Goal: Task Accomplishment & Management: Complete application form

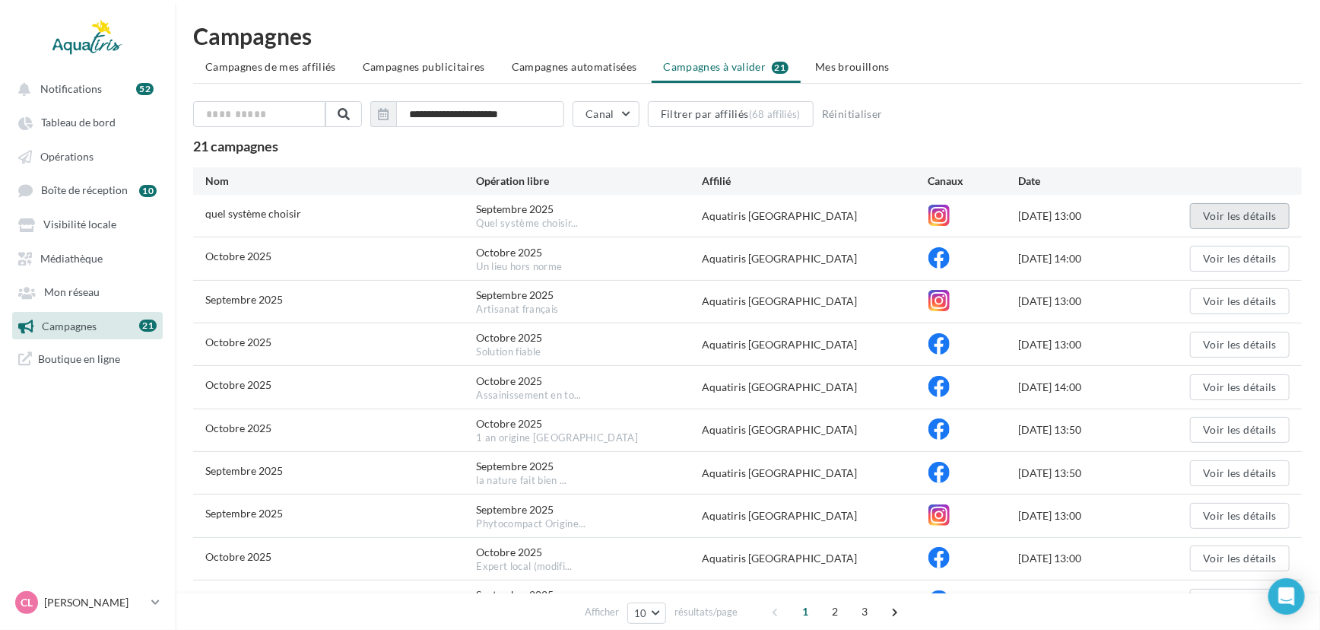
click at [1207, 213] on button "Voir les détails" at bounding box center [1240, 216] width 100 height 26
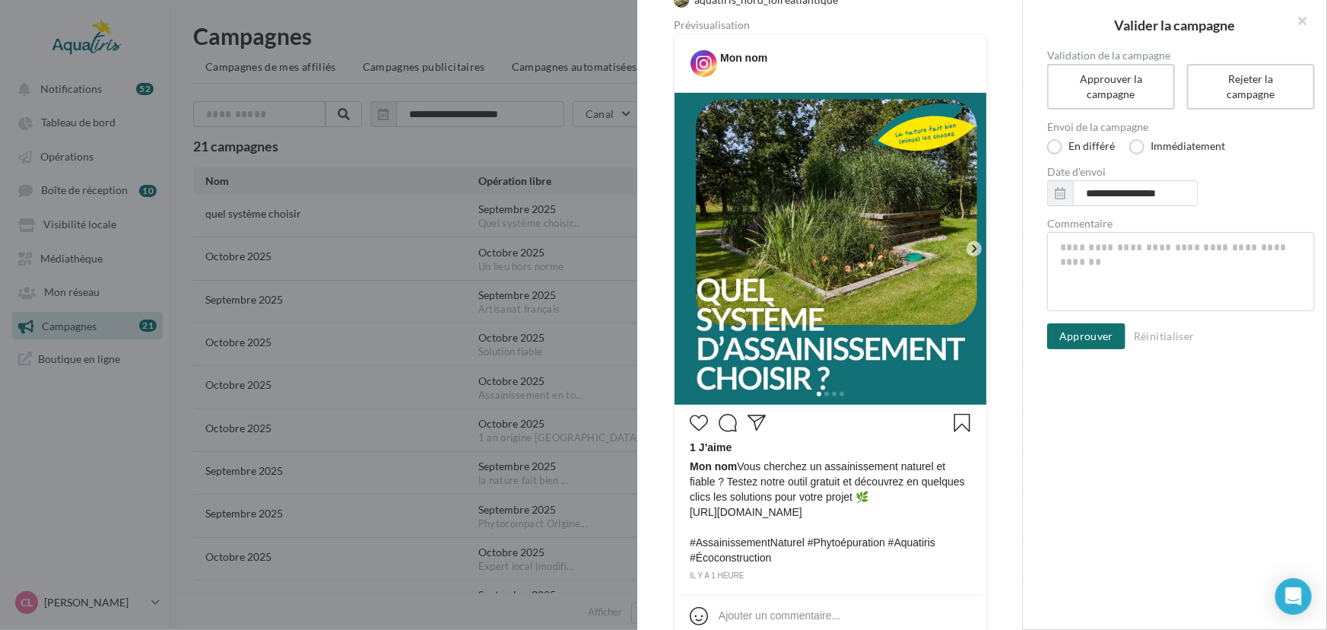
scroll to position [238, 0]
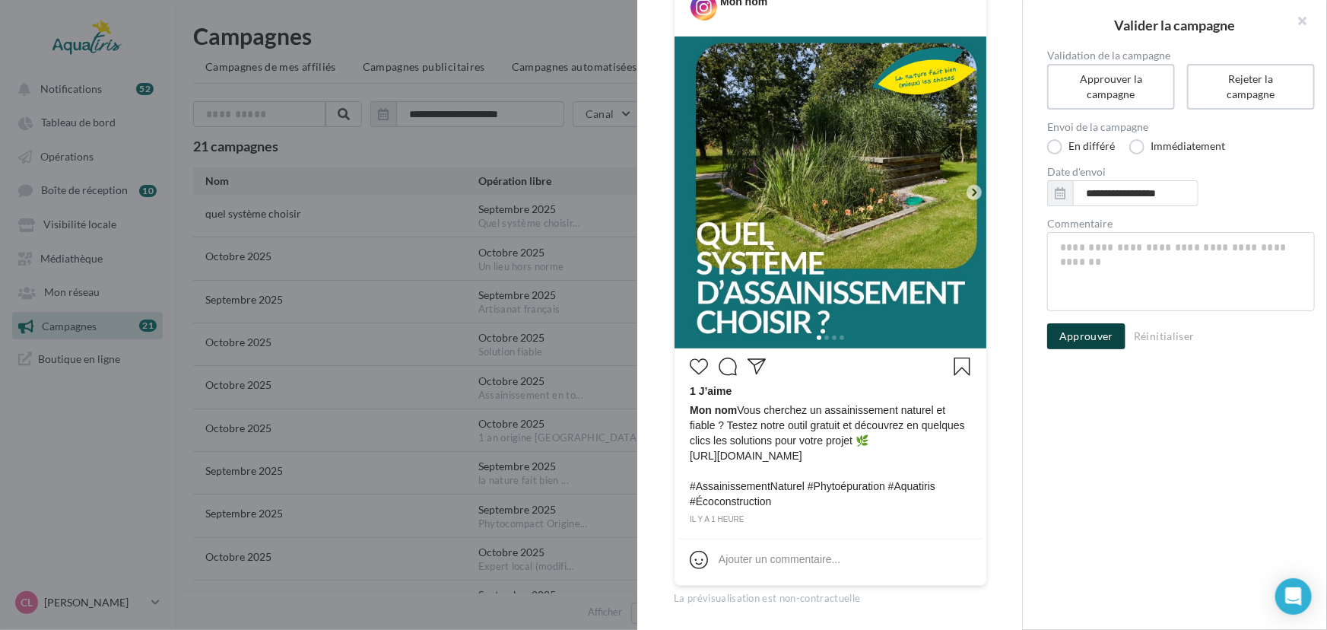
click at [1072, 335] on button "Approuver" at bounding box center [1086, 336] width 78 height 26
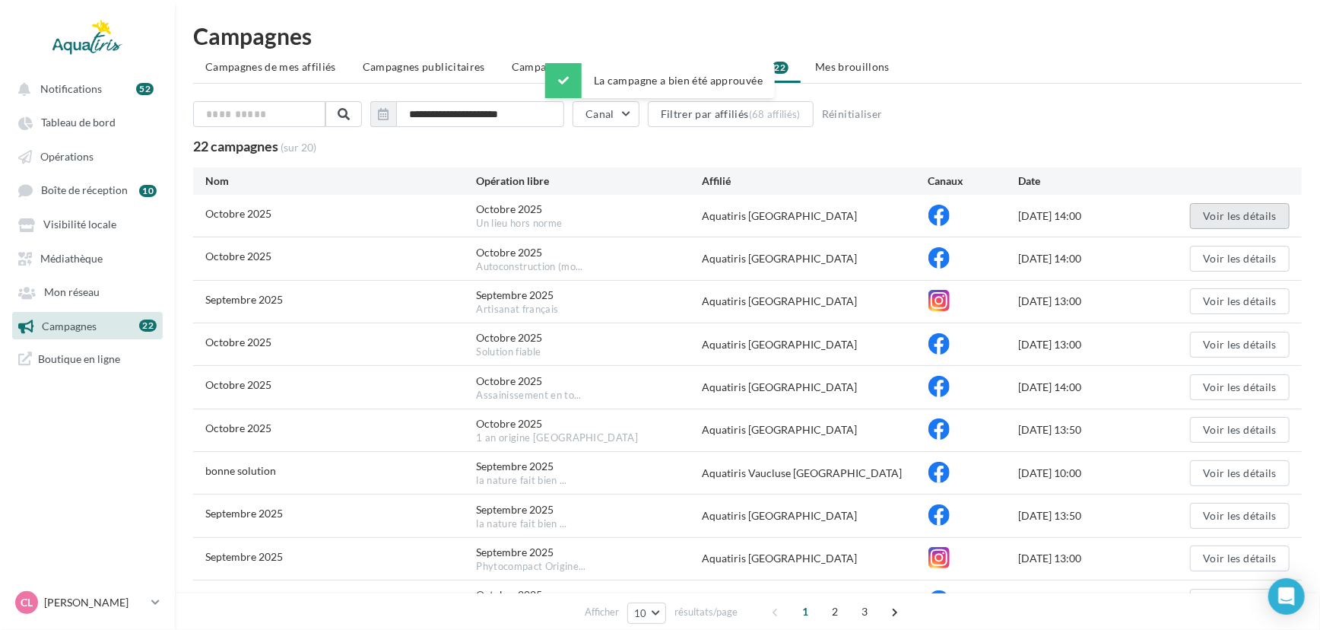
click at [1249, 209] on button "Voir les détails" at bounding box center [1240, 216] width 100 height 26
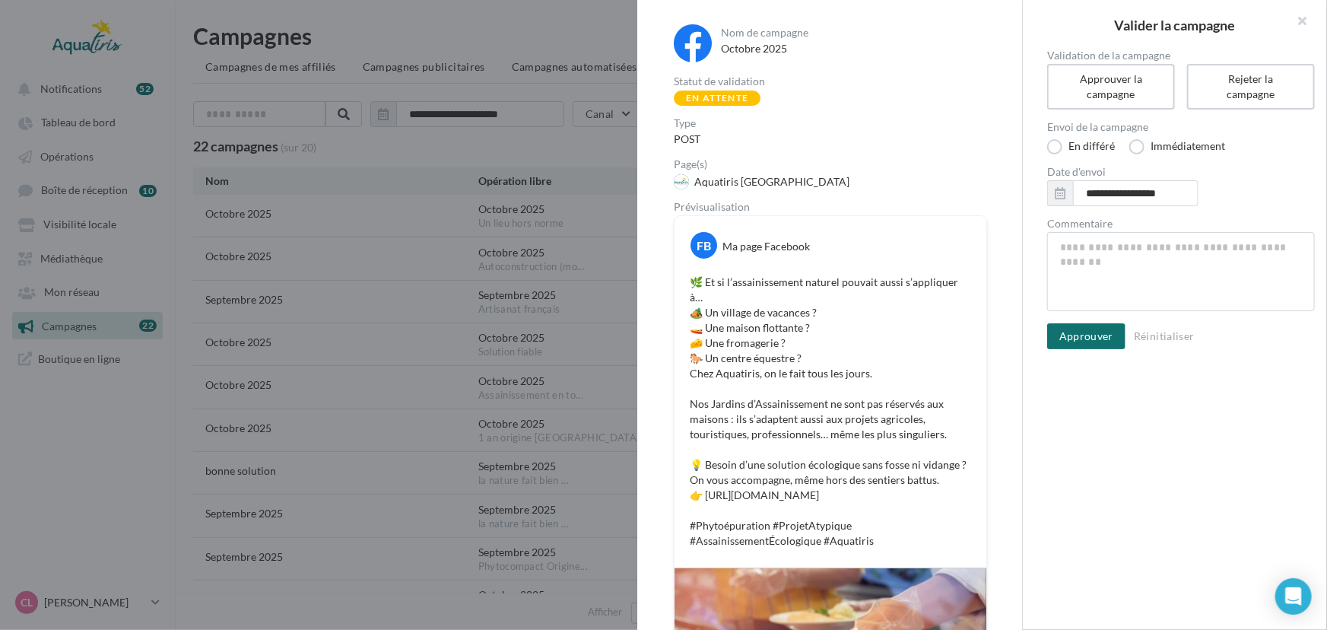
drag, startPoint x: 1023, startPoint y: 183, endPoint x: 1021, endPoint y: 222, distance: 39.6
click at [1023, 222] on div "Nom de campagne Octobre 2025 Statut de validation En attente Type POST Page(s) …" at bounding box center [1175, 315] width 304 height 630
click at [1005, 228] on div "Nom de campagne Octobre 2025 Statut de validation En attente Type POST Page(s) …" at bounding box center [829, 462] width 385 height 925
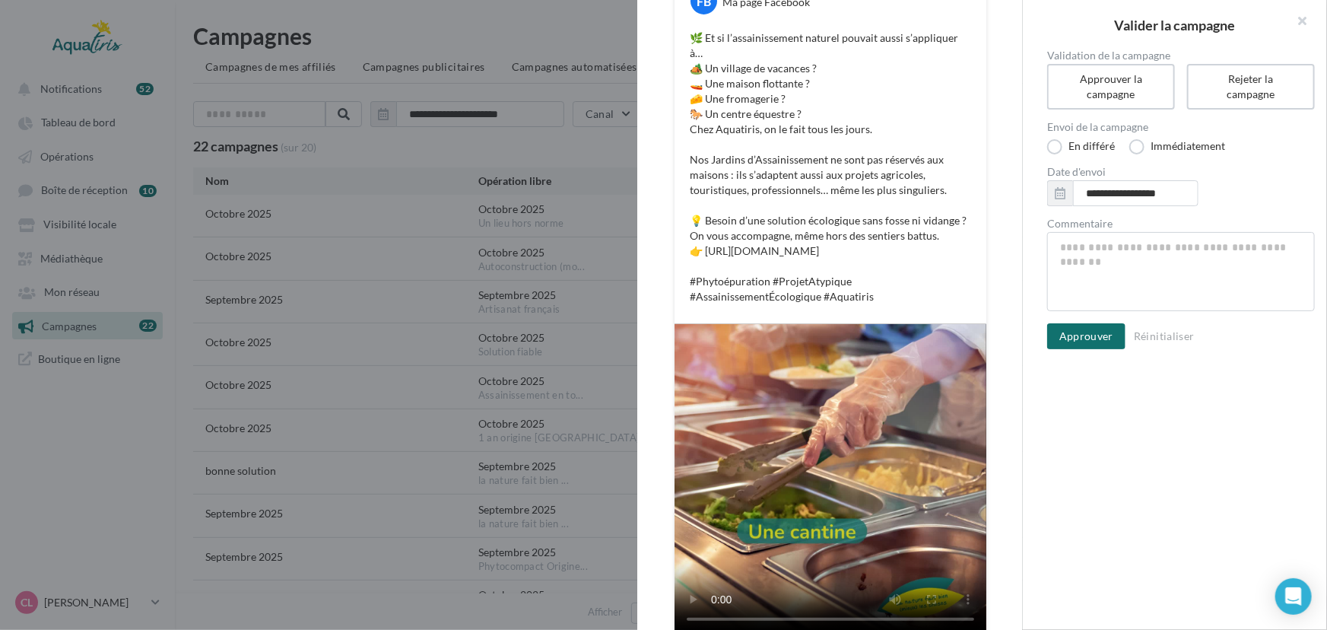
scroll to position [249, 0]
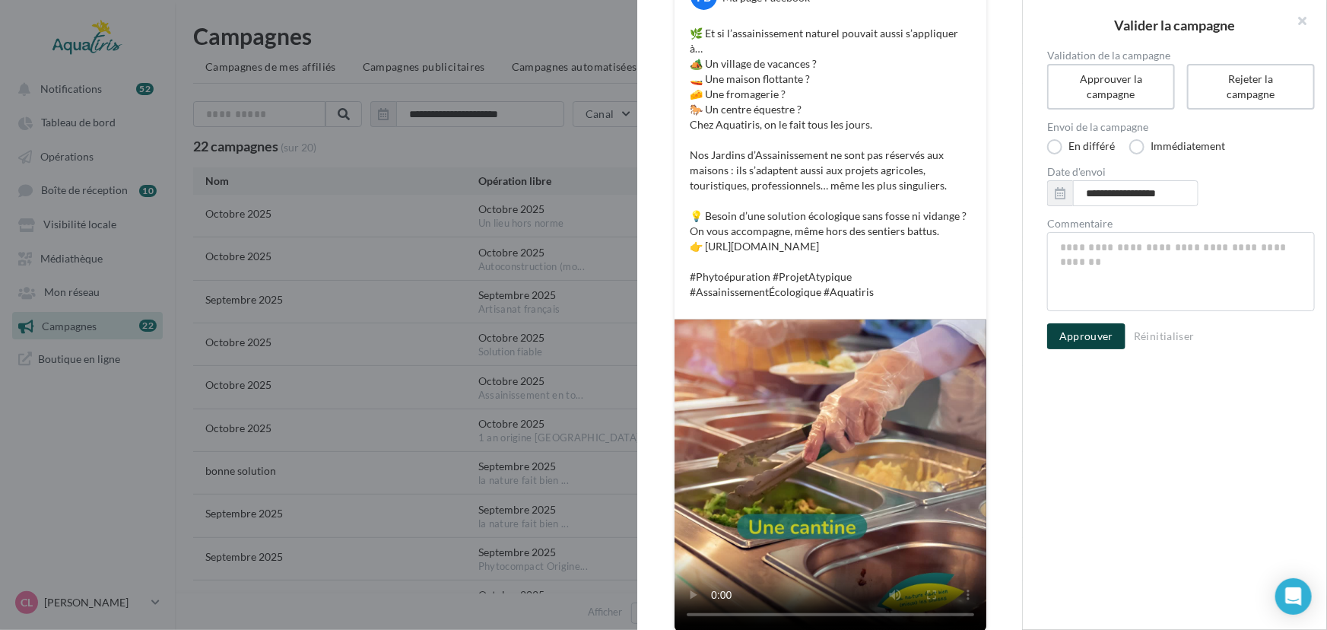
click at [1094, 334] on button "Approuver" at bounding box center [1086, 336] width 78 height 26
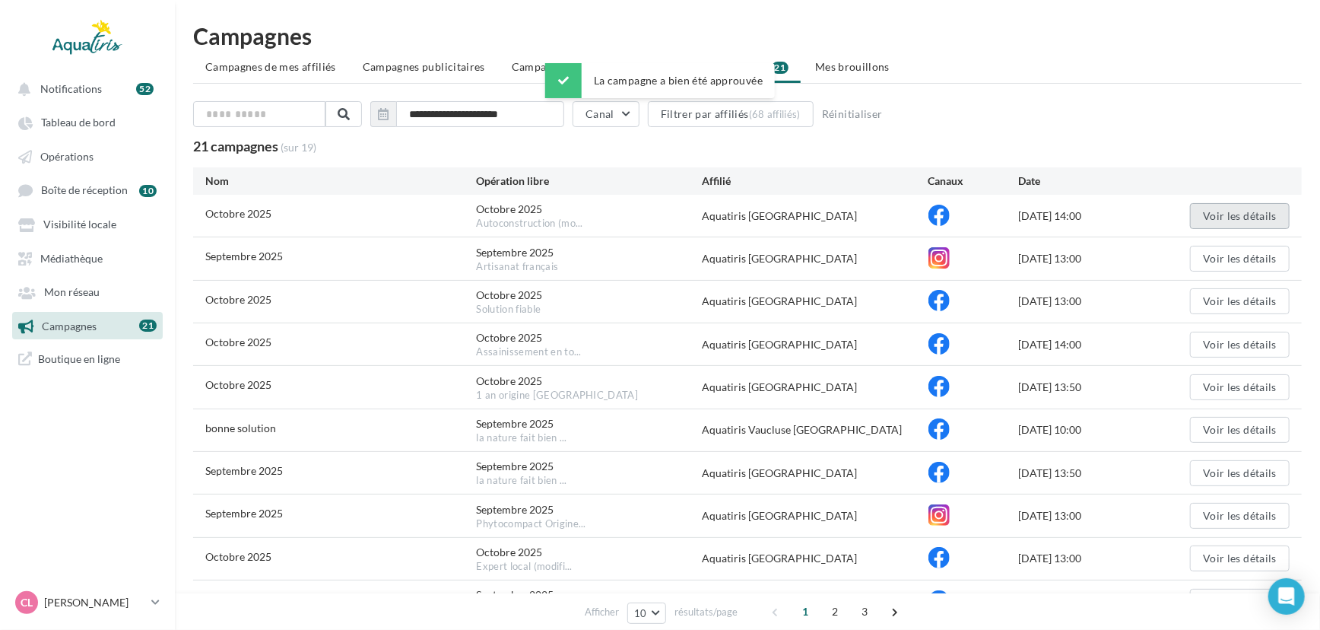
click at [1240, 215] on button "Voir les détails" at bounding box center [1240, 216] width 100 height 26
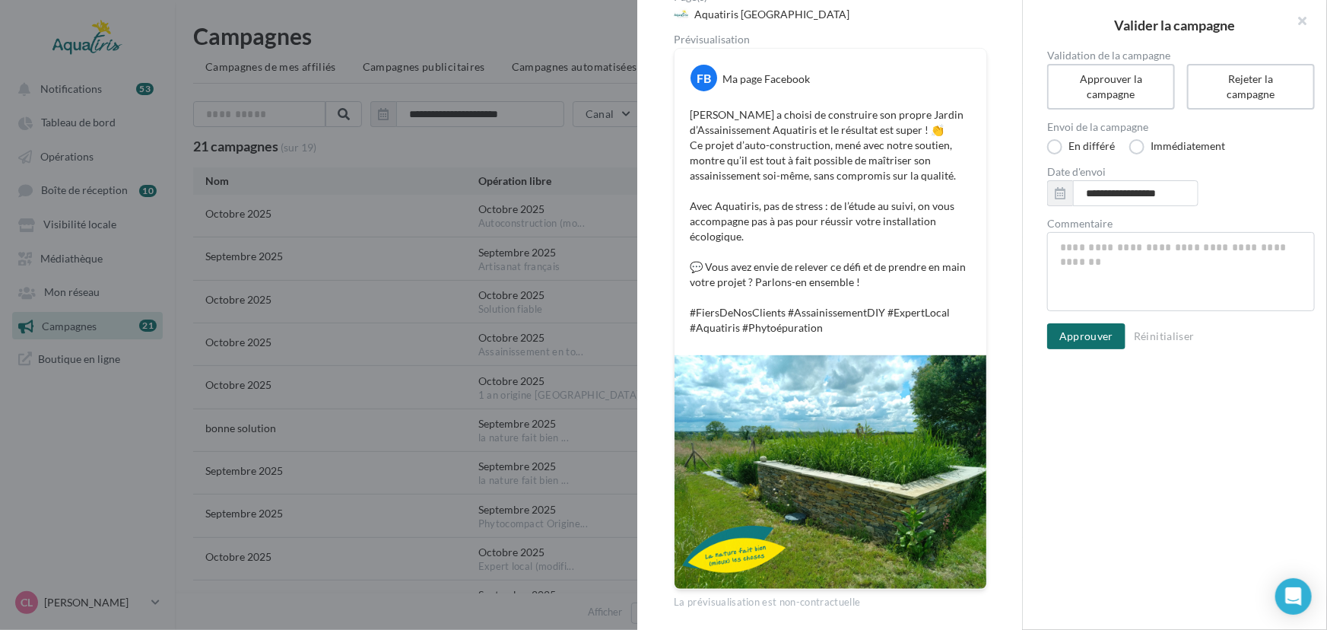
scroll to position [172, 0]
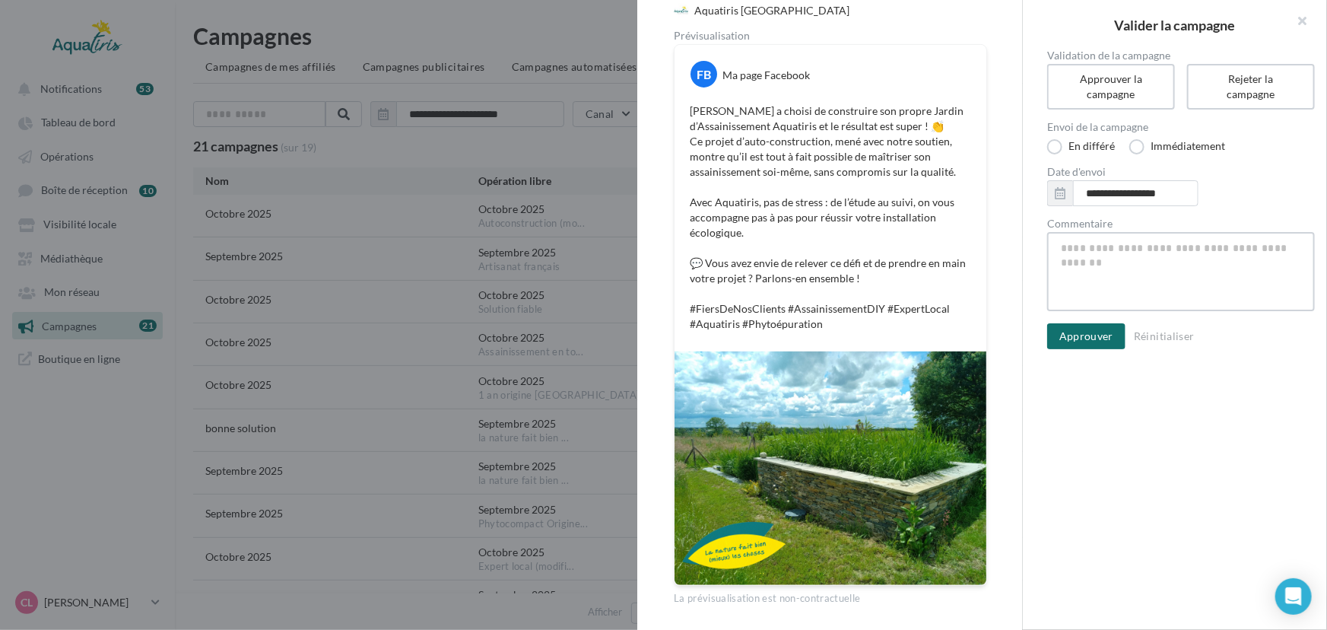
click at [1129, 253] on textarea "Commentaire" at bounding box center [1181, 271] width 268 height 79
type textarea "*"
type textarea "**"
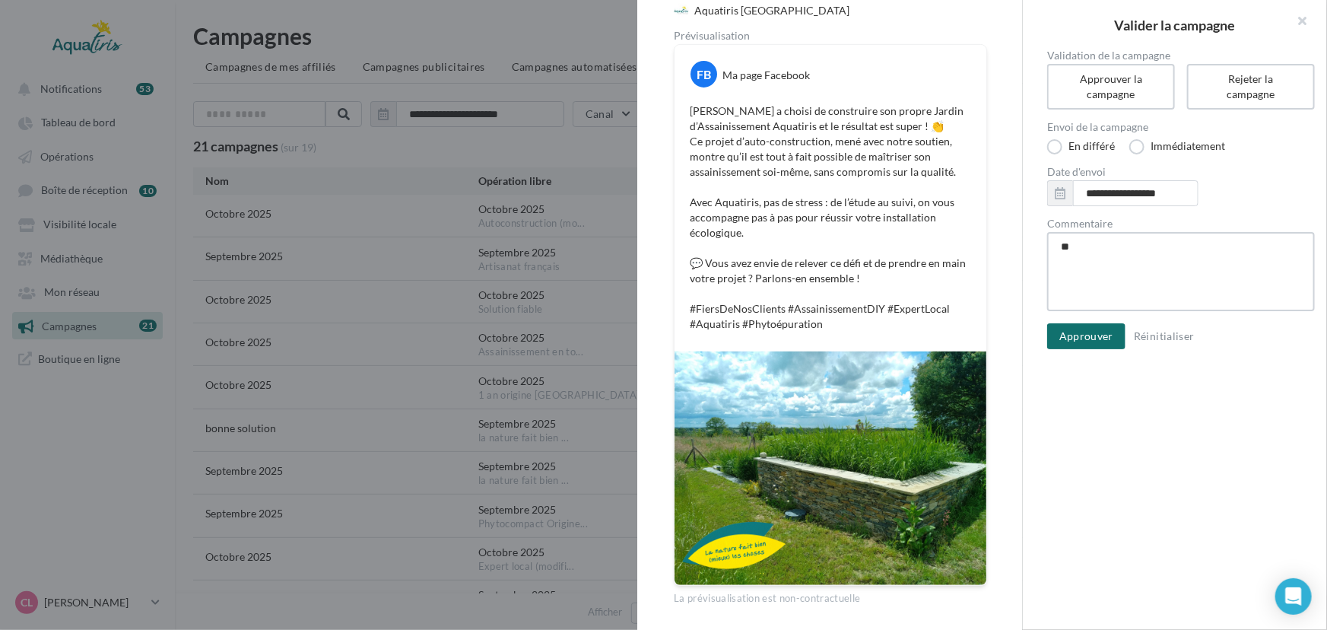
type textarea "***"
type textarea "****"
type textarea "*****"
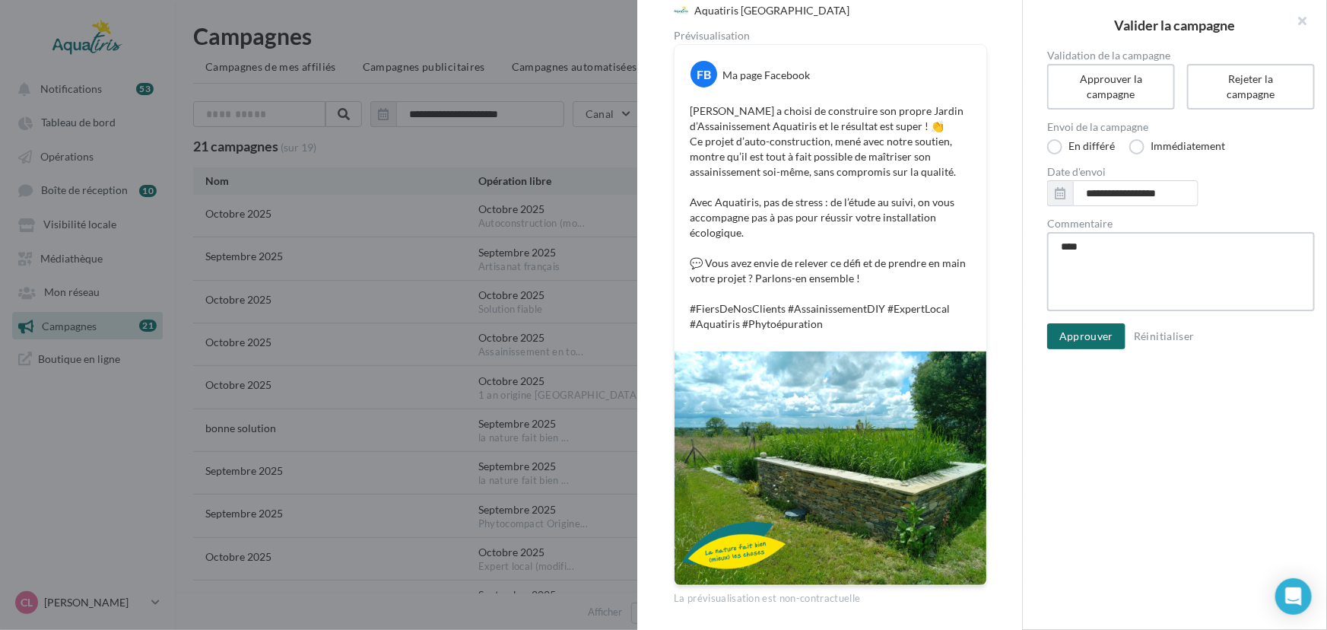
type textarea "*****"
type textarea "*******"
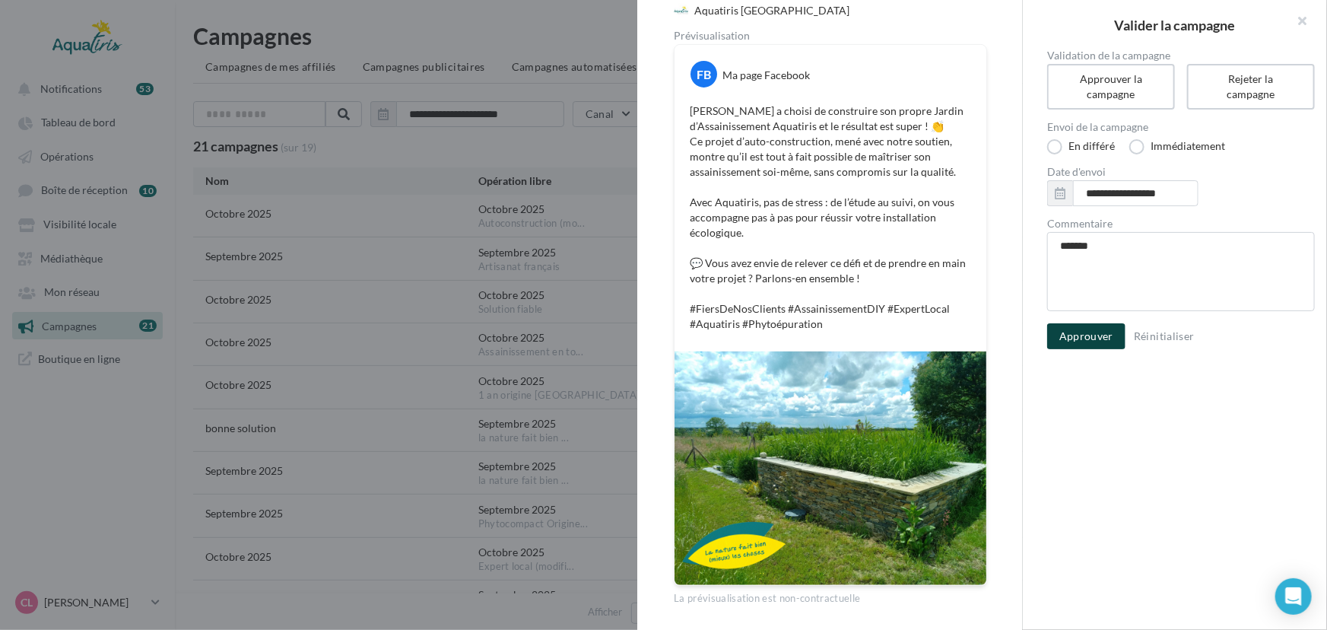
click at [1101, 343] on button "Approuver" at bounding box center [1086, 336] width 78 height 26
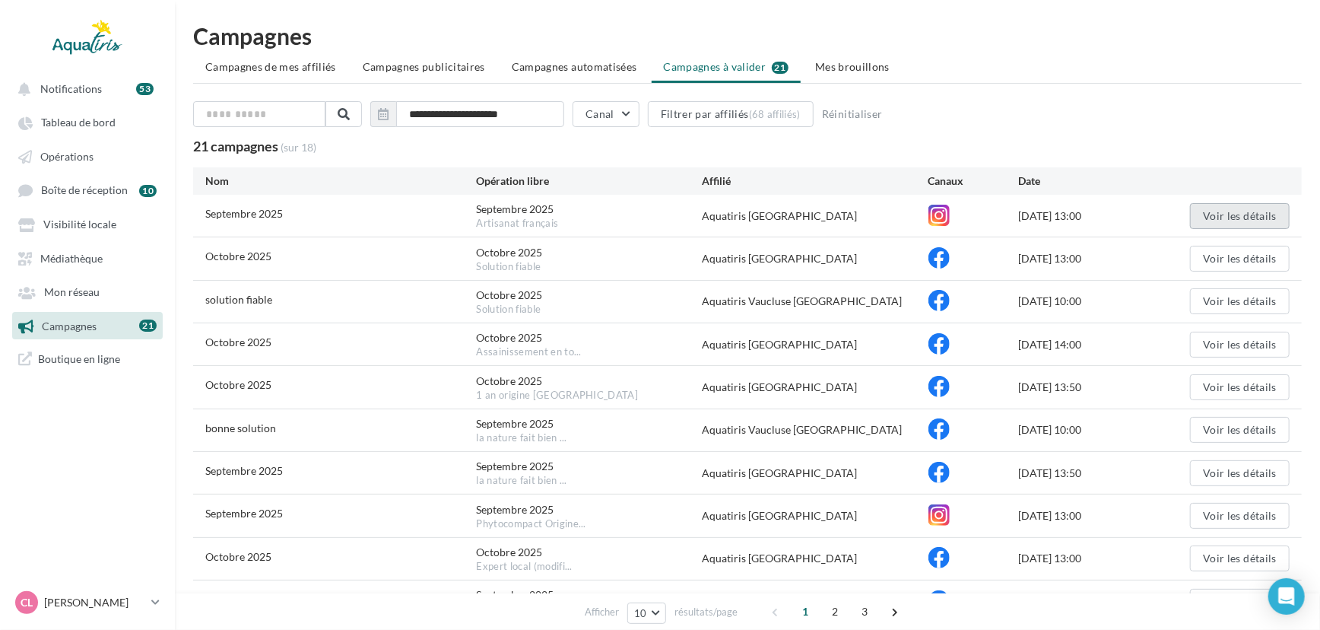
click at [1234, 203] on button "Voir les détails" at bounding box center [1240, 216] width 100 height 26
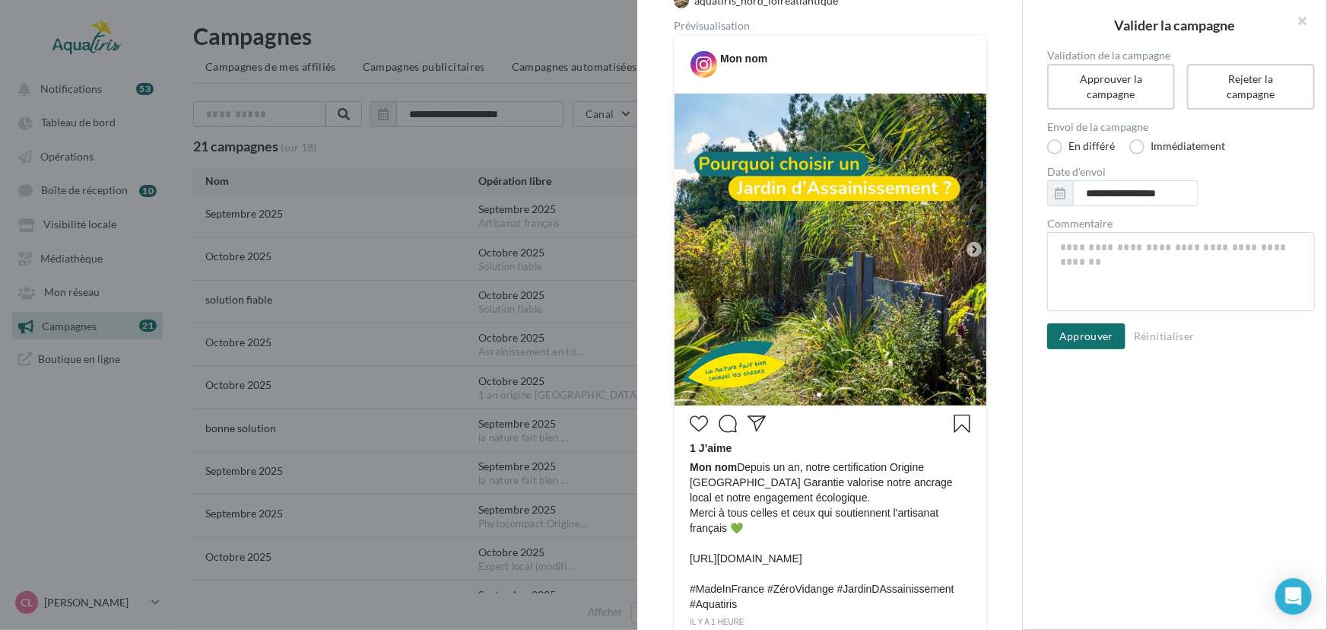
scroll to position [199, 0]
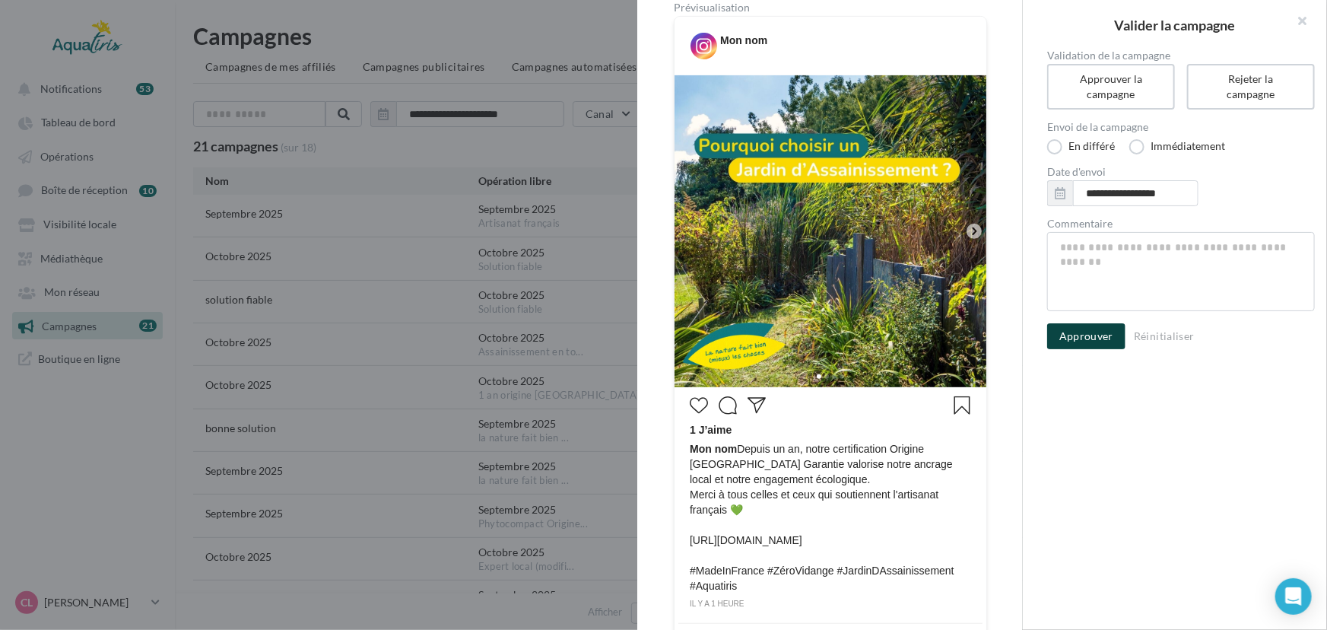
click at [1074, 345] on button "Approuver" at bounding box center [1086, 336] width 78 height 26
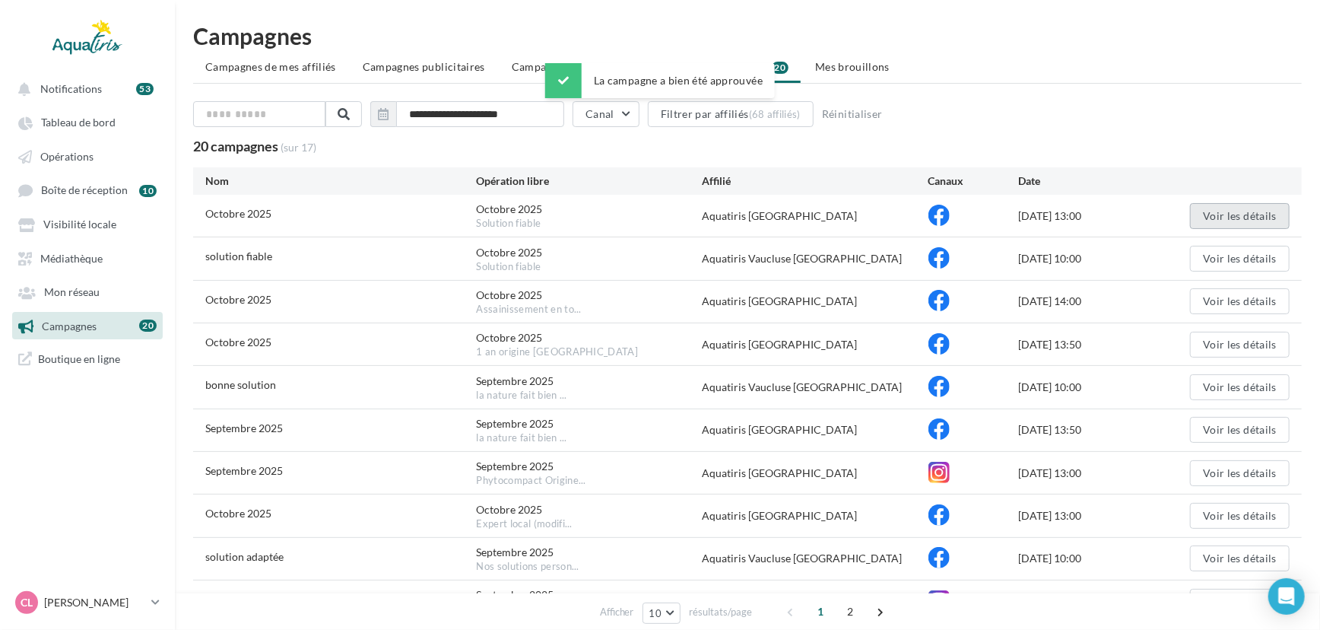
click at [1225, 216] on button "Voir les détails" at bounding box center [1240, 216] width 100 height 26
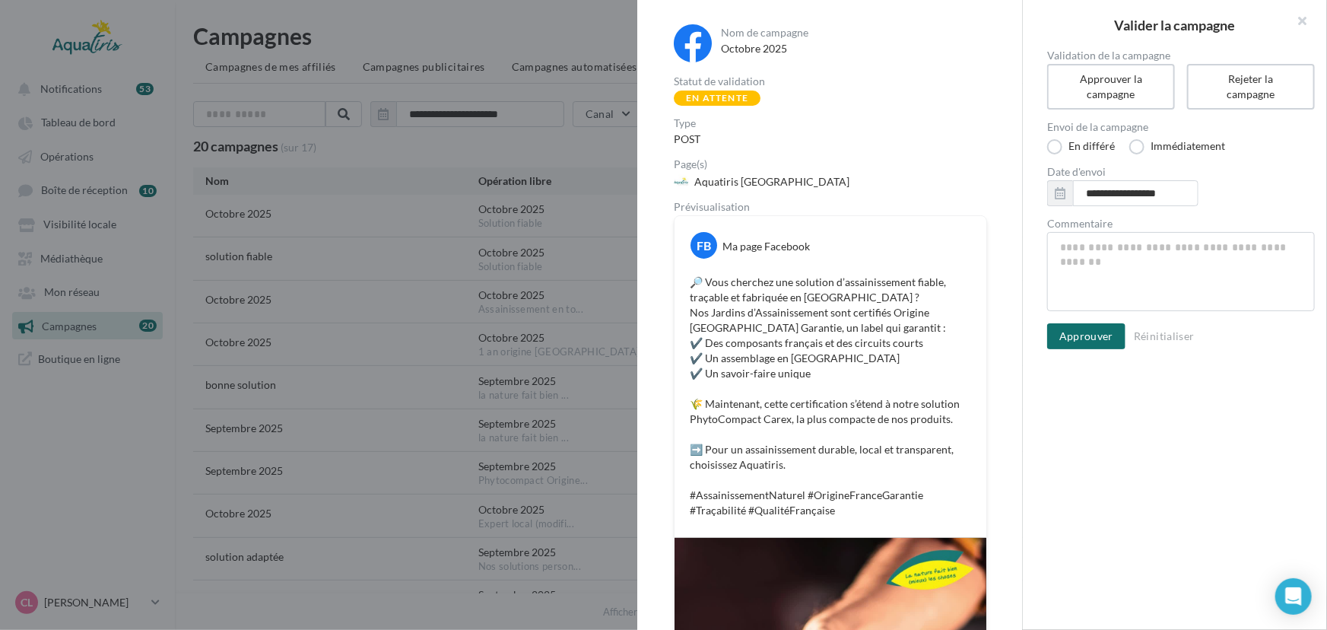
drag, startPoint x: 1023, startPoint y: 150, endPoint x: 1005, endPoint y: 259, distance: 110.3
click at [1023, 259] on div "Nom de campagne Octobre 2025 Statut de validation En attente Type POST Page(s) …" at bounding box center [1175, 315] width 304 height 630
click at [1002, 258] on div "Nom de campagne Octobre 2025 Statut de validation En attente Type POST Page(s) …" at bounding box center [829, 447] width 385 height 894
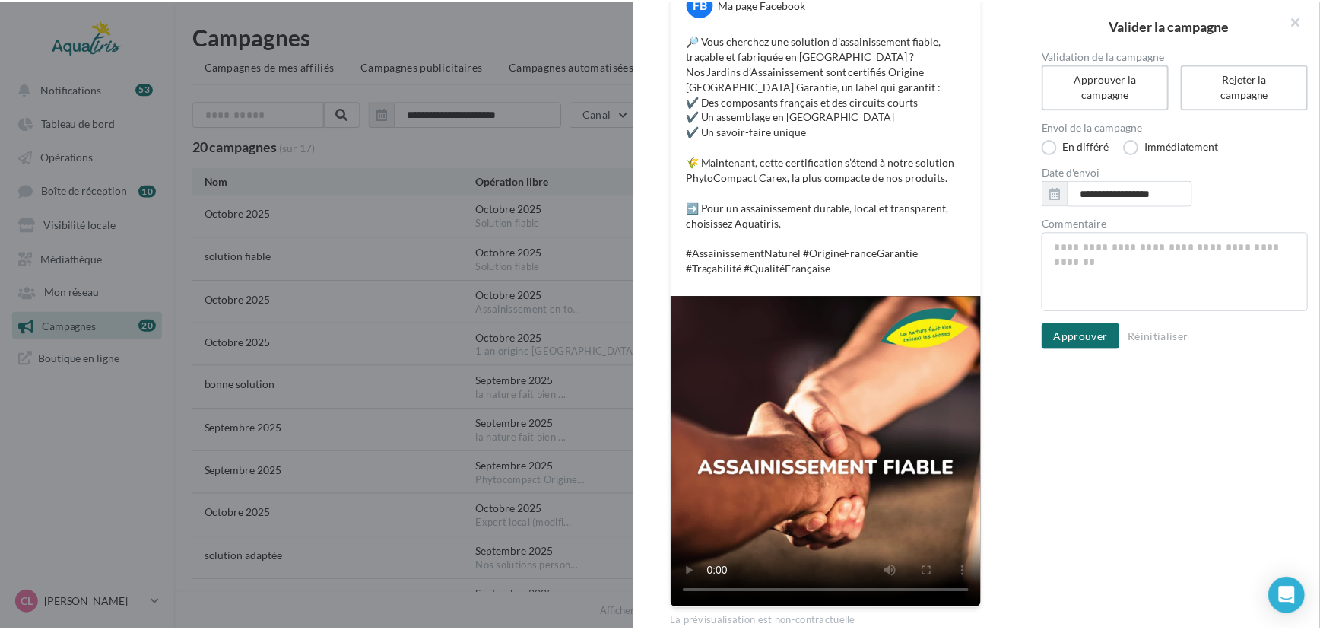
scroll to position [256, 0]
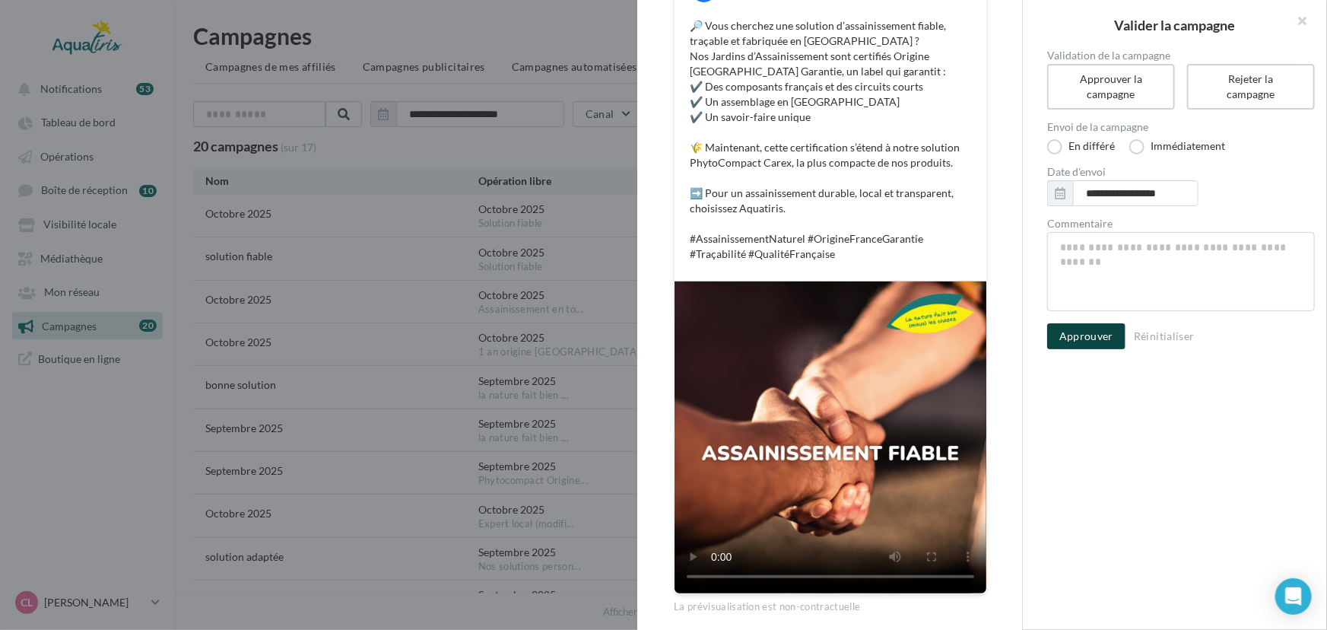
click at [1095, 334] on button "Approuver" at bounding box center [1086, 336] width 78 height 26
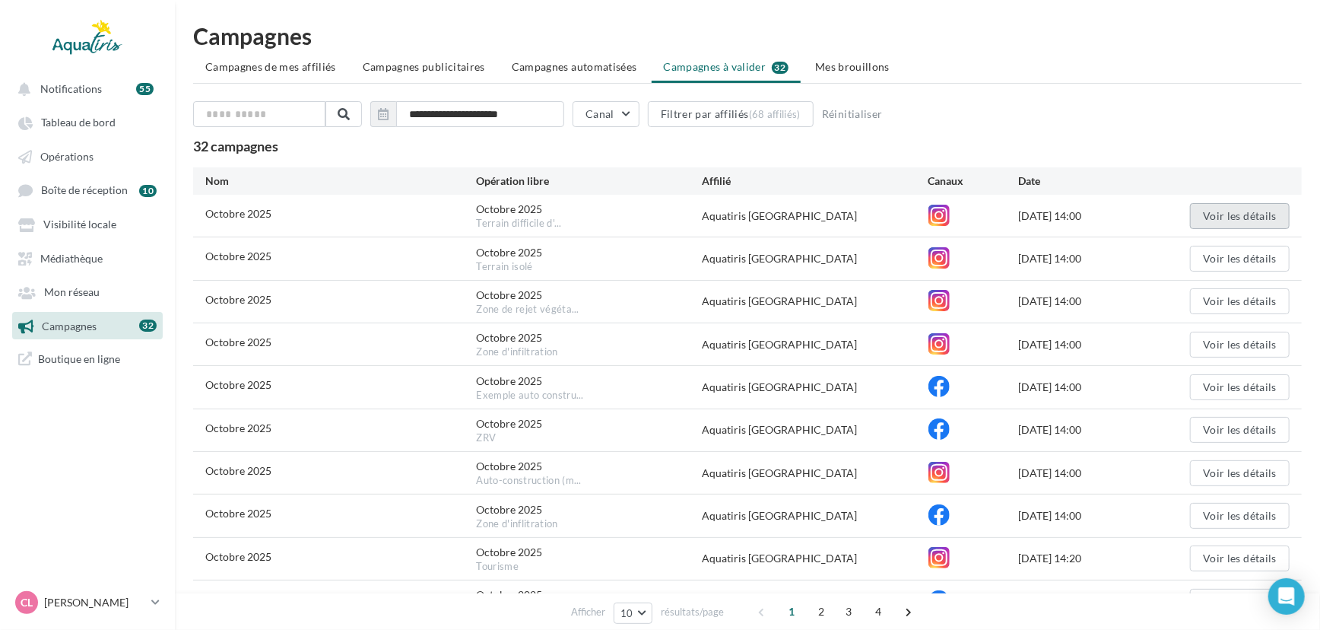
click at [1268, 208] on button "Voir les détails" at bounding box center [1240, 216] width 100 height 26
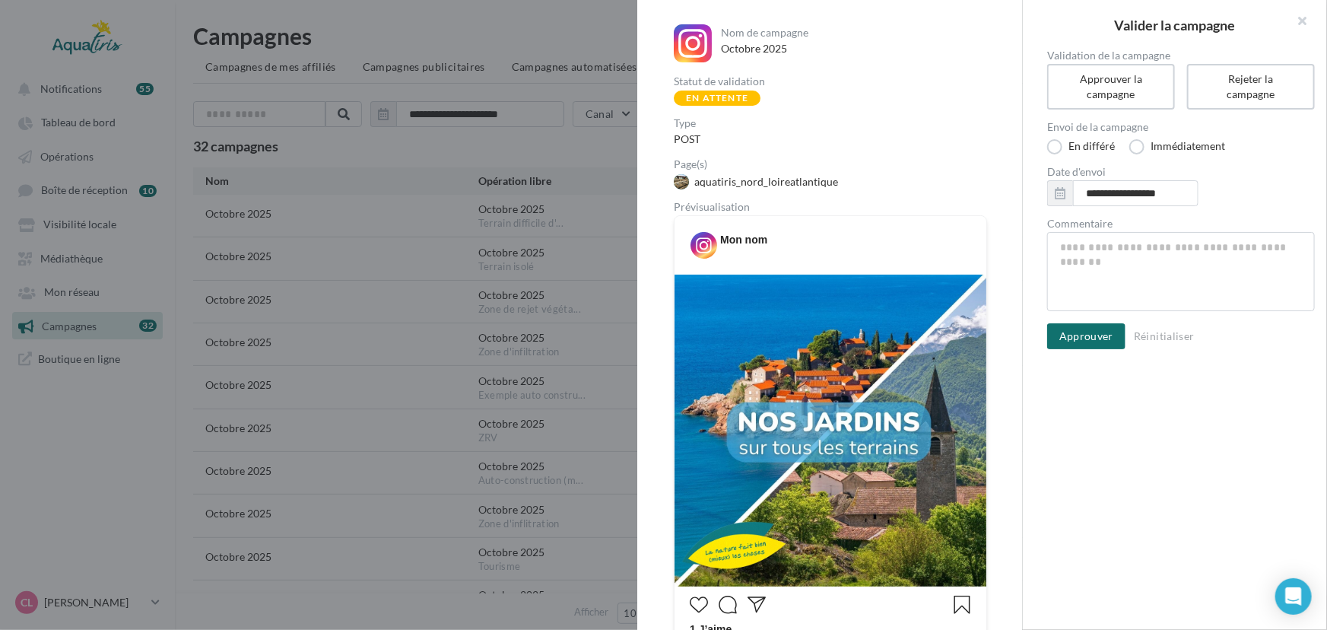
drag, startPoint x: 1023, startPoint y: 184, endPoint x: 1031, endPoint y: 341, distance: 157.6
click at [1031, 341] on div "**********" at bounding box center [1175, 199] width 304 height 299
click at [1026, 324] on div "**********" at bounding box center [1175, 199] width 304 height 299
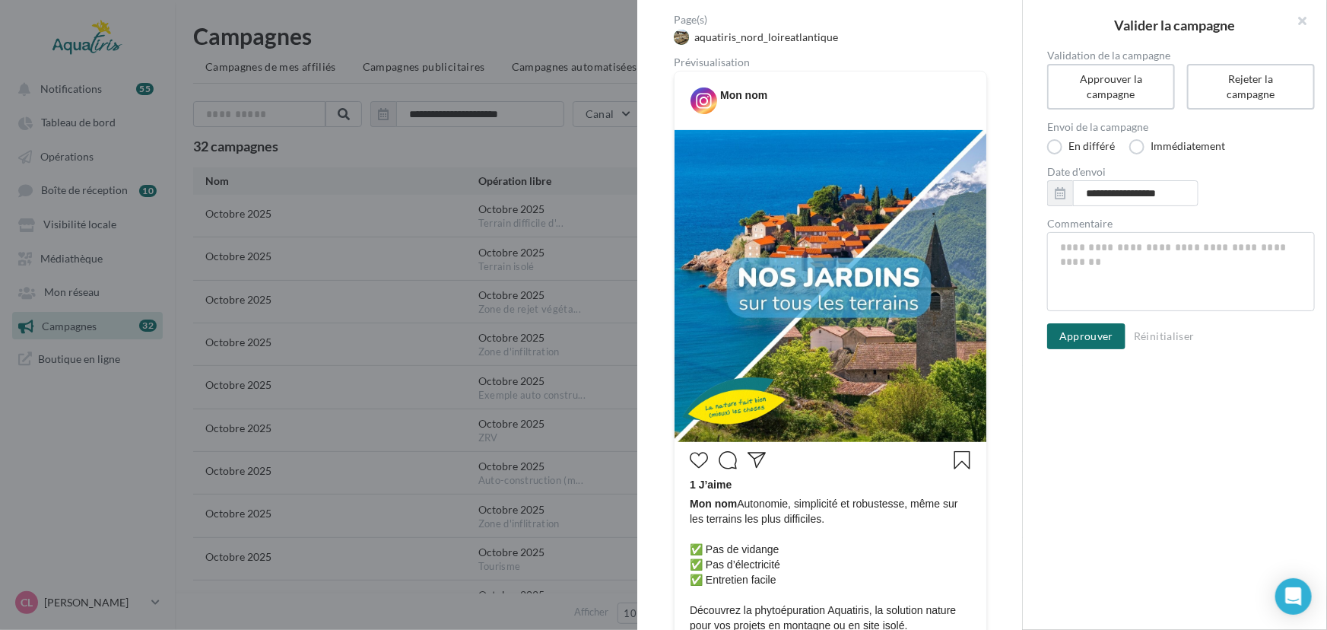
scroll to position [299, 0]
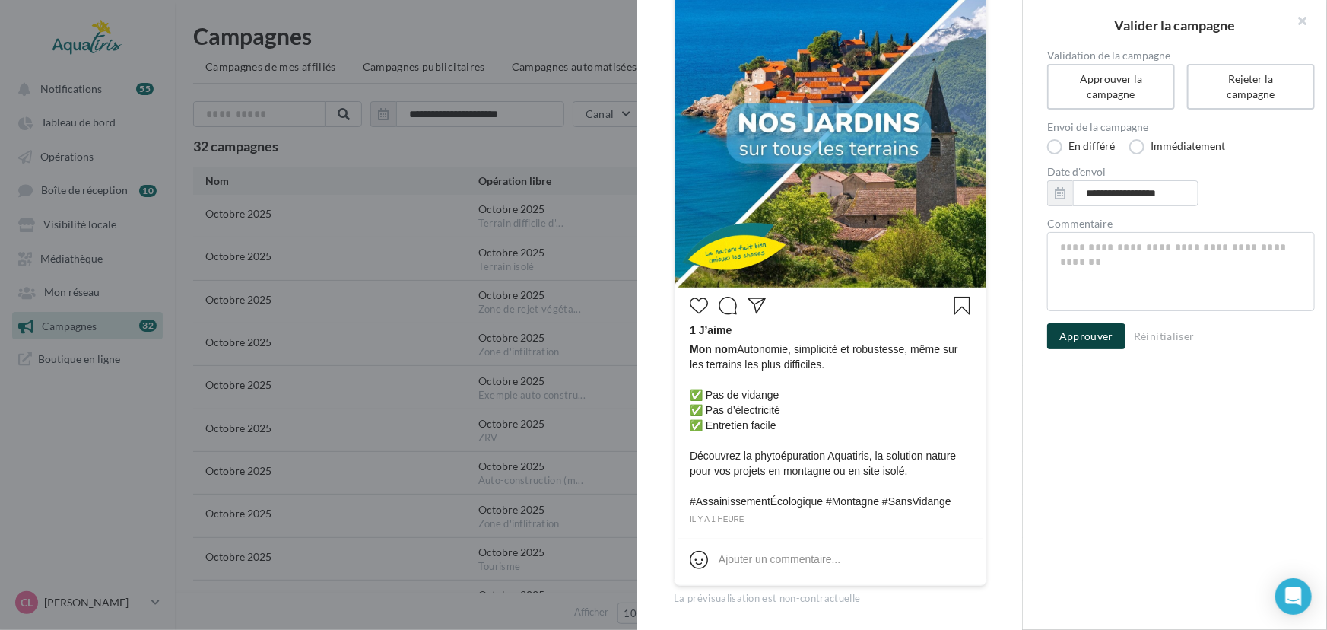
click at [1075, 338] on button "Approuver" at bounding box center [1086, 336] width 78 height 26
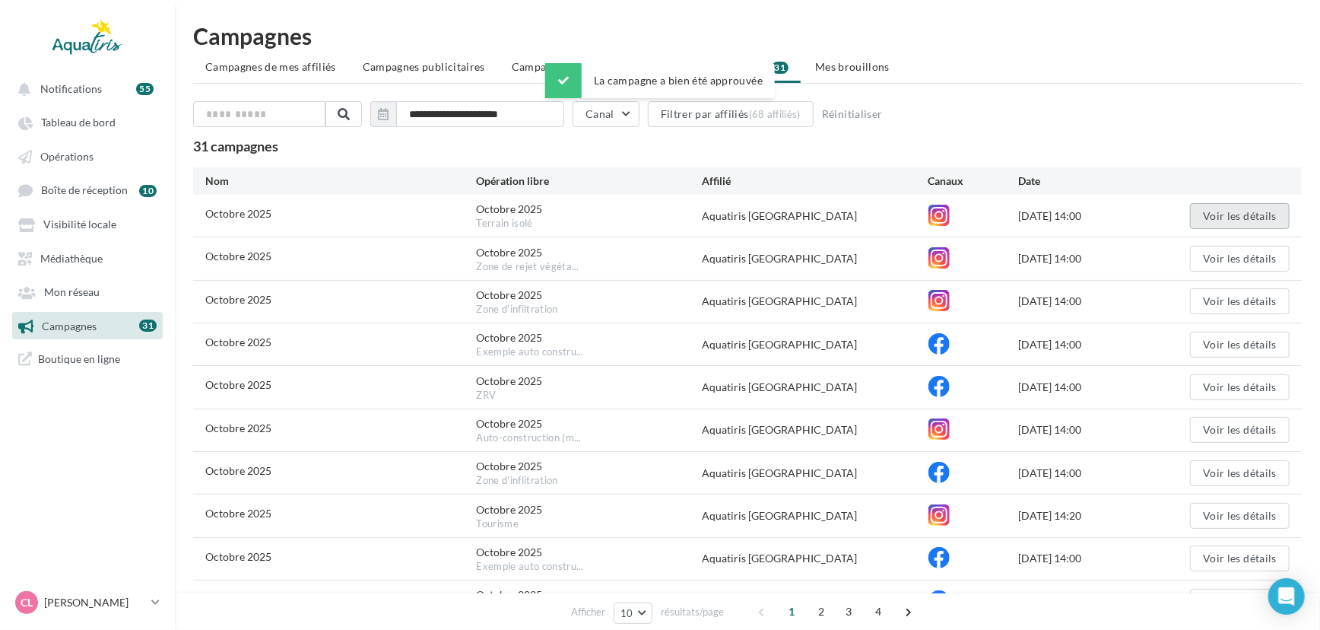
click at [1208, 205] on button "Voir les détails" at bounding box center [1240, 216] width 100 height 26
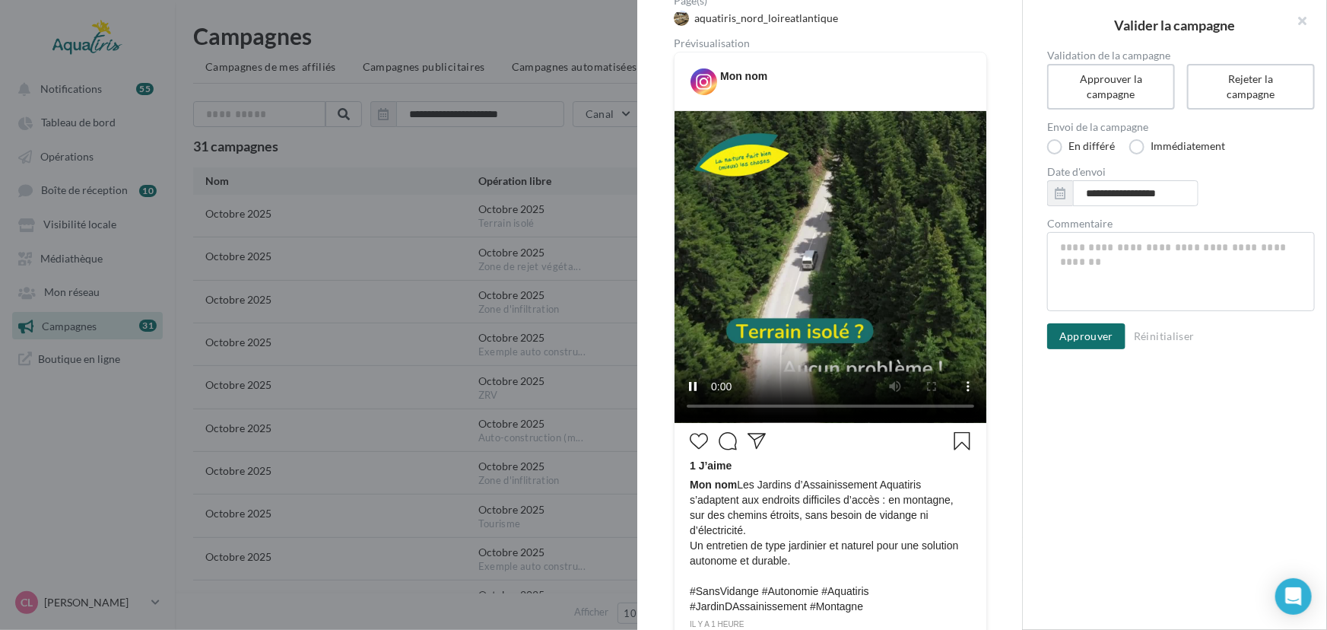
scroll to position [207, 0]
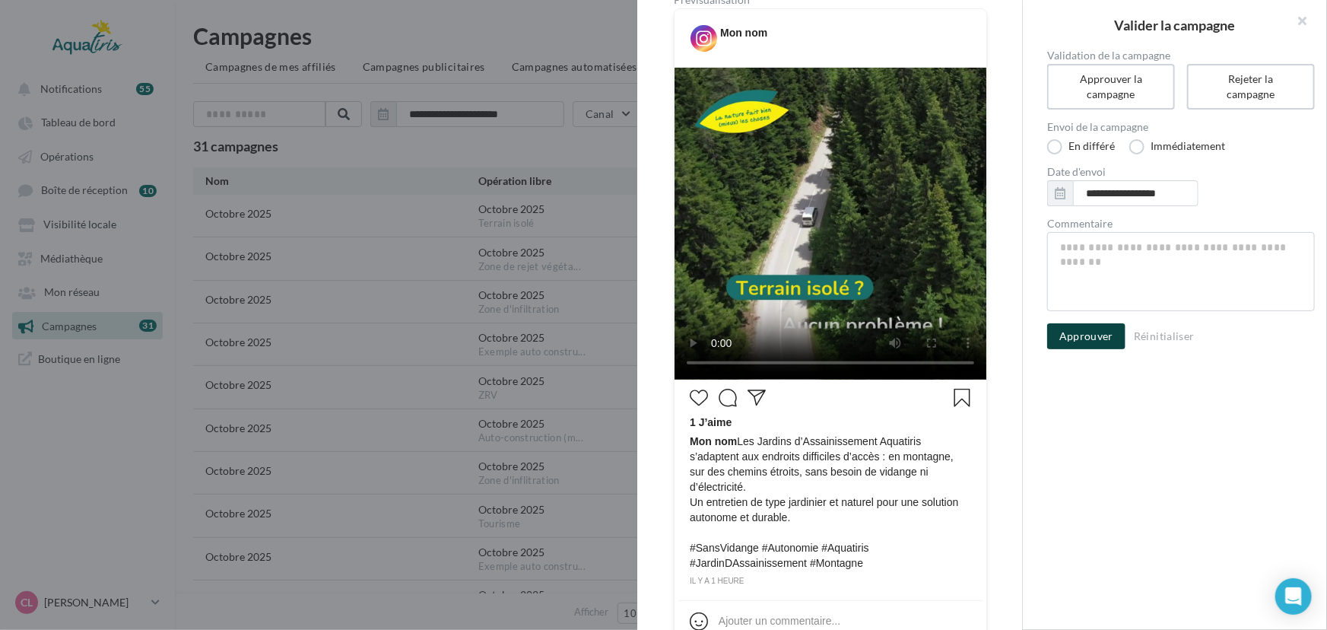
click at [1084, 336] on button "Approuver" at bounding box center [1086, 336] width 78 height 26
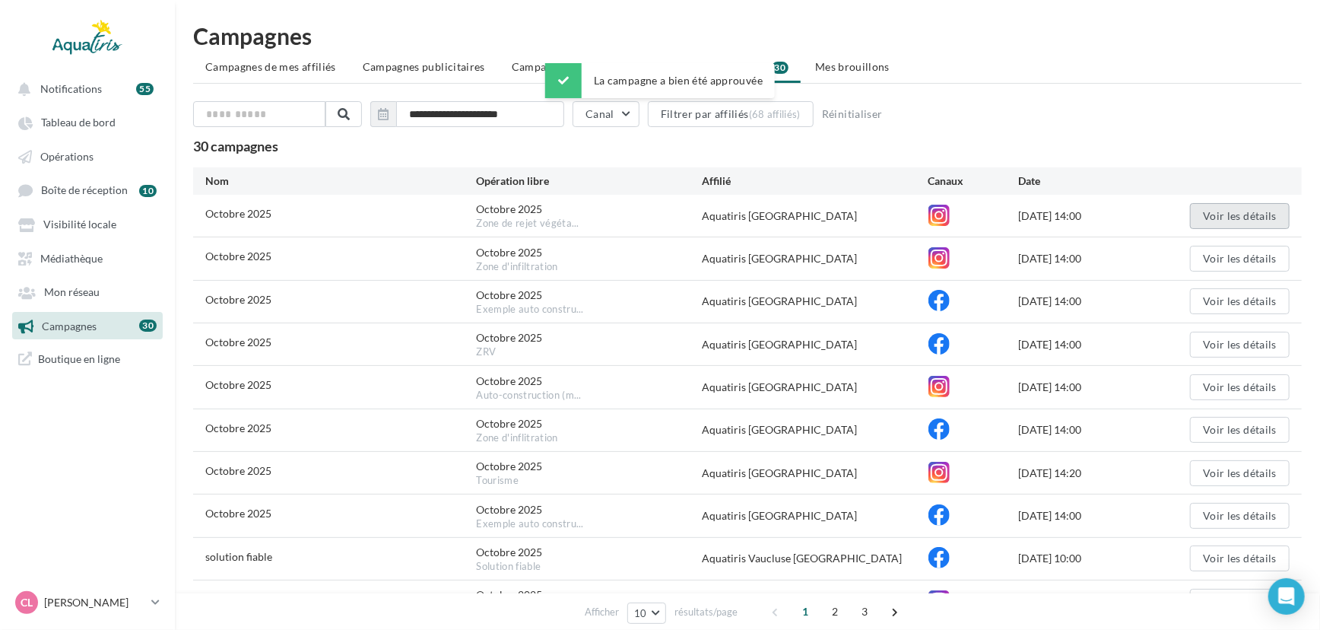
click at [1247, 208] on button "Voir les détails" at bounding box center [1240, 216] width 100 height 26
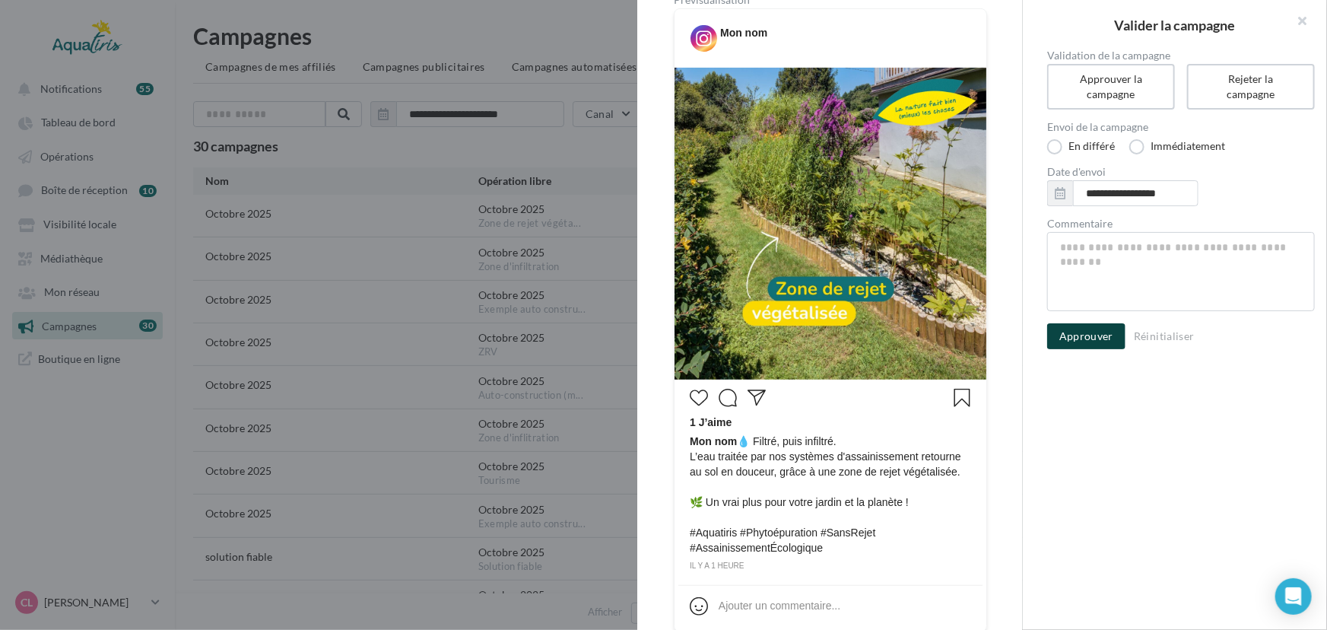
click at [1098, 341] on button "Approuver" at bounding box center [1086, 336] width 78 height 26
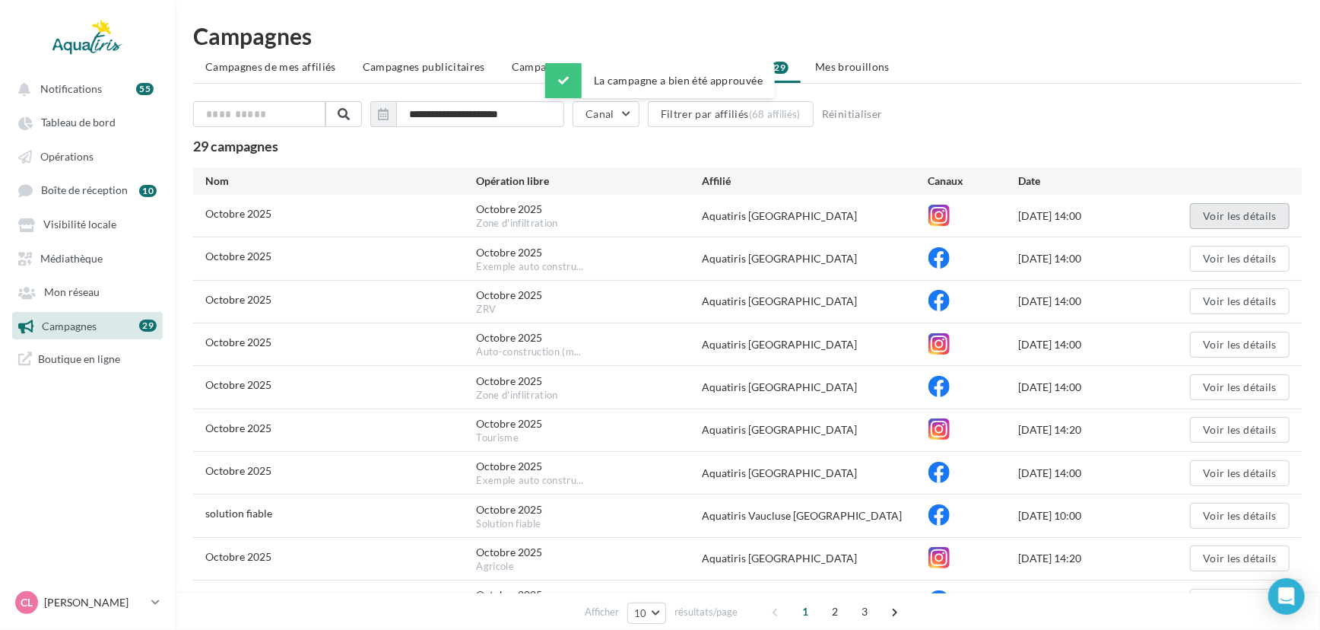
click at [1238, 208] on button "Voir les détails" at bounding box center [1240, 216] width 100 height 26
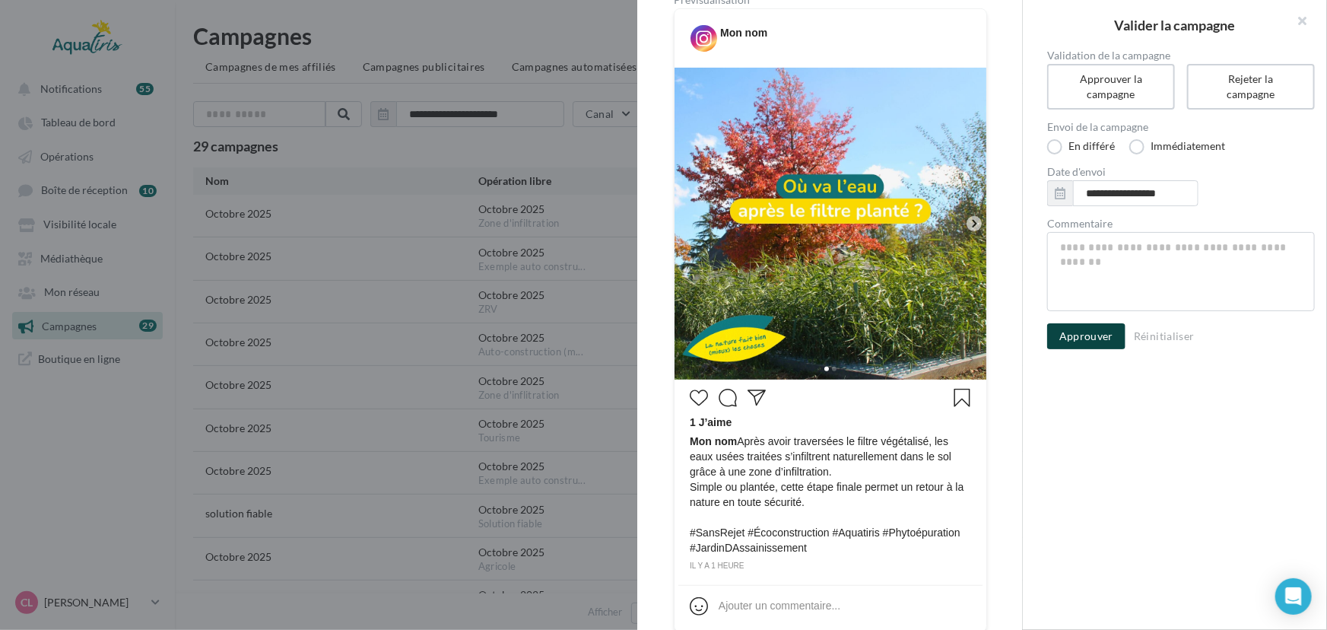
click at [1090, 338] on button "Approuver" at bounding box center [1086, 336] width 78 height 26
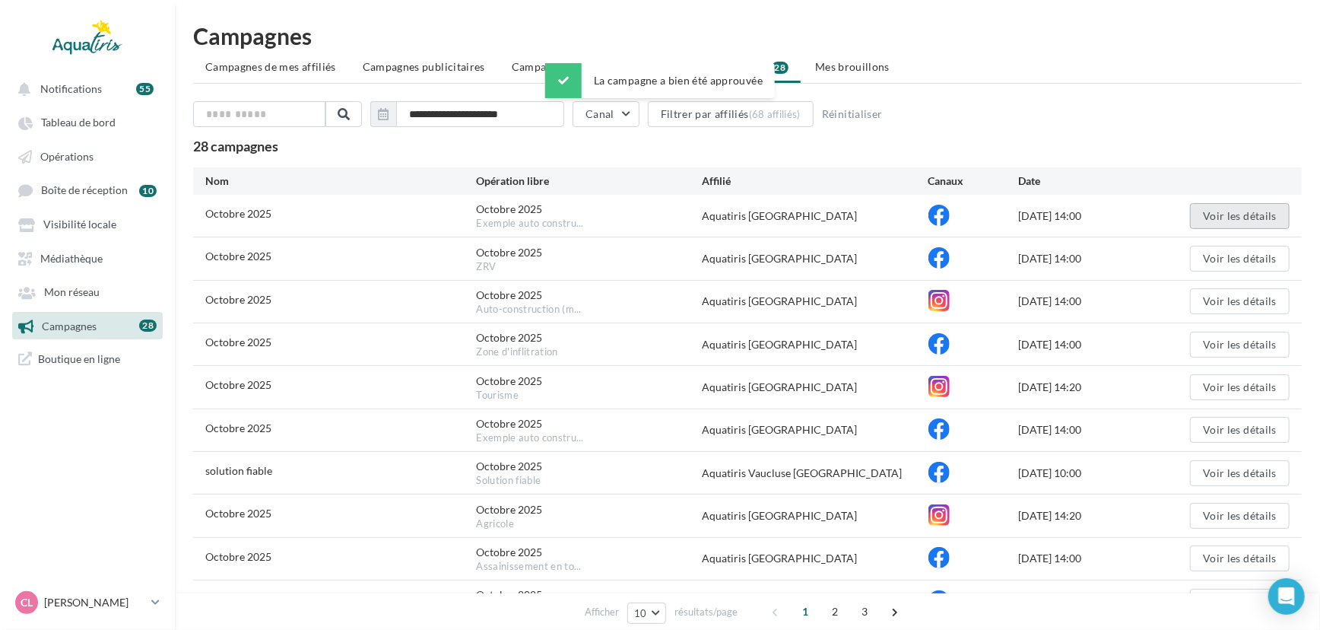
click at [1242, 208] on button "Voir les détails" at bounding box center [1240, 216] width 100 height 26
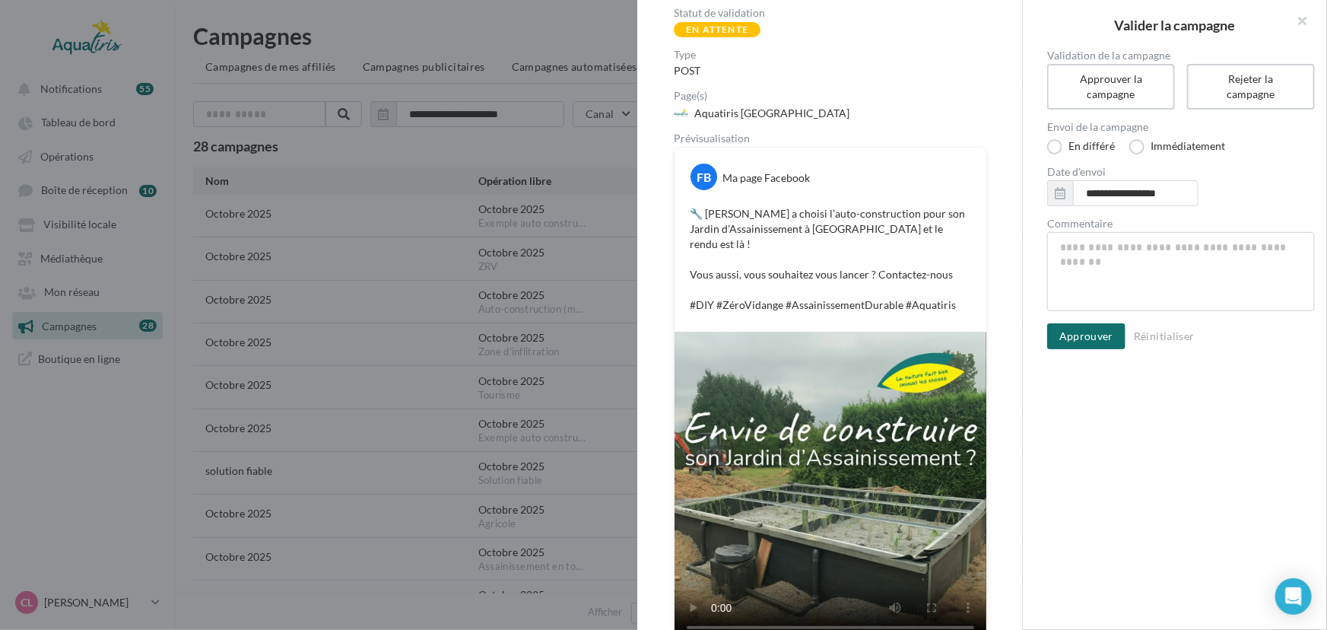
scroll to position [113, 0]
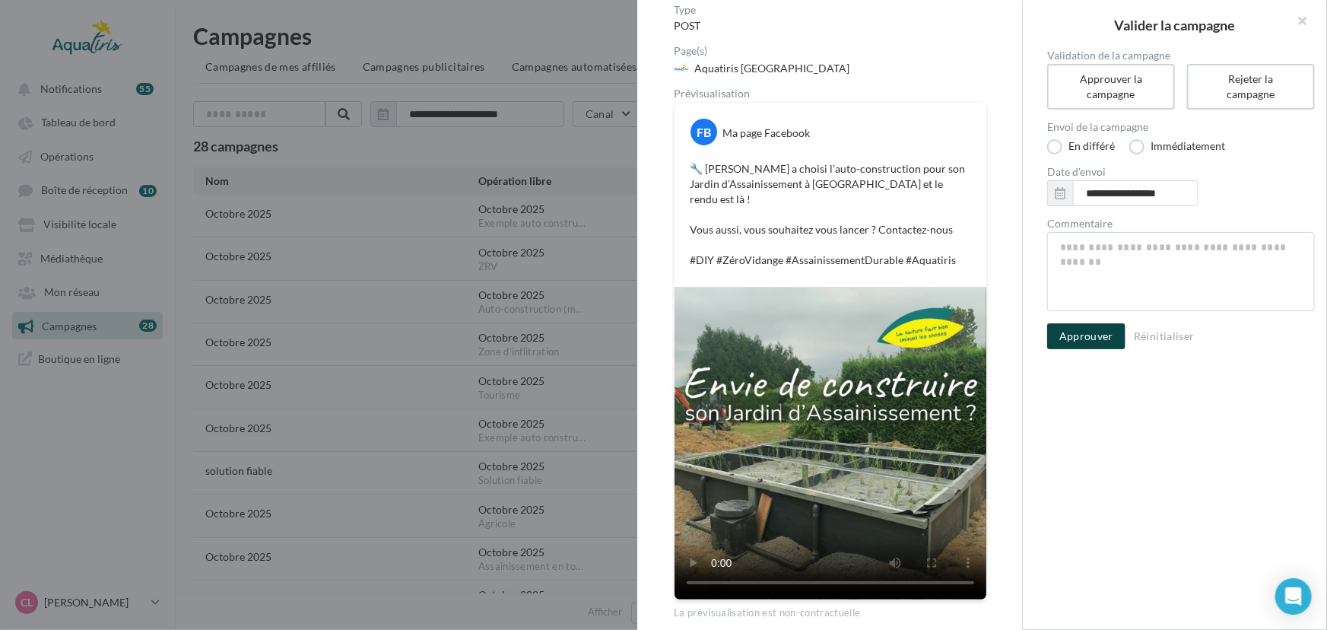
click at [1086, 334] on button "Approuver" at bounding box center [1086, 336] width 78 height 26
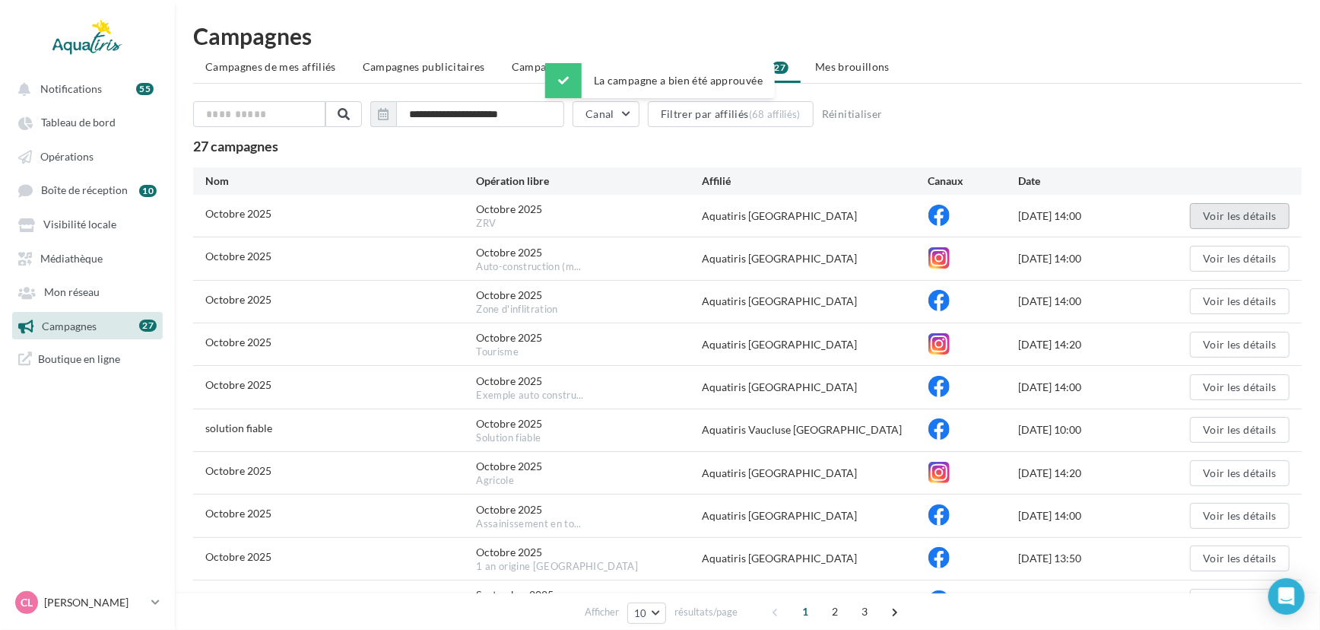
click at [1231, 207] on button "Voir les détails" at bounding box center [1240, 216] width 100 height 26
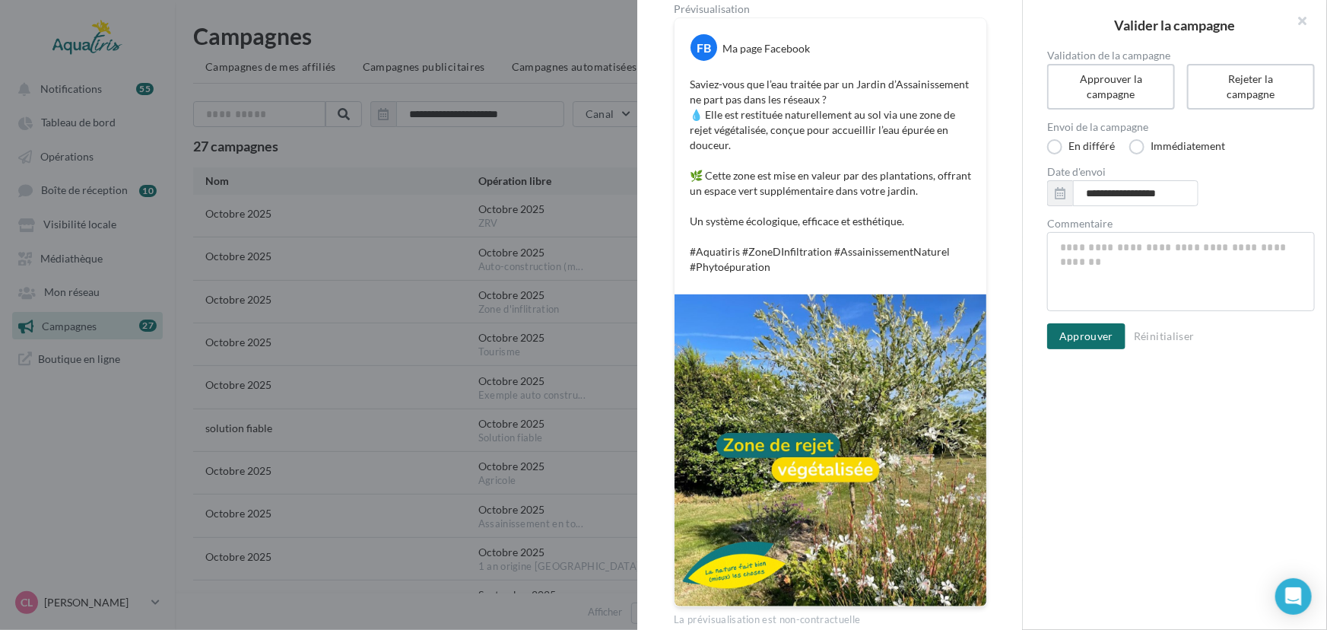
scroll to position [207, 0]
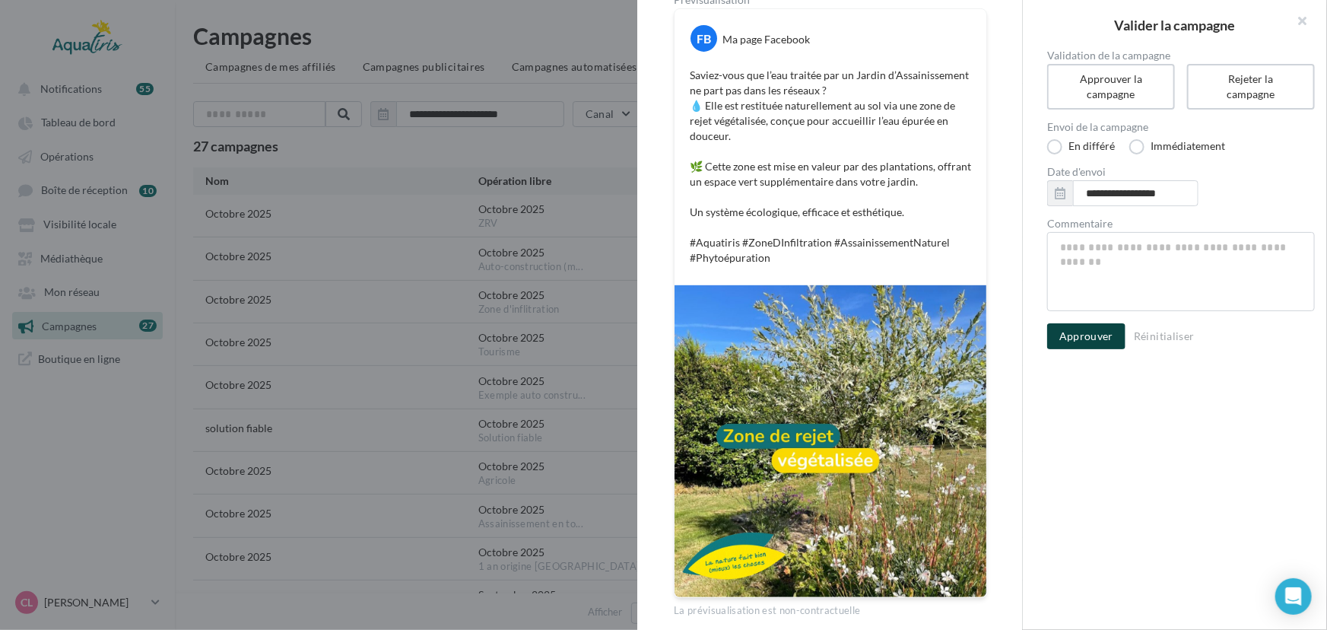
click at [1089, 330] on button "Approuver" at bounding box center [1086, 336] width 78 height 26
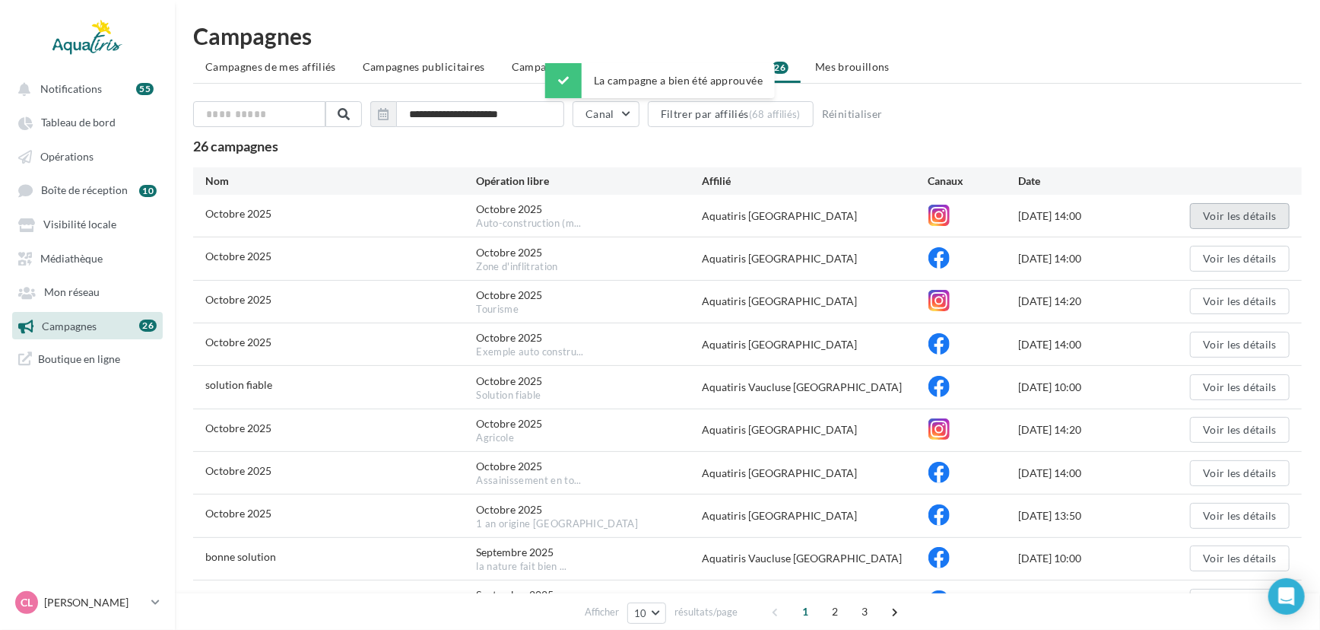
click at [1225, 213] on button "Voir les détails" at bounding box center [1240, 216] width 100 height 26
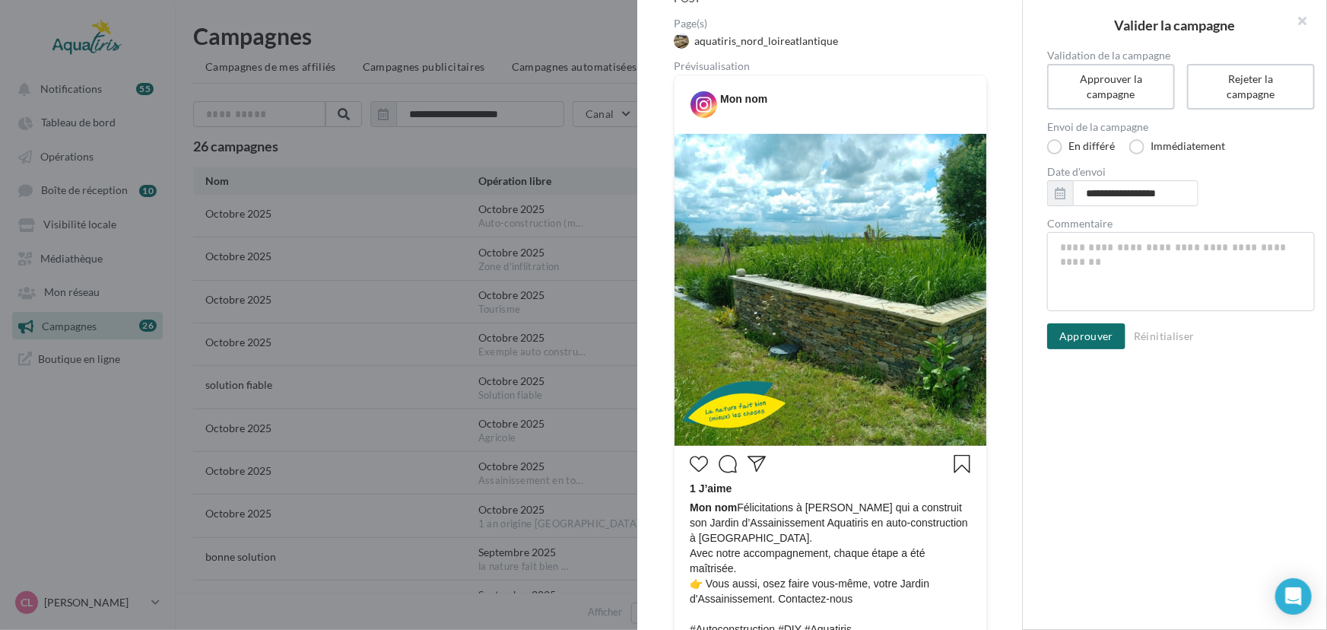
scroll to position [210, 0]
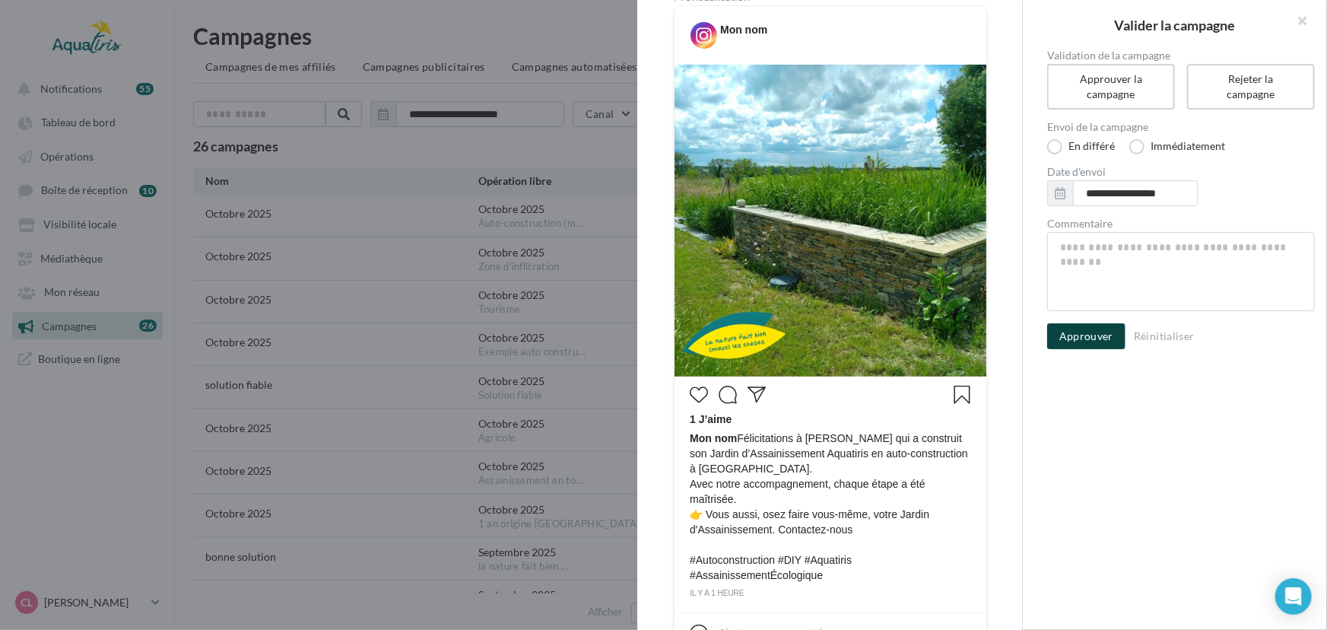
click at [1082, 341] on button "Approuver" at bounding box center [1086, 336] width 78 height 26
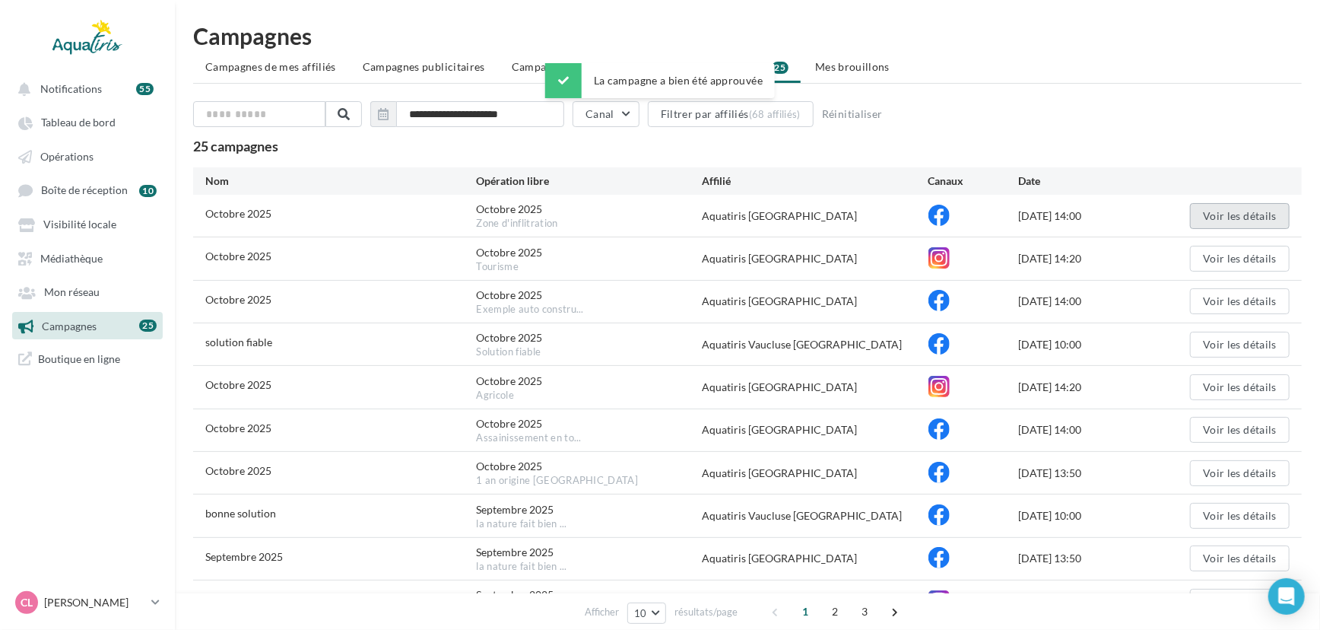
click at [1244, 205] on button "Voir les détails" at bounding box center [1240, 216] width 100 height 26
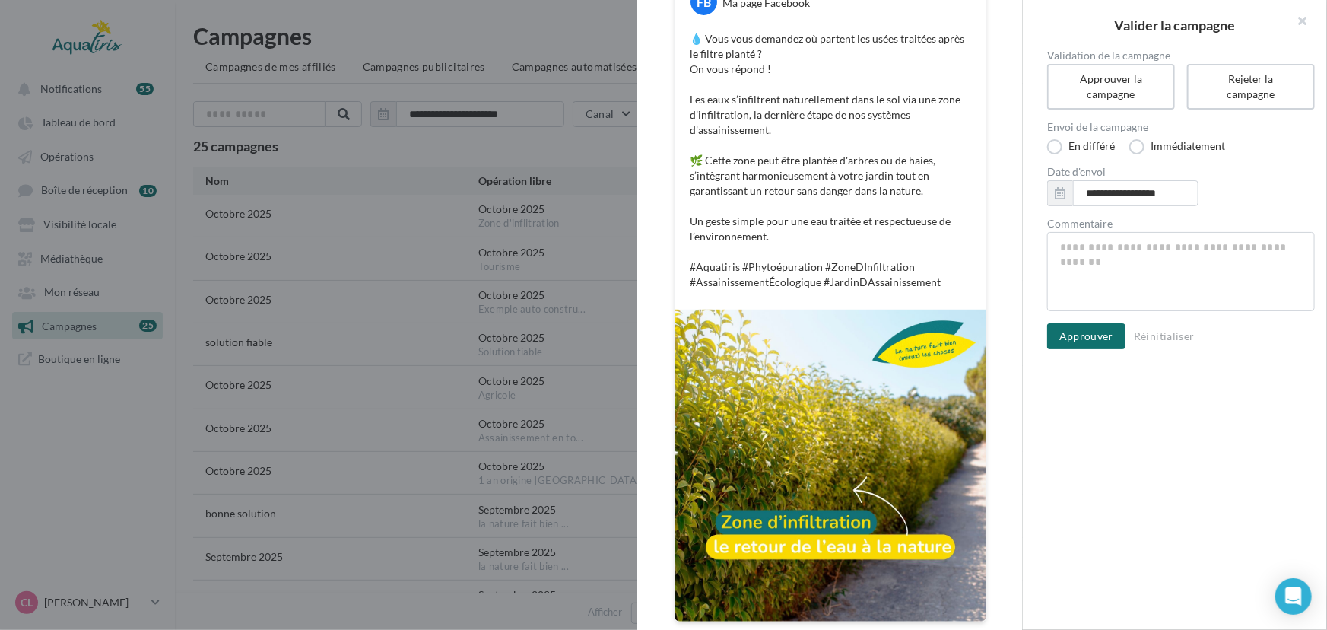
scroll to position [281, 0]
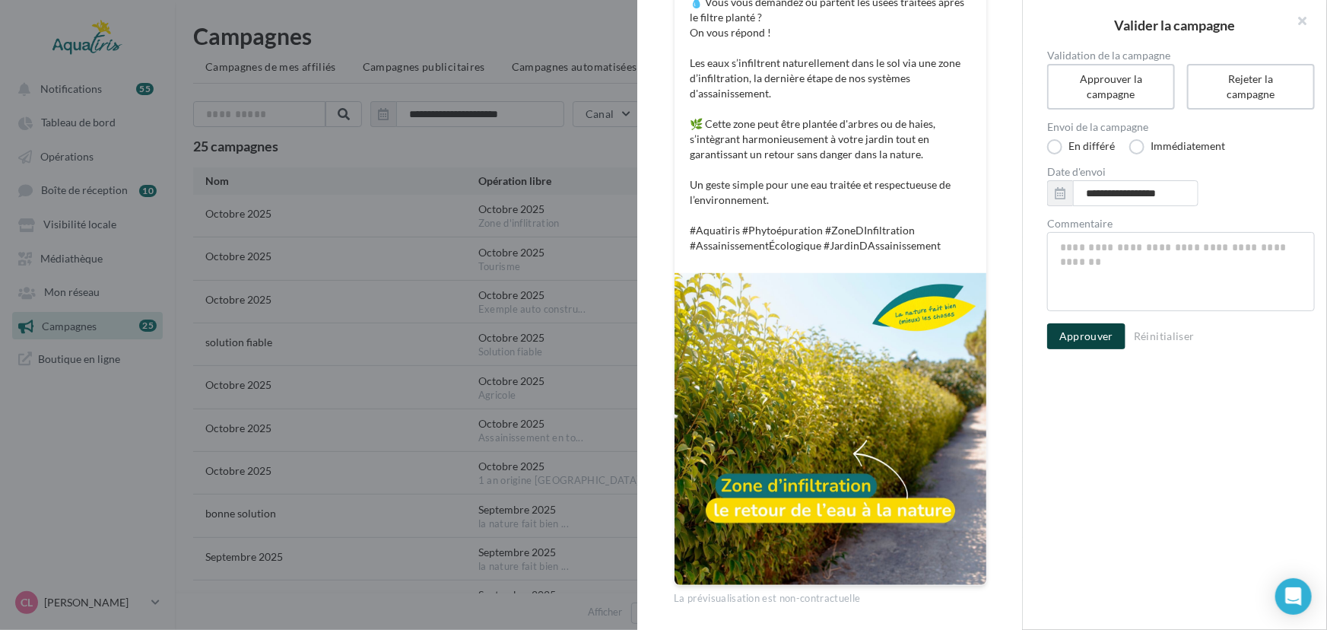
click at [1099, 336] on button "Approuver" at bounding box center [1086, 336] width 78 height 26
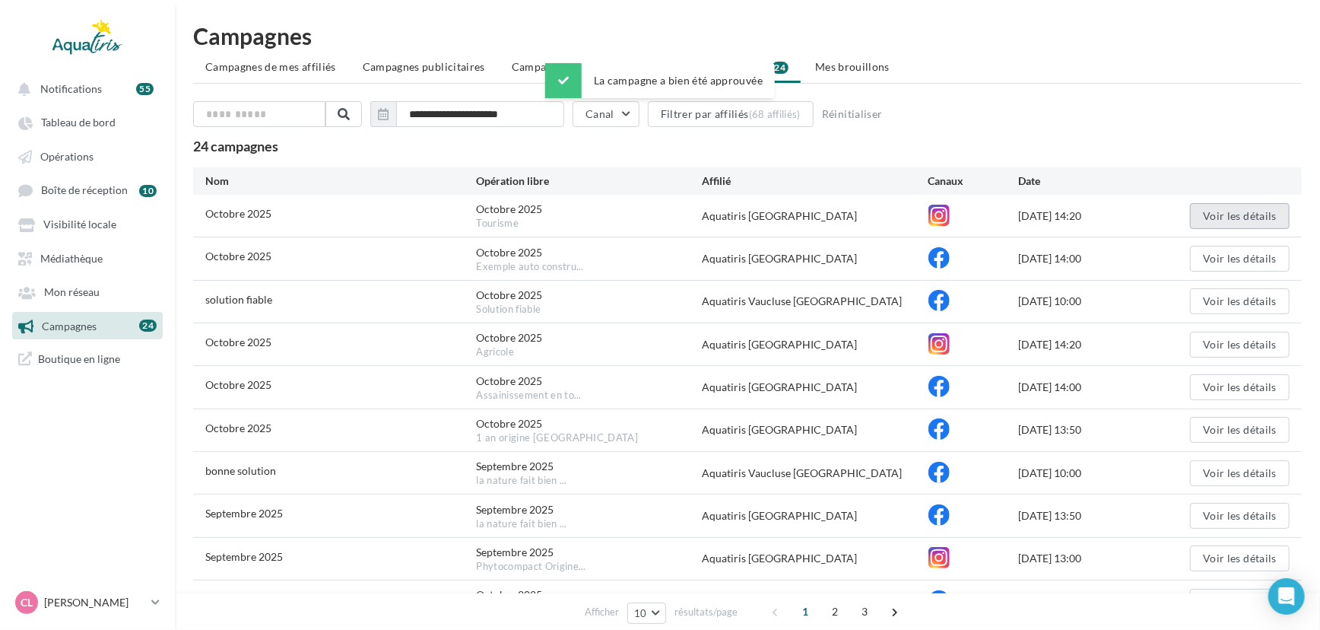
click at [1242, 204] on button "Voir les détails" at bounding box center [1240, 216] width 100 height 26
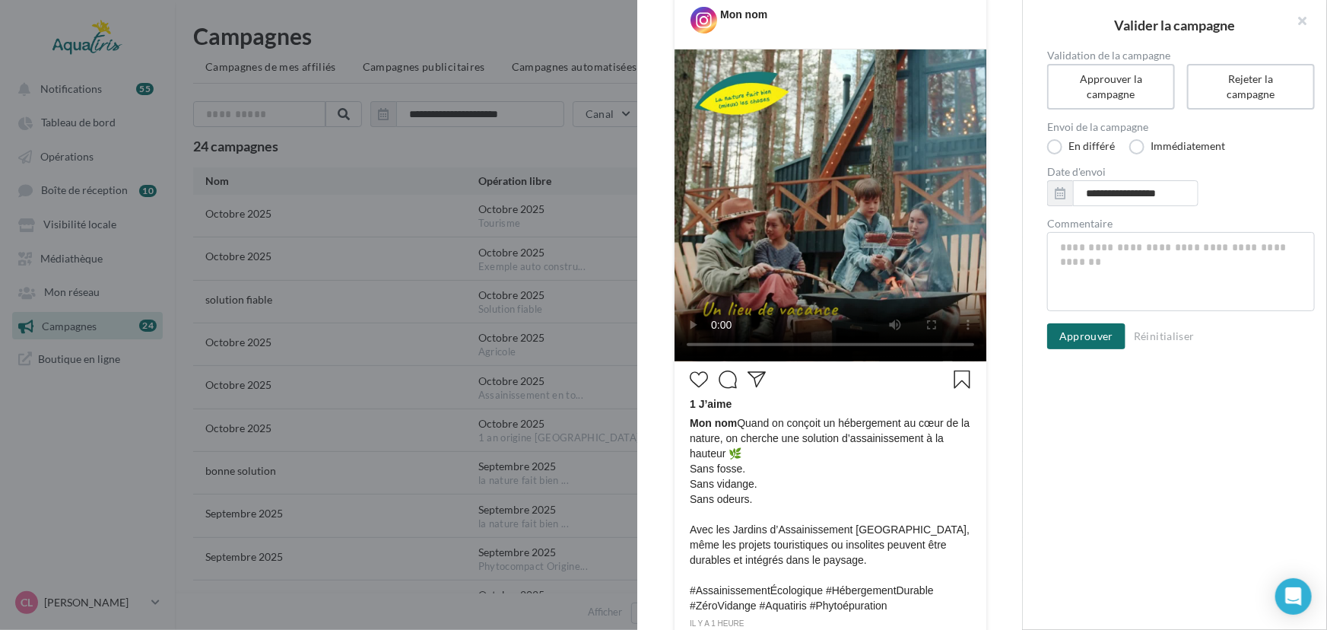
scroll to position [294, 0]
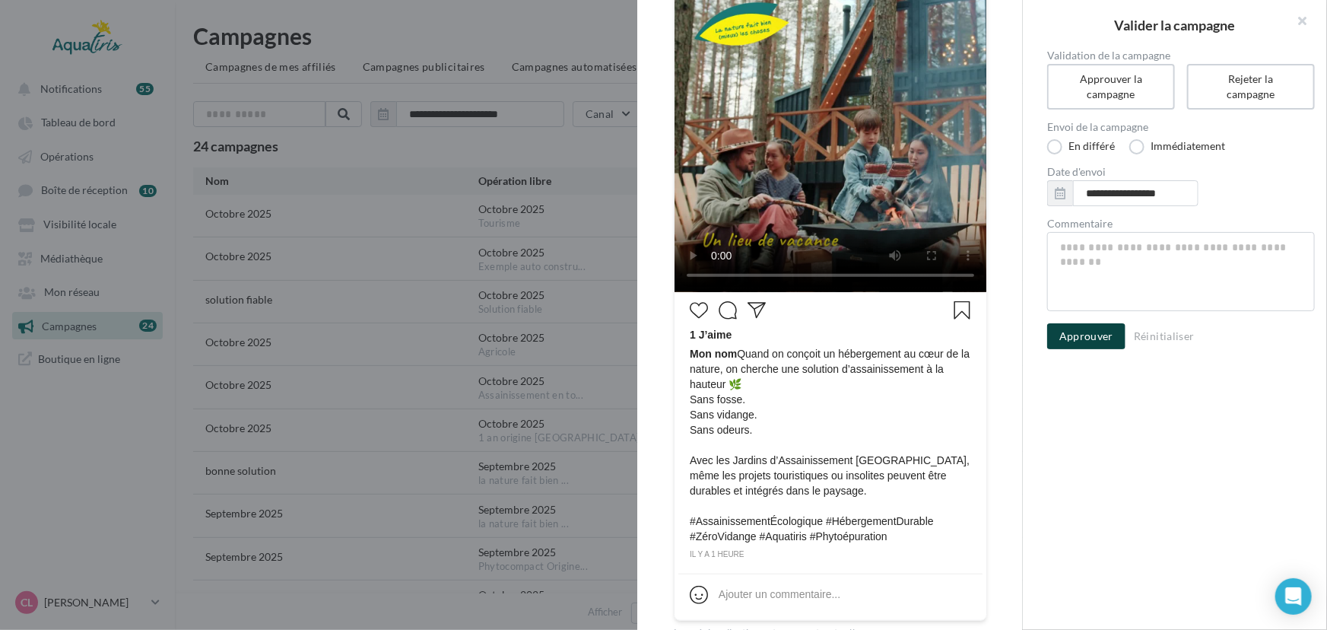
click at [1063, 331] on button "Approuver" at bounding box center [1086, 336] width 78 height 26
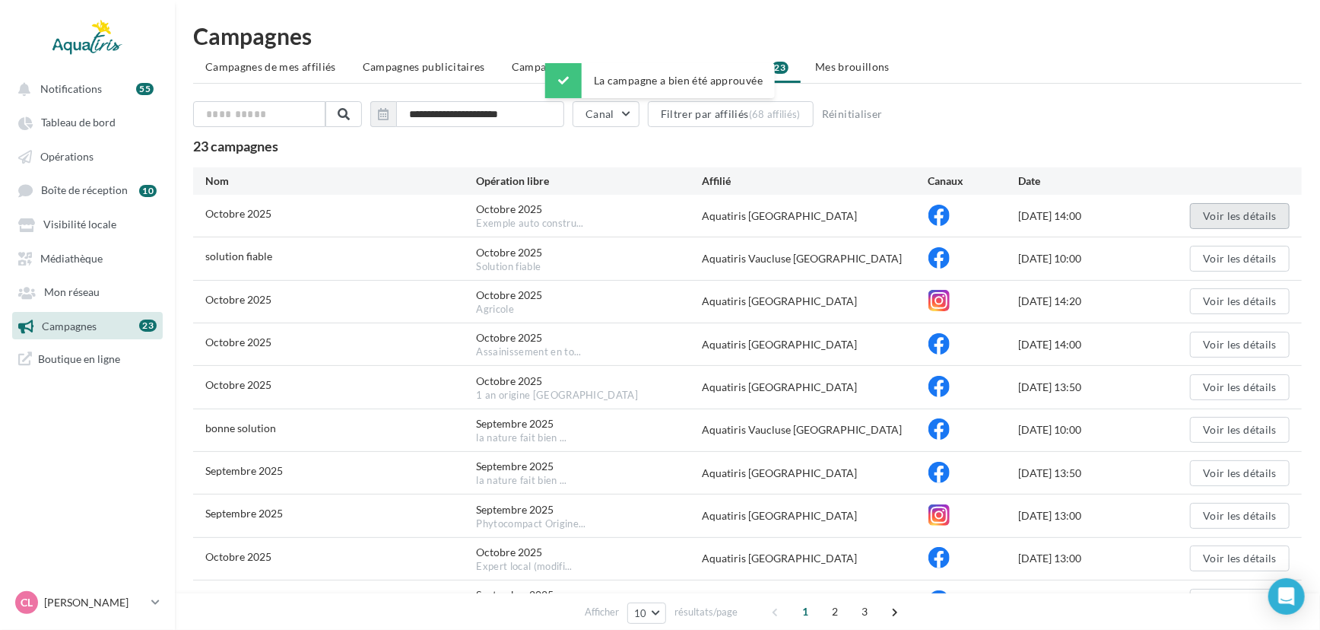
click at [1239, 217] on button "Voir les détails" at bounding box center [1240, 216] width 100 height 26
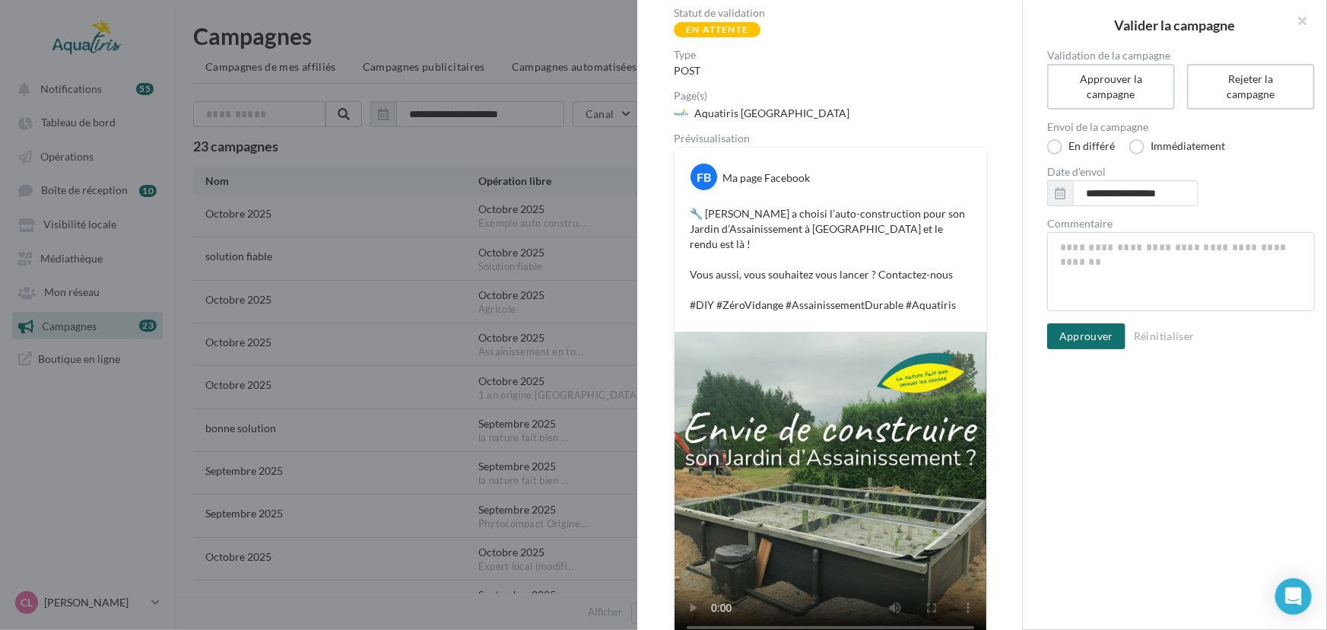
scroll to position [113, 0]
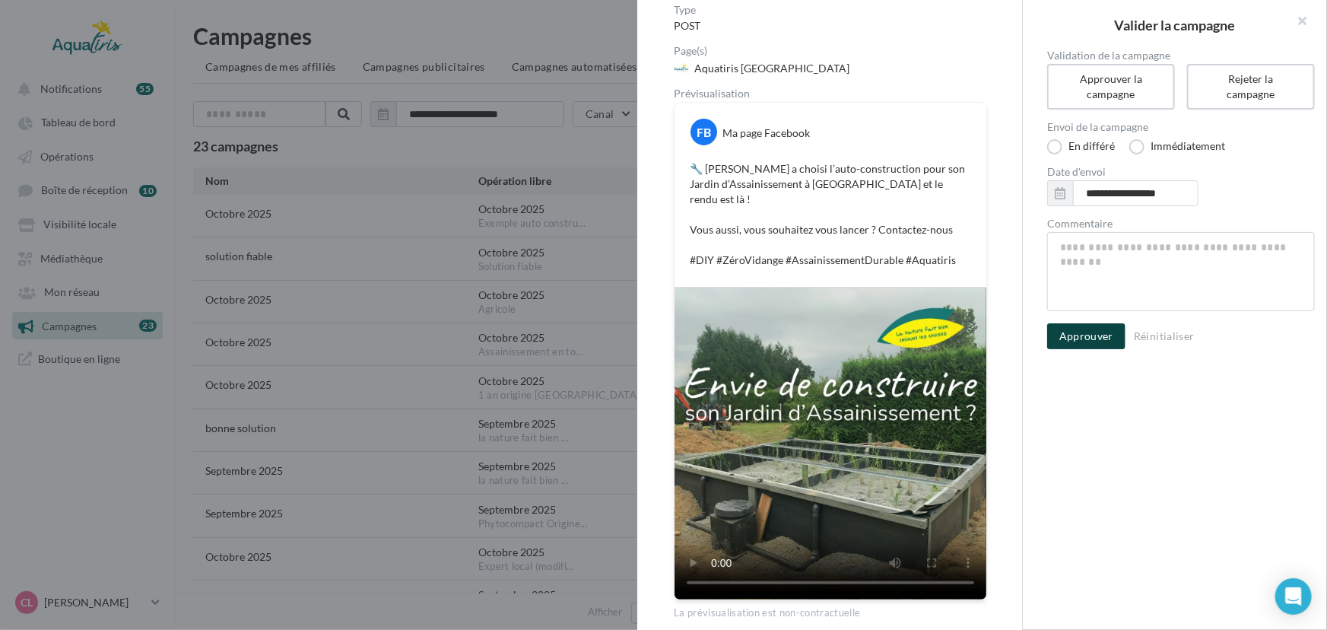
click at [1083, 333] on button "Approuver" at bounding box center [1086, 336] width 78 height 26
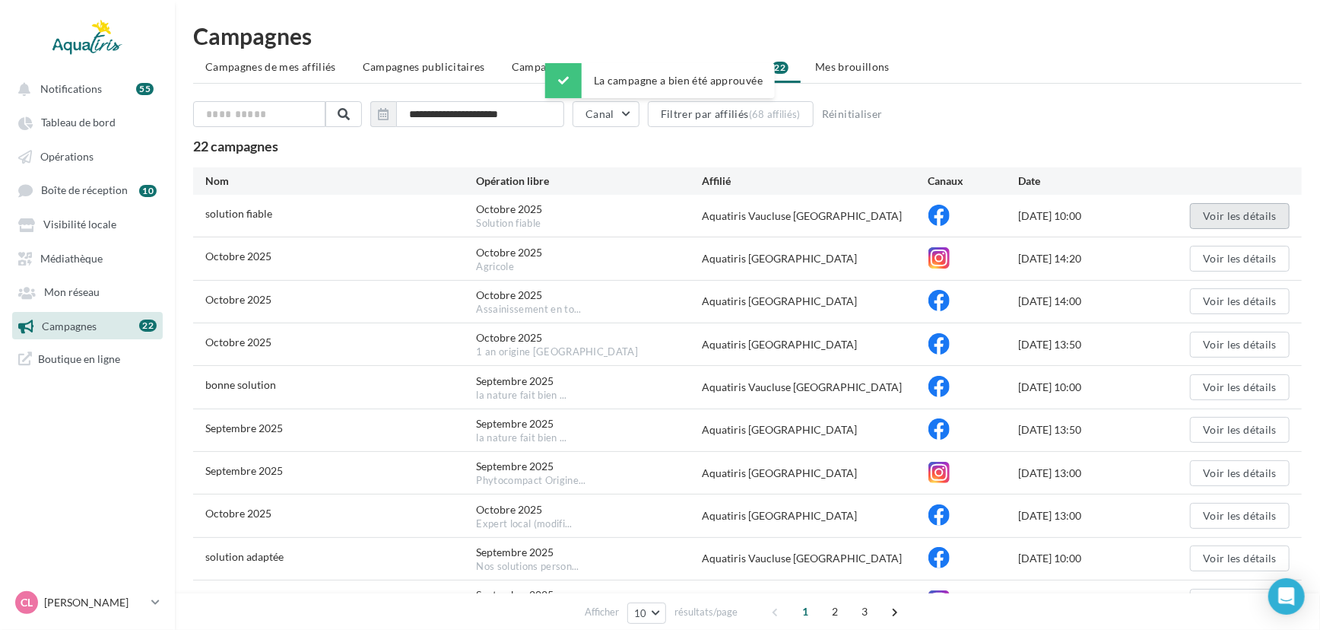
click at [1224, 218] on button "Voir les détails" at bounding box center [1240, 216] width 100 height 26
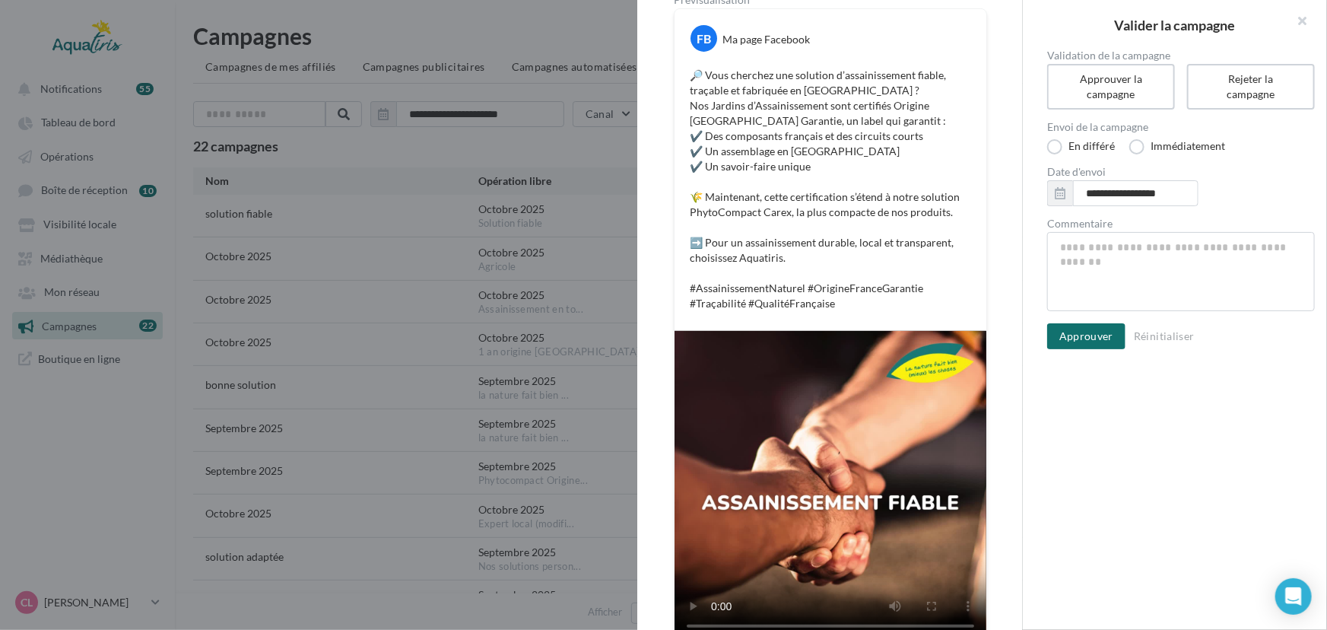
scroll to position [265, 0]
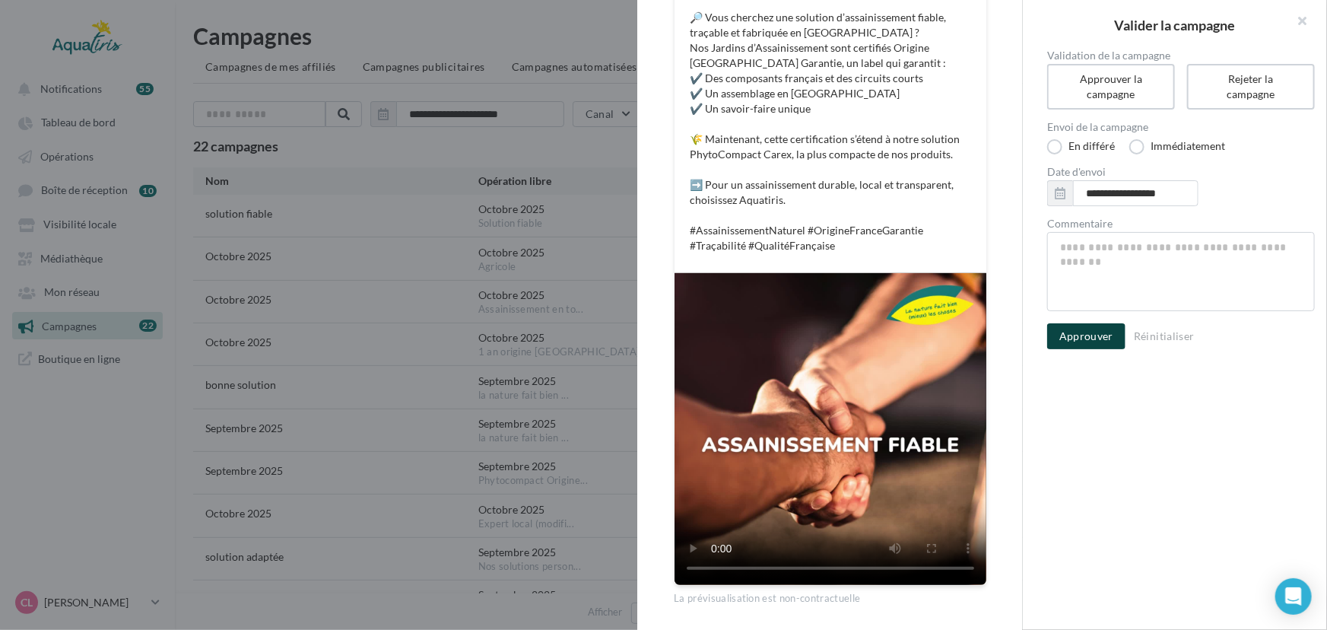
click at [1095, 339] on button "Approuver" at bounding box center [1086, 336] width 78 height 26
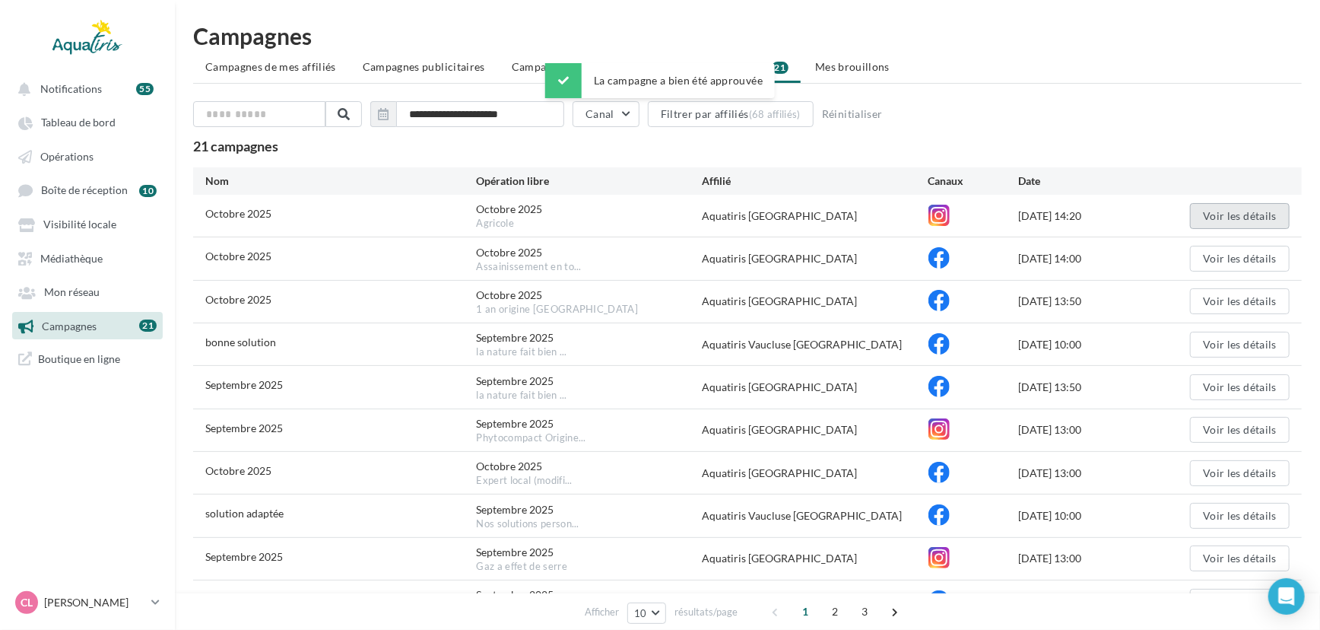
click at [1210, 218] on button "Voir les détails" at bounding box center [1240, 216] width 100 height 26
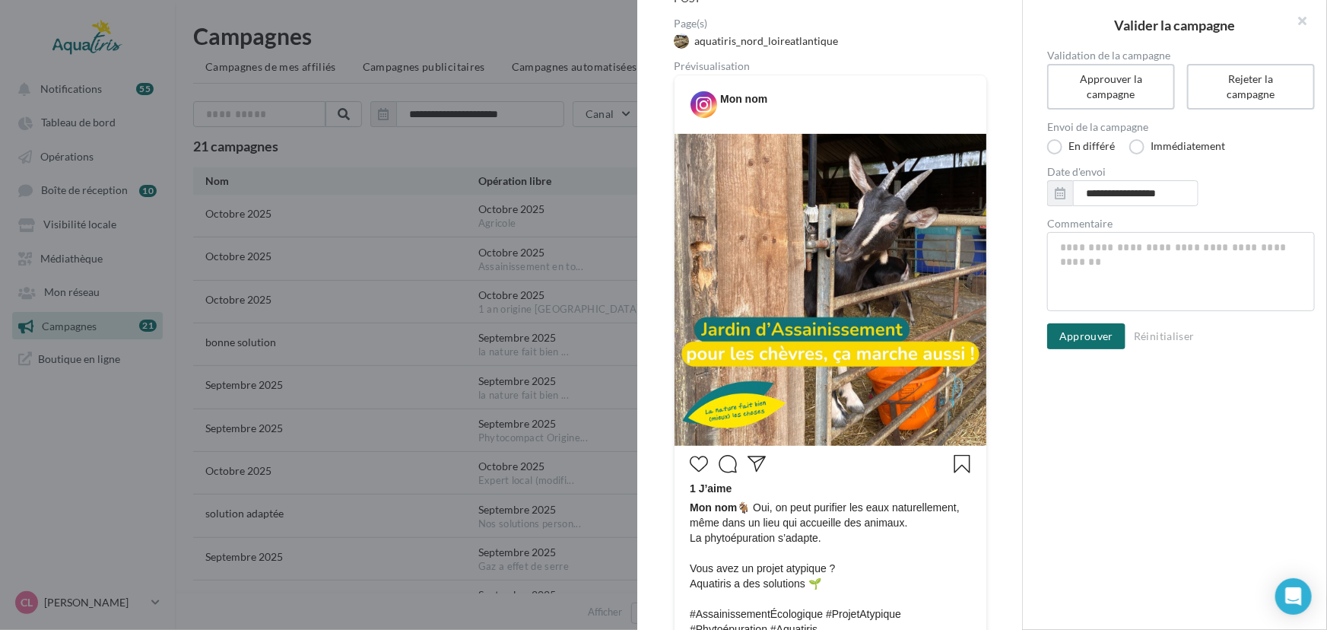
scroll to position [210, 0]
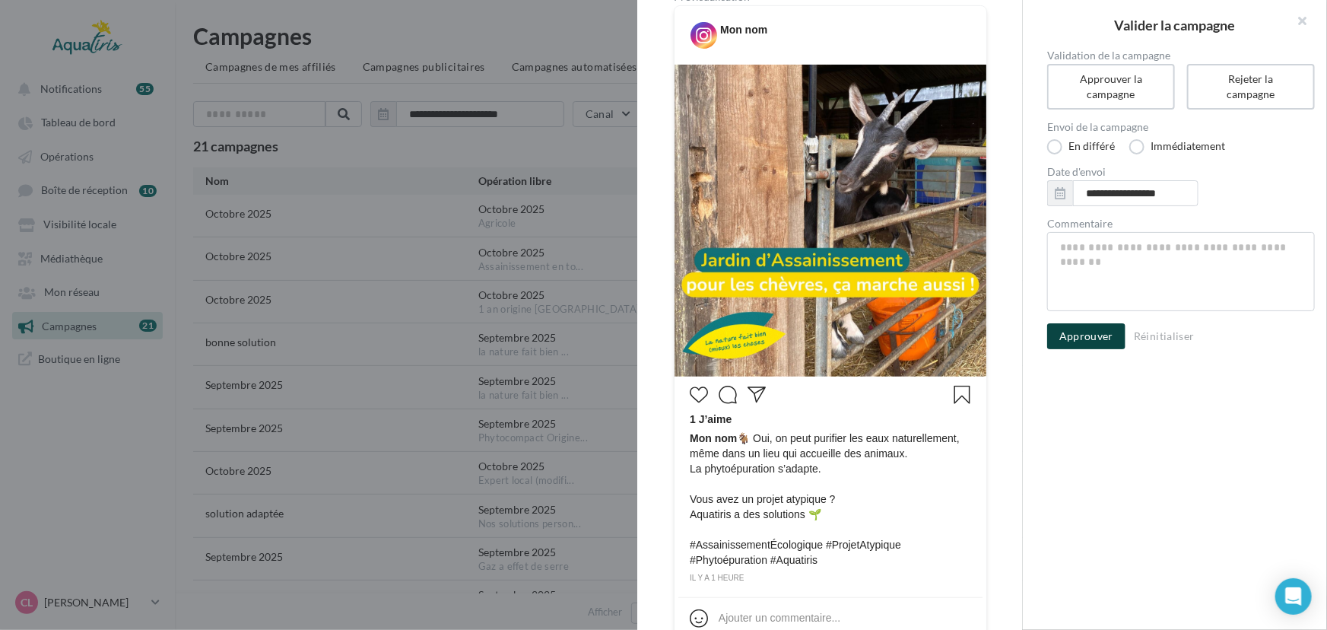
click at [1075, 325] on button "Approuver" at bounding box center [1086, 336] width 78 height 26
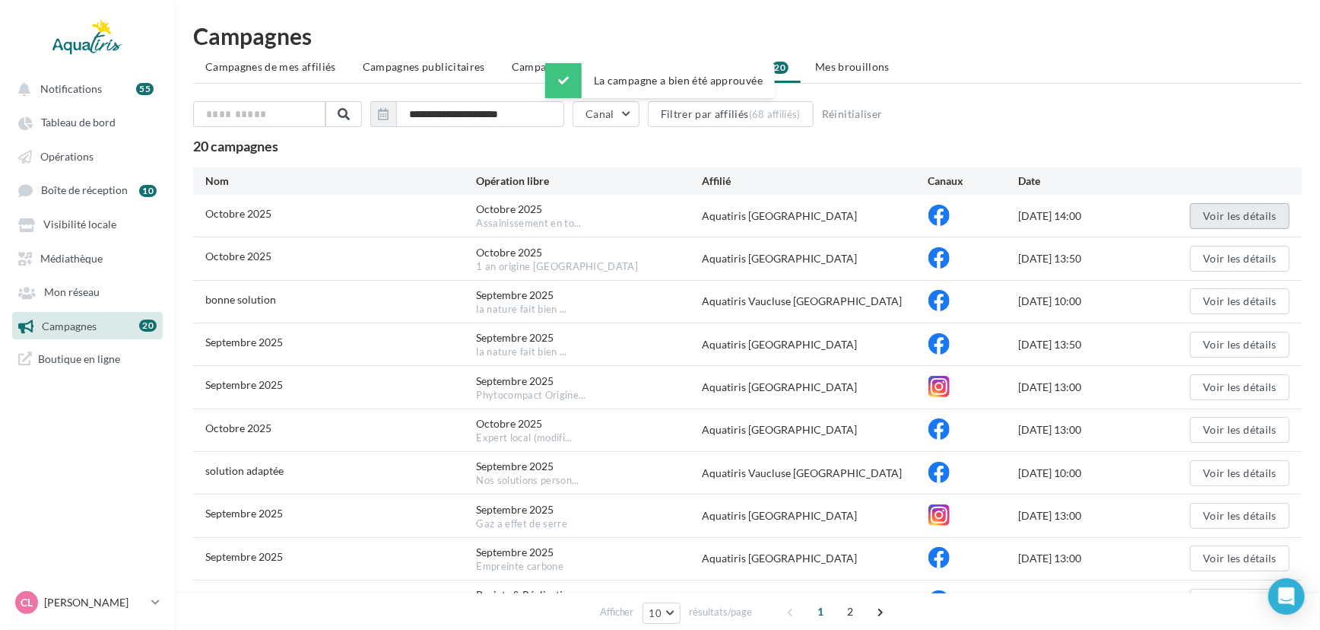
click at [1244, 212] on button "Voir les détails" at bounding box center [1240, 216] width 100 height 26
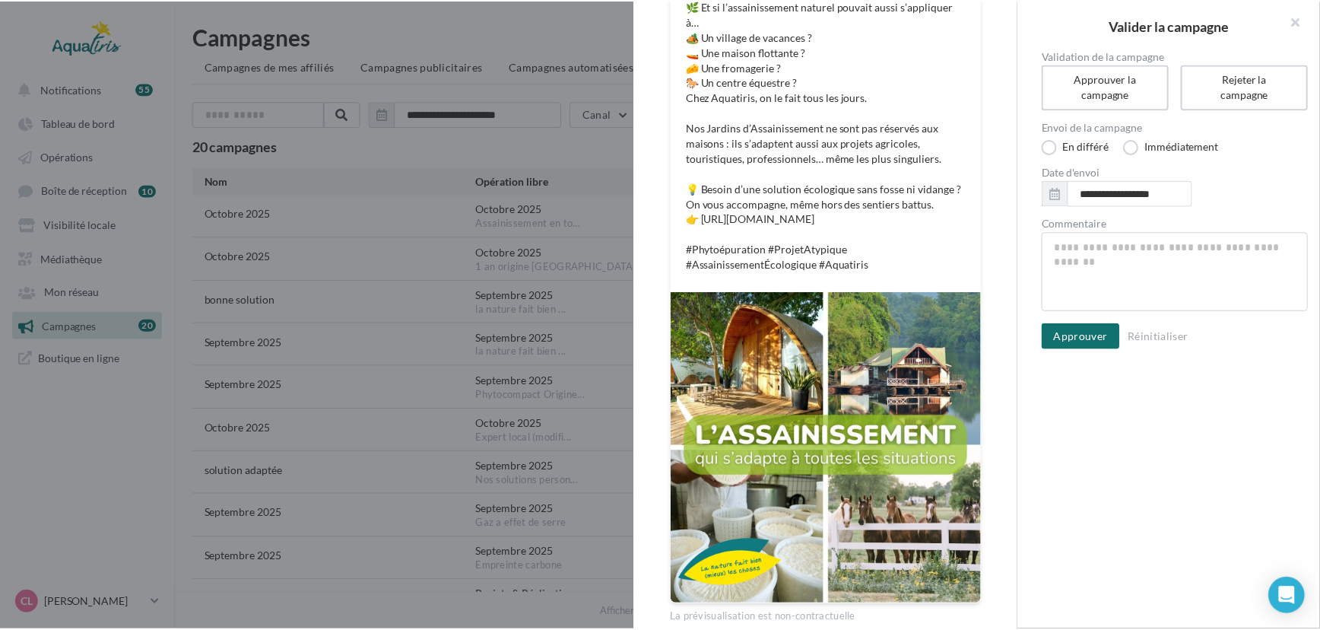
scroll to position [207, 0]
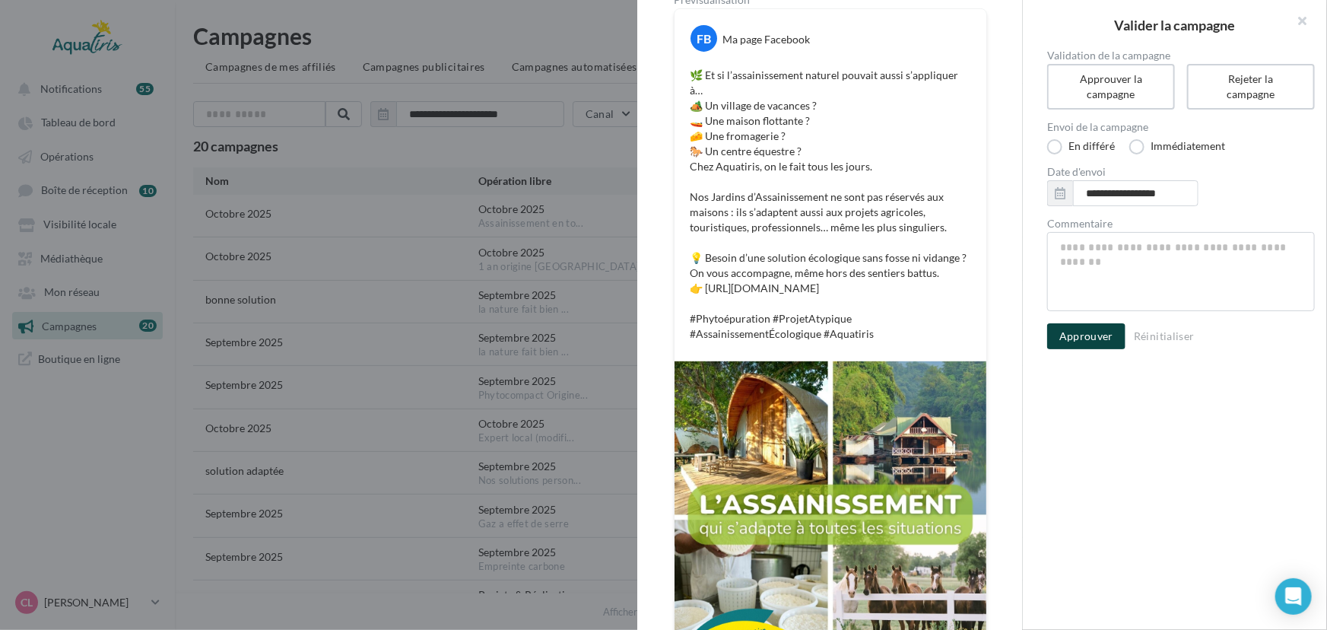
click at [1082, 329] on button "Approuver" at bounding box center [1086, 336] width 78 height 26
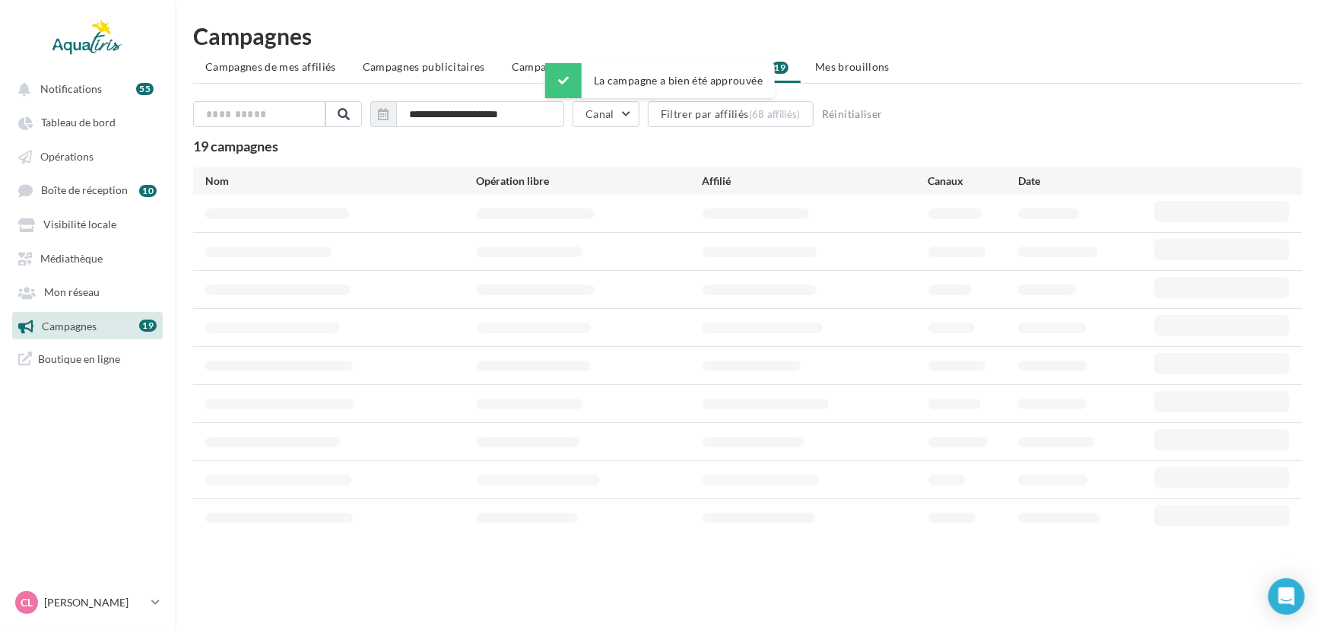
click at [75, 138] on ul "Notifications 55 Tableau de bord Opérations Boîte de réception 10 Médiathèque" at bounding box center [87, 223] width 173 height 310
click at [91, 120] on span "Tableau de bord" at bounding box center [78, 122] width 75 height 13
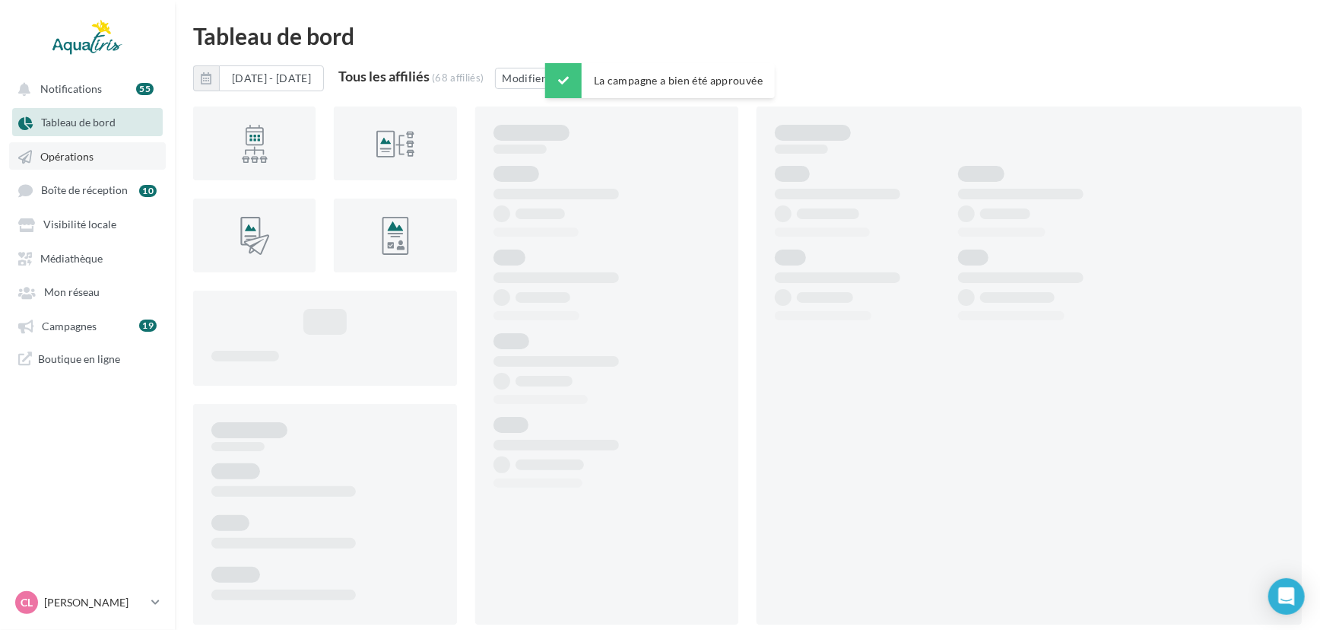
click at [84, 155] on span "Opérations" at bounding box center [66, 156] width 53 height 13
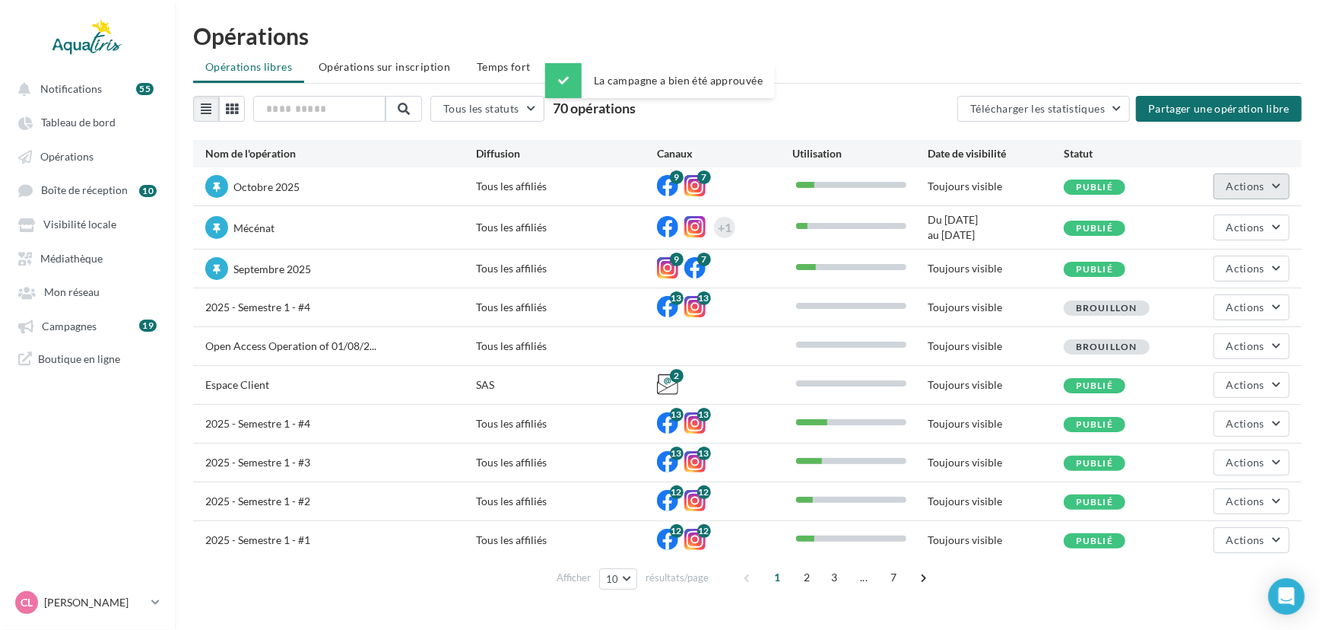
click at [1245, 184] on span "Actions" at bounding box center [1246, 185] width 38 height 13
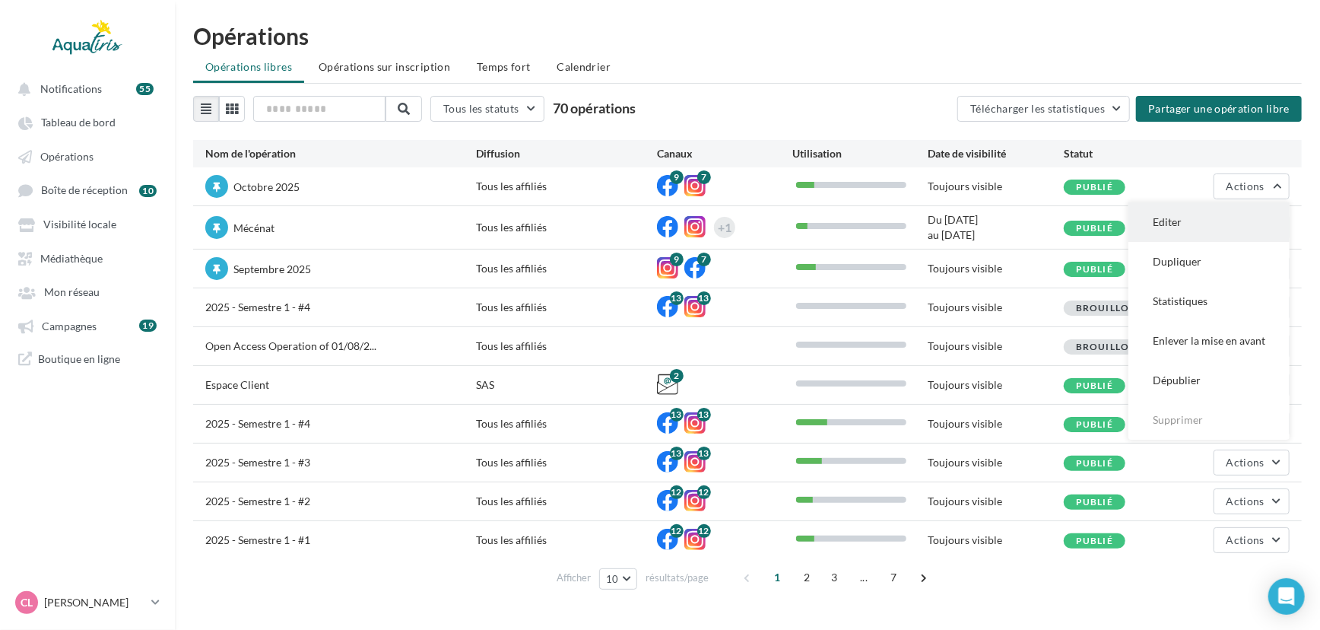
click at [1194, 213] on button "Editer" at bounding box center [1209, 222] width 161 height 40
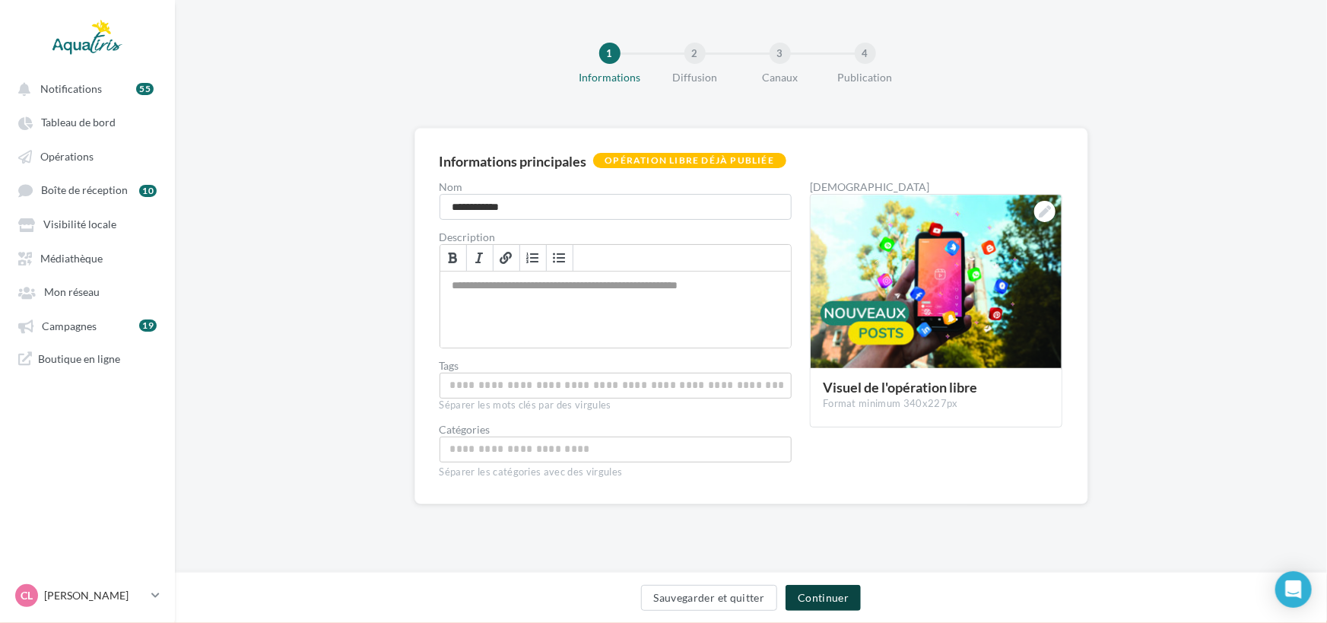
click at [840, 586] on button "Continuer" at bounding box center [823, 598] width 75 height 26
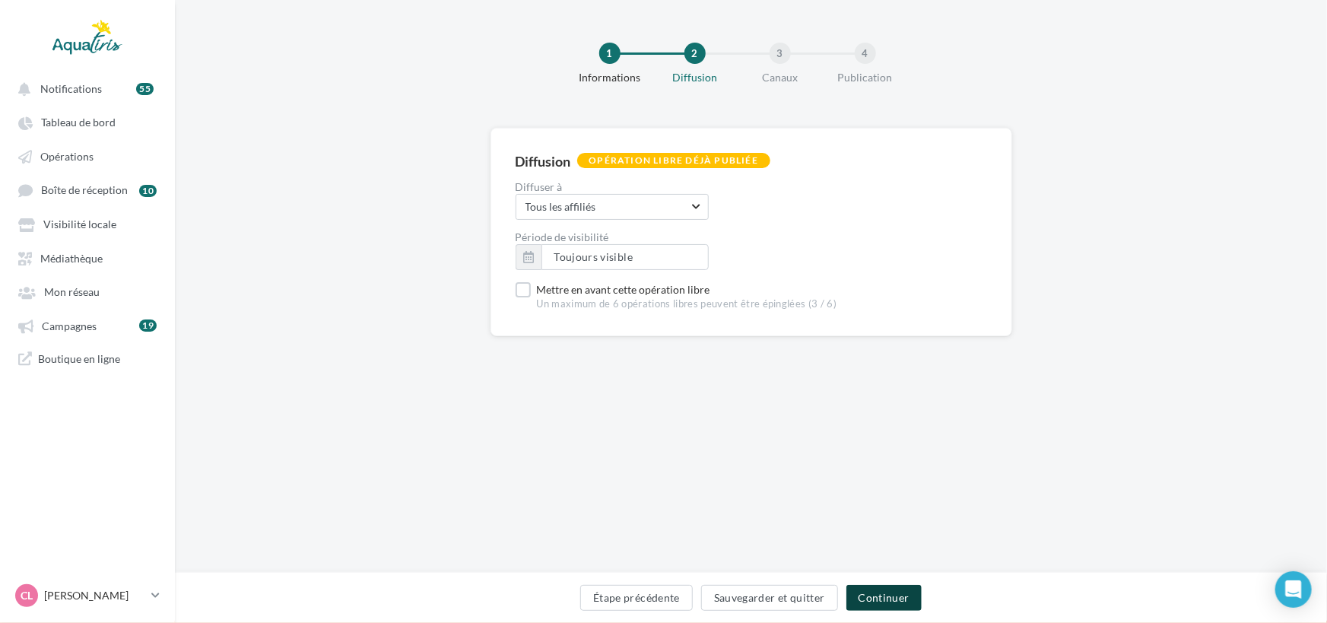
click at [867, 592] on button "Continuer" at bounding box center [884, 598] width 75 height 26
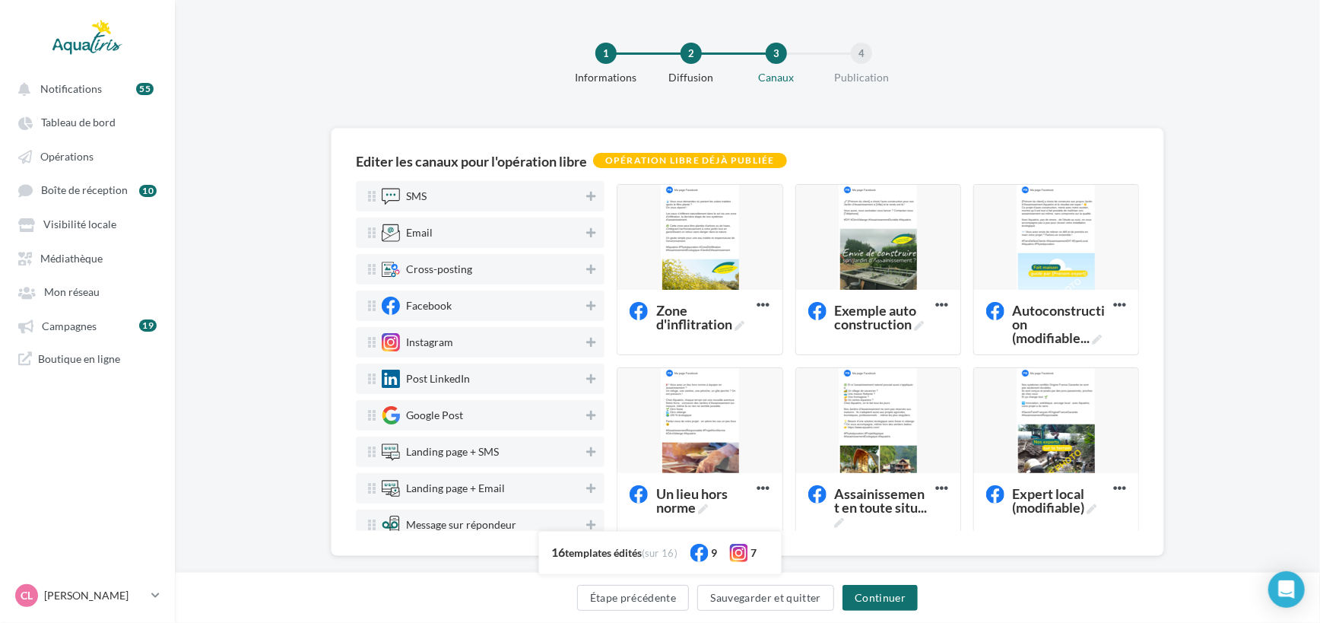
scroll to position [607, 0]
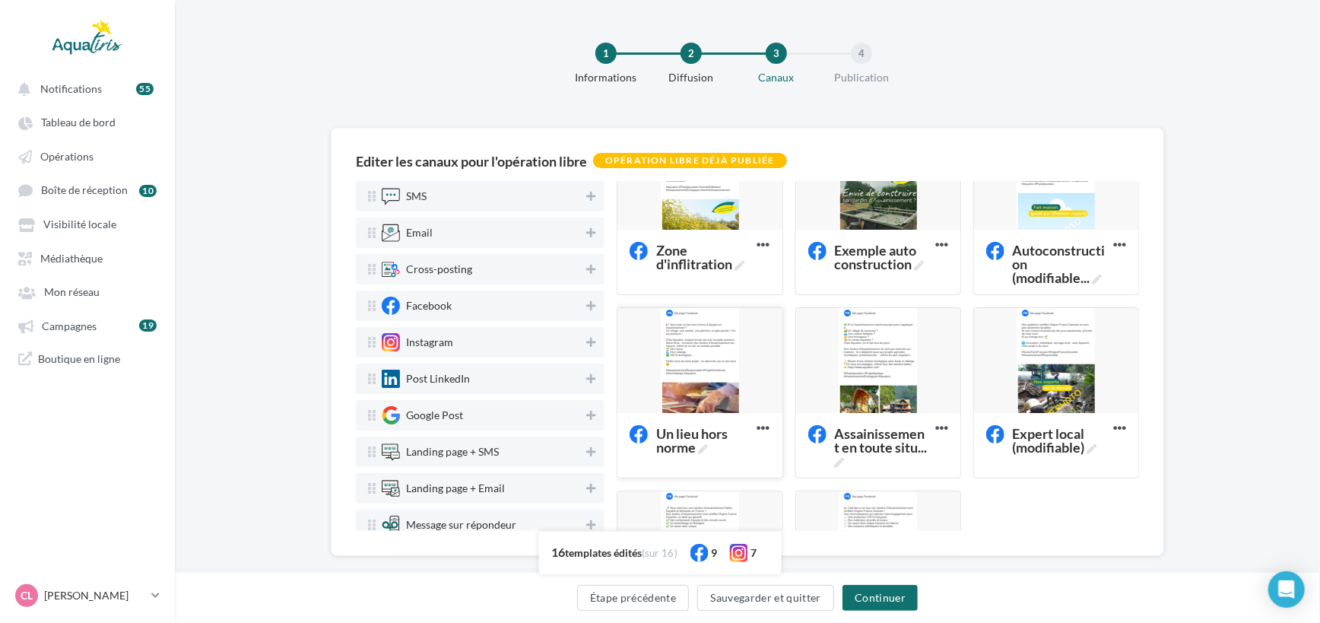
click at [735, 364] on div at bounding box center [700, 361] width 164 height 106
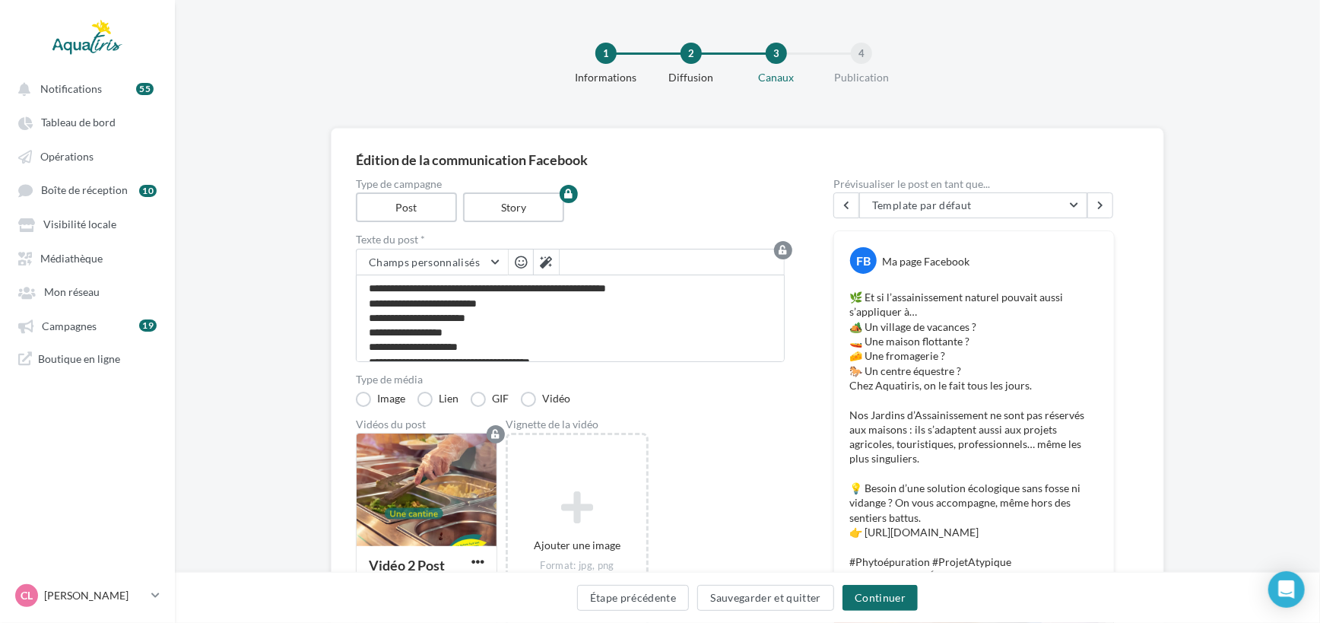
scroll to position [68, 0]
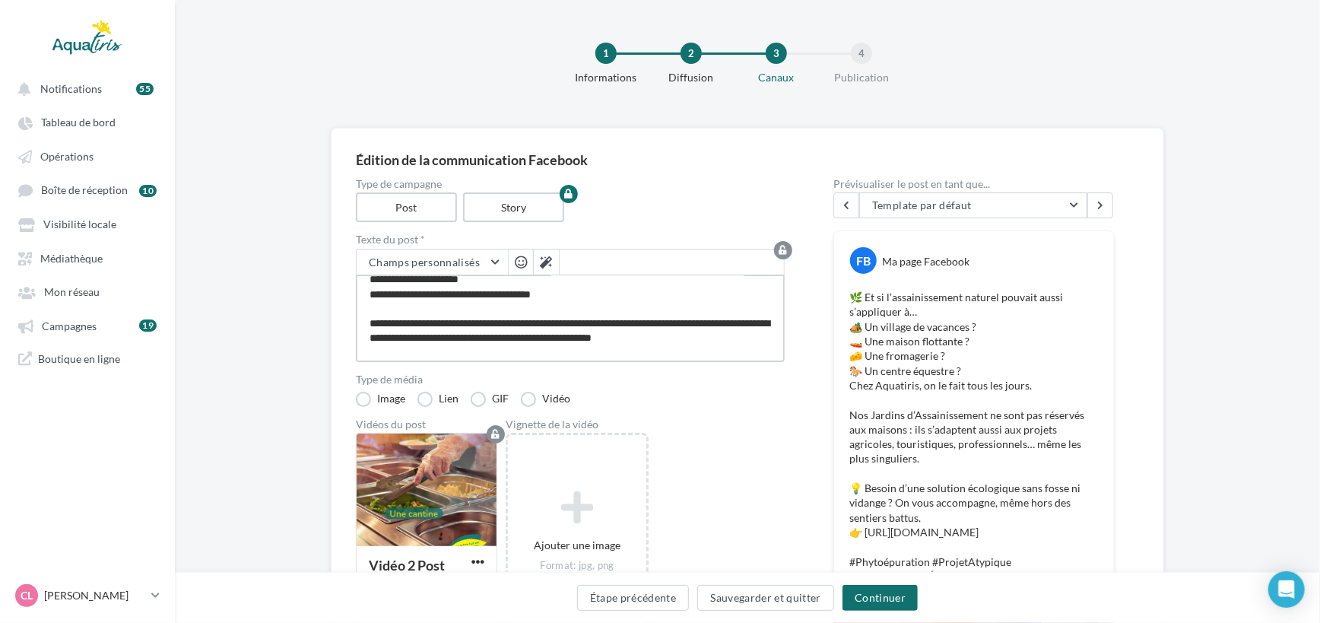
drag, startPoint x: 565, startPoint y: 319, endPoint x: 585, endPoint y: 331, distance: 22.8
click at [565, 319] on textarea "**********" at bounding box center [570, 318] width 429 height 87
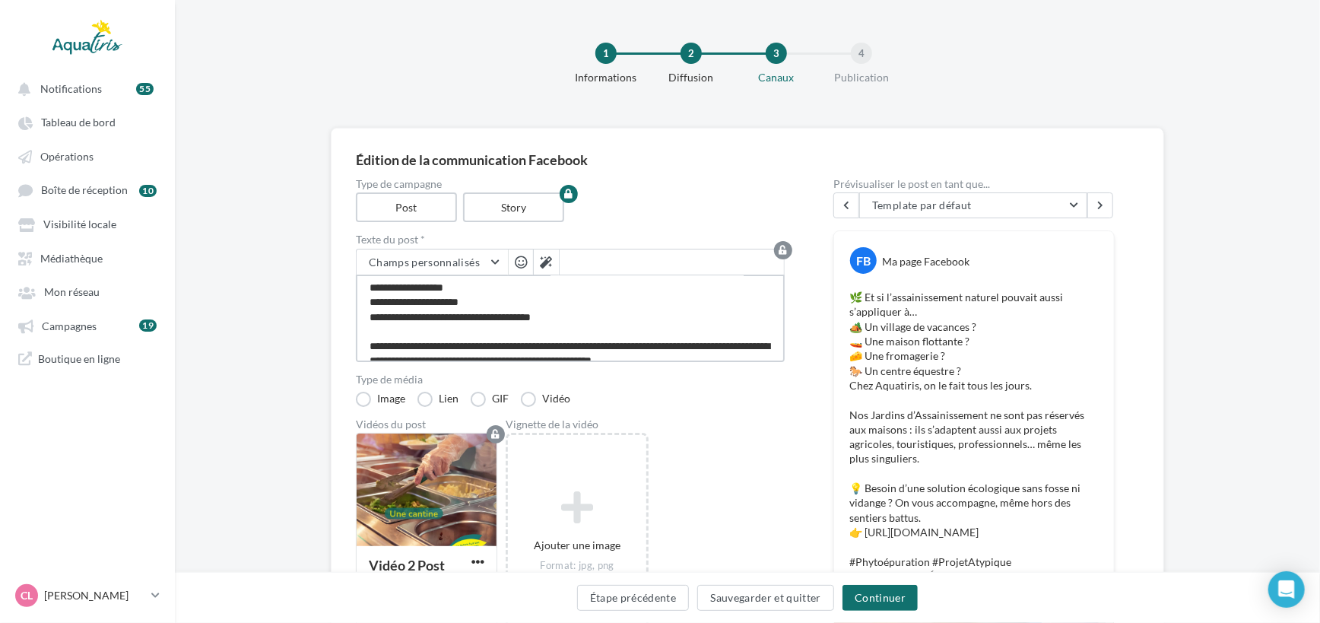
scroll to position [0, 0]
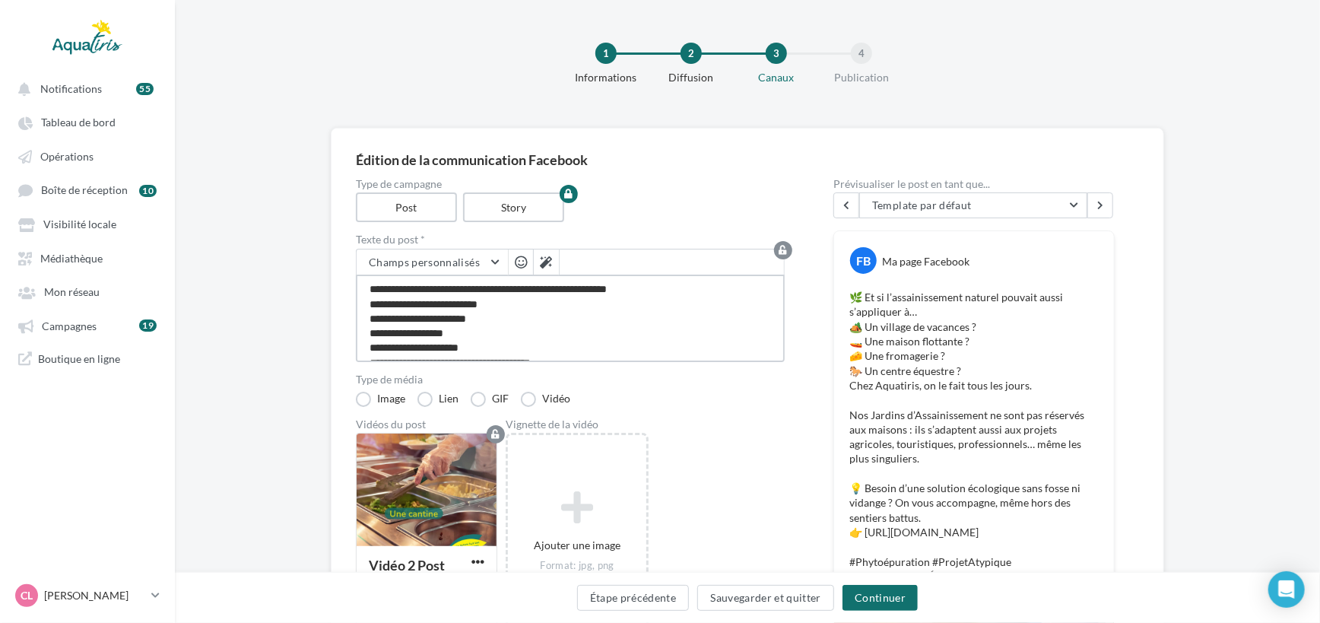
drag, startPoint x: 745, startPoint y: 345, endPoint x: 319, endPoint y: 263, distance: 432.9
click at [319, 263] on div "Édition de la communication Facebook Type de campagne Post Story Texte du post …" at bounding box center [747, 571] width 1145 height 887
paste textarea "**********"
type textarea "**********"
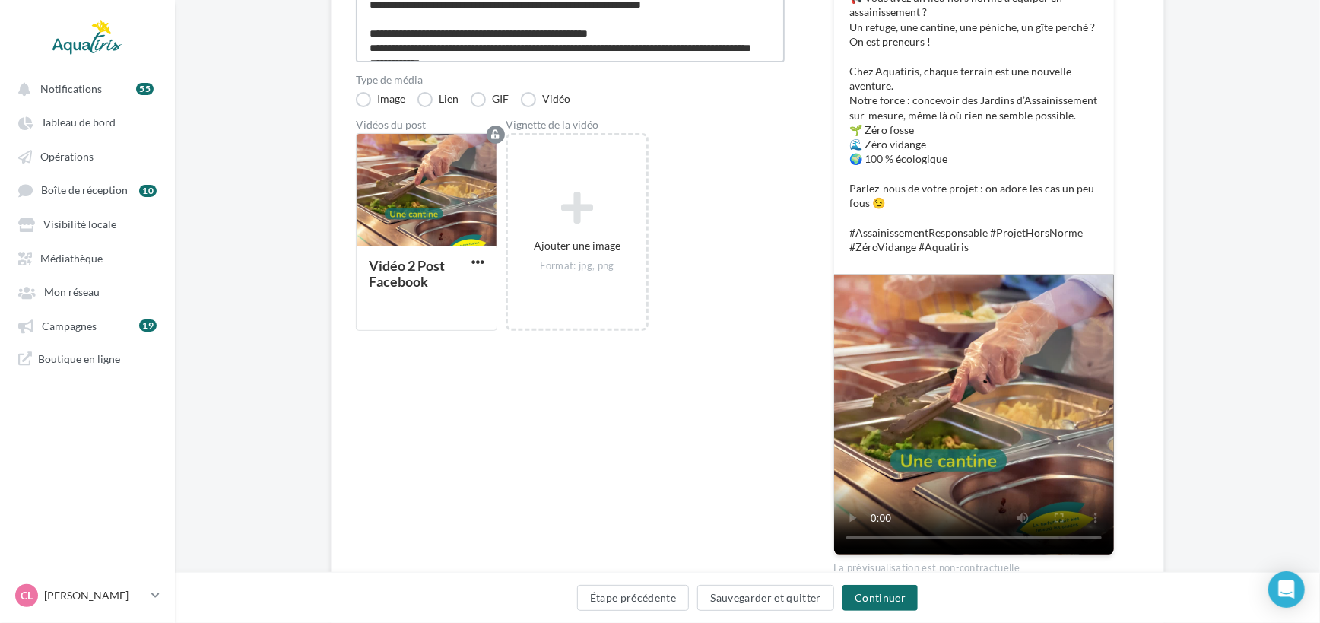
scroll to position [345, 0]
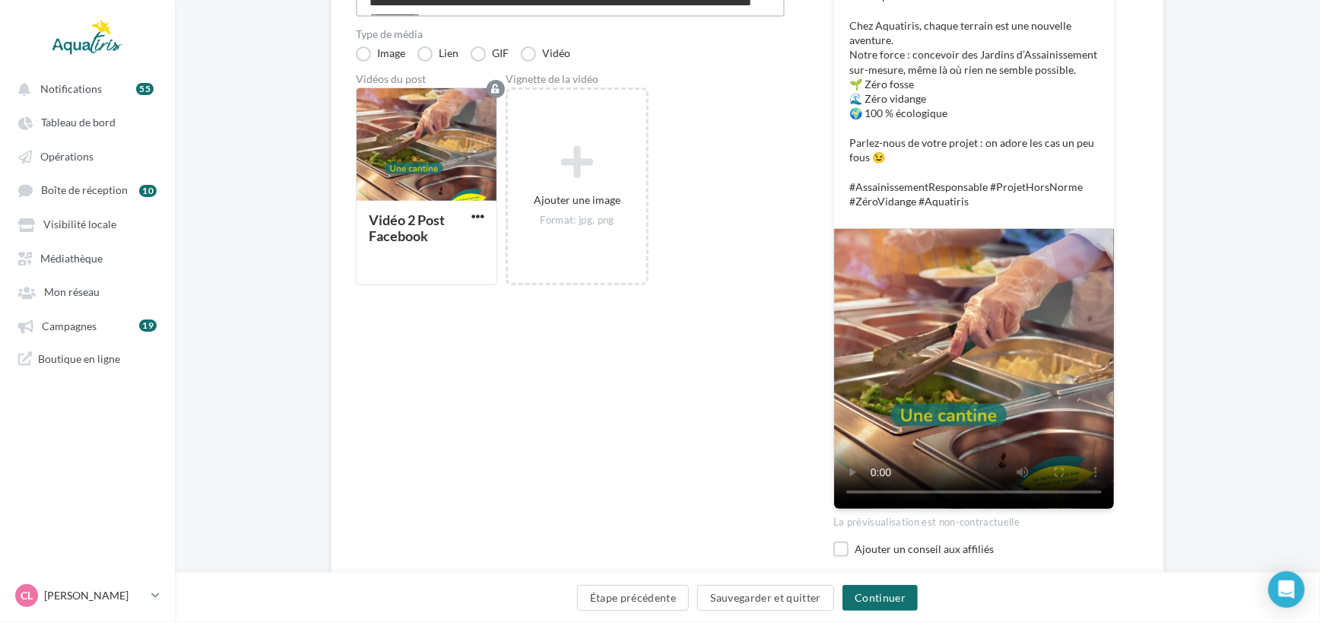
type textarea "**********"
click at [859, 586] on button "Continuer" at bounding box center [880, 598] width 75 height 26
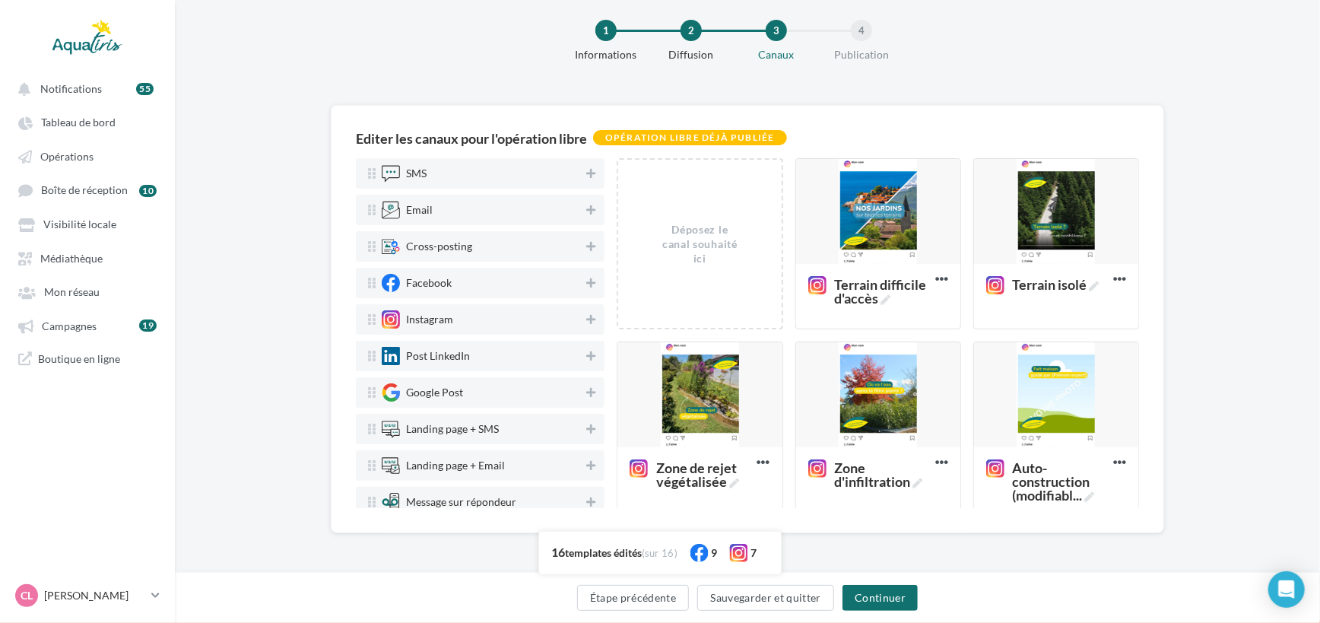
scroll to position [23, 0]
click at [777, 593] on button "Sauvegarder et quitter" at bounding box center [765, 598] width 137 height 26
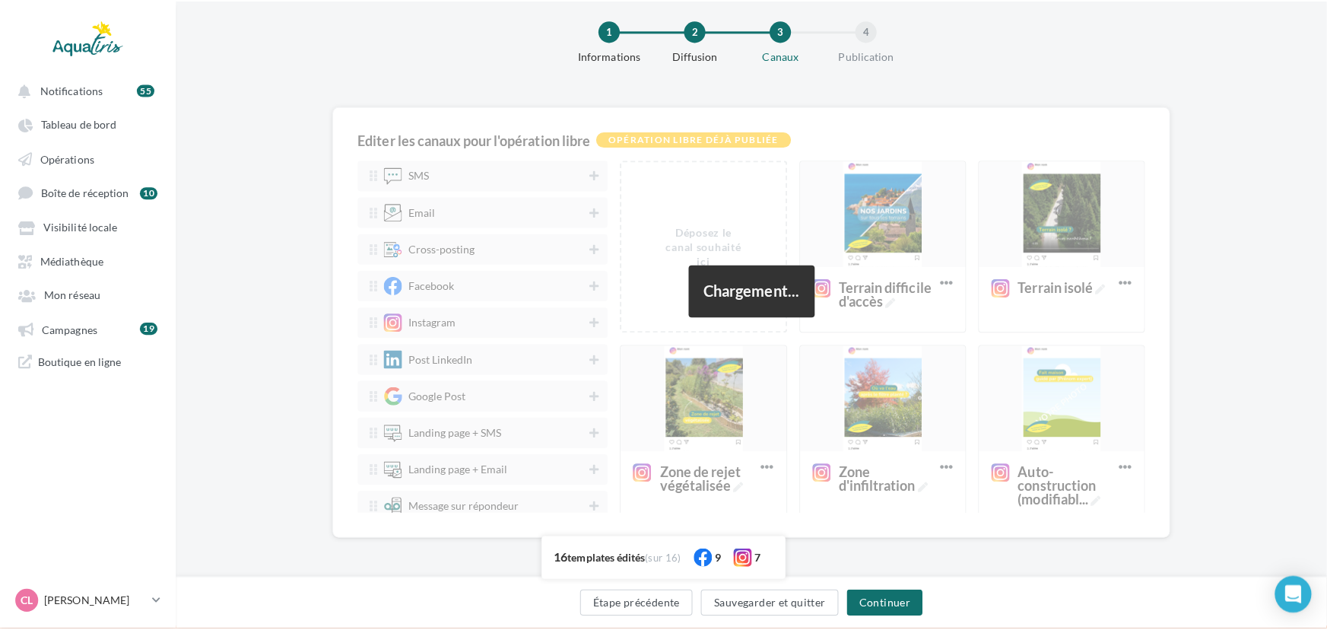
scroll to position [24, 0]
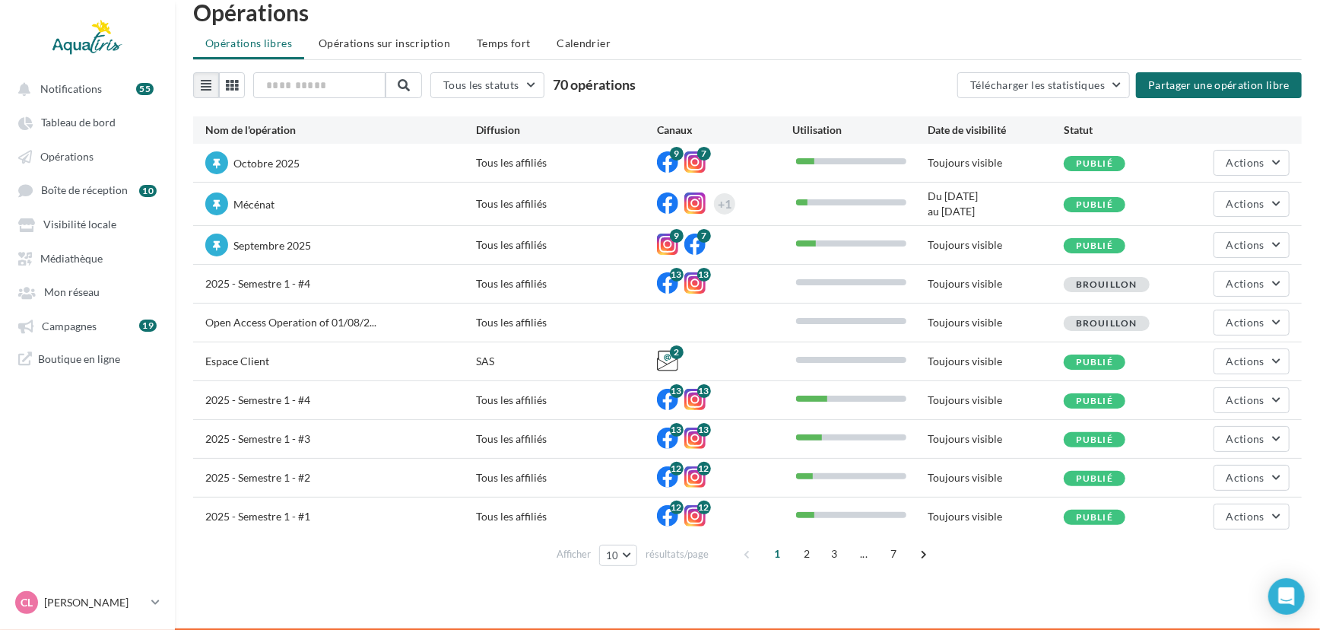
drag, startPoint x: 129, startPoint y: 334, endPoint x: 149, endPoint y: 309, distance: 32.0
click at [129, 334] on link "Campagnes 19" at bounding box center [87, 325] width 157 height 27
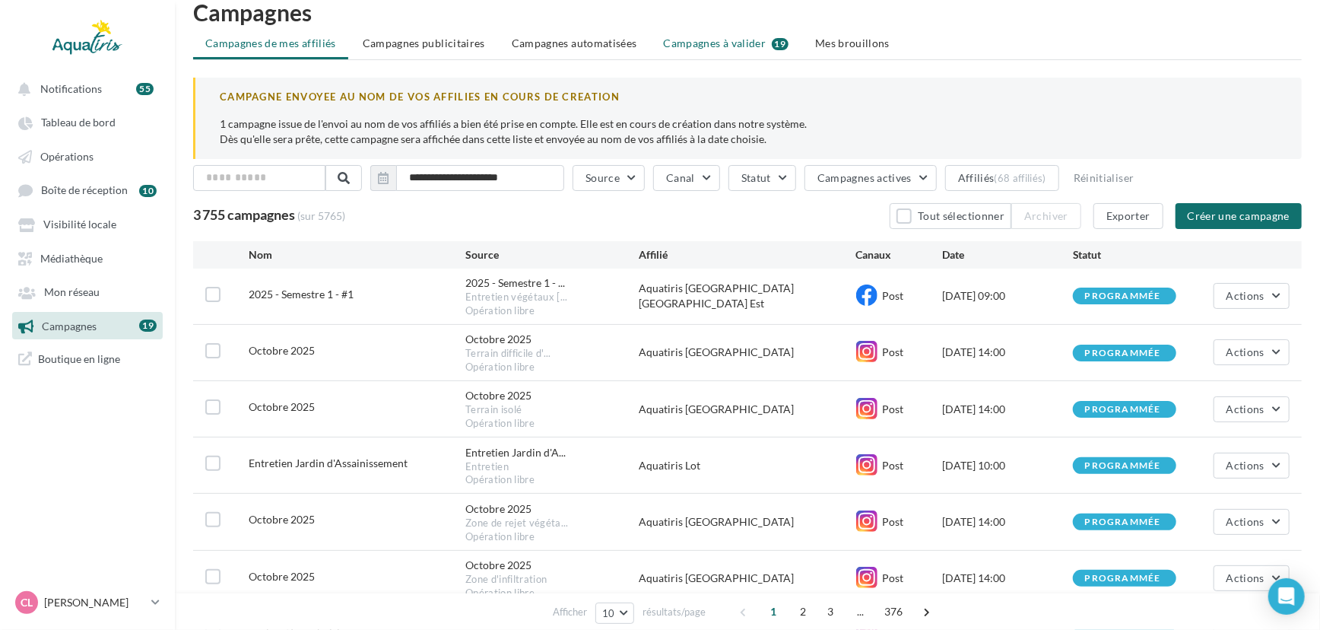
click at [701, 45] on span "Campagnes à valider" at bounding box center [715, 43] width 103 height 15
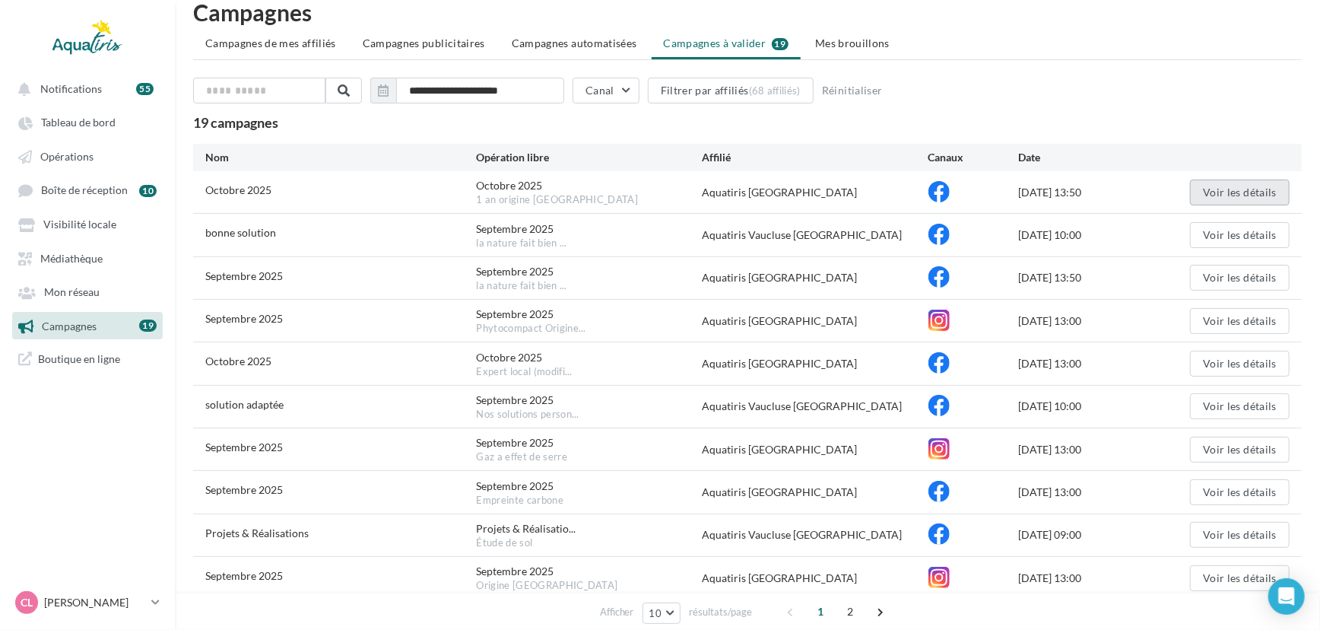
click at [1228, 192] on button "Voir les détails" at bounding box center [1240, 192] width 100 height 26
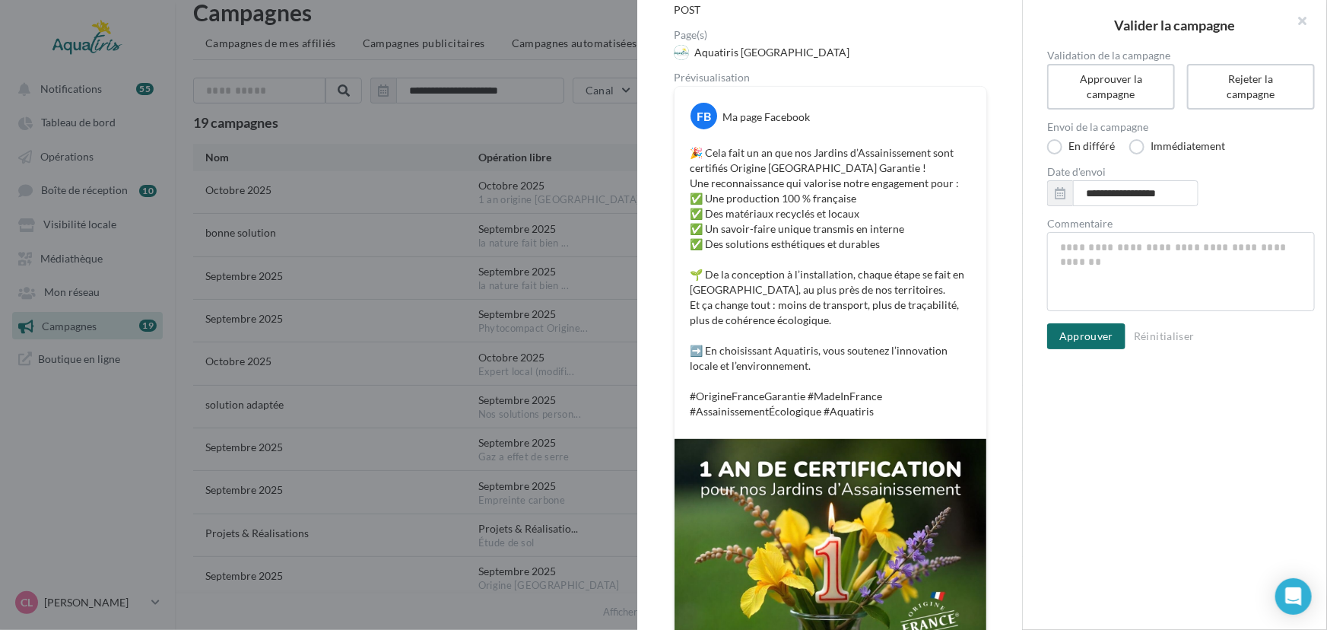
scroll to position [138, 0]
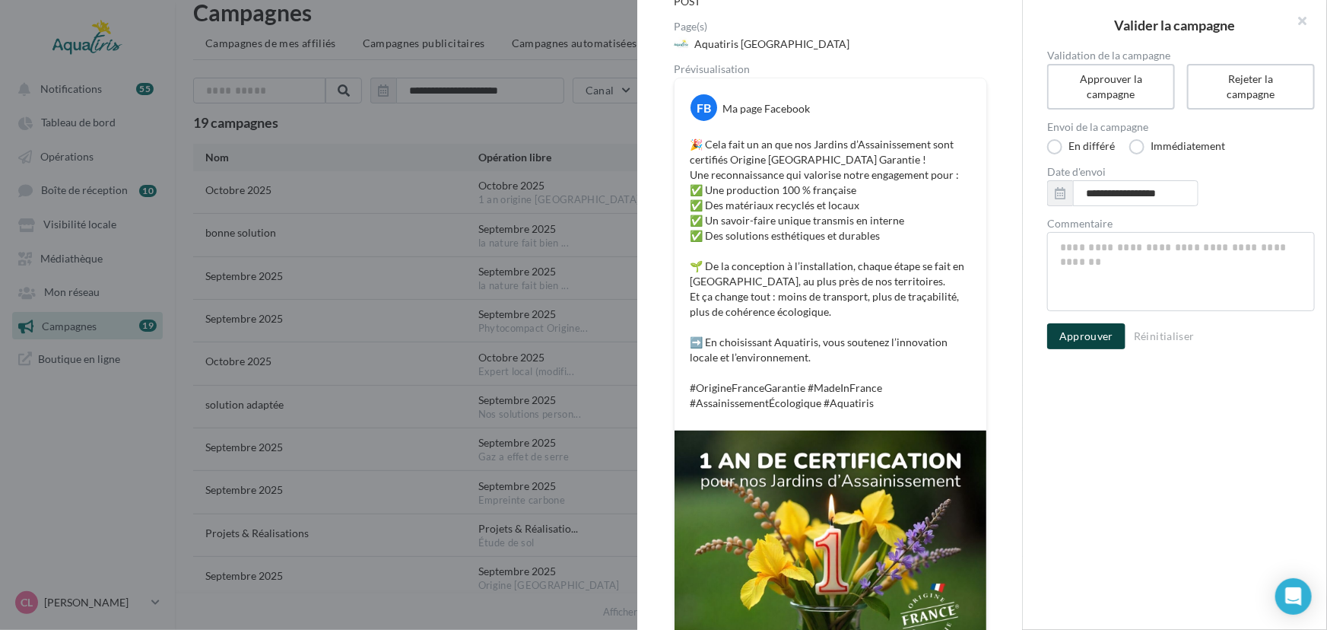
click at [1077, 338] on button "Approuver" at bounding box center [1086, 336] width 78 height 26
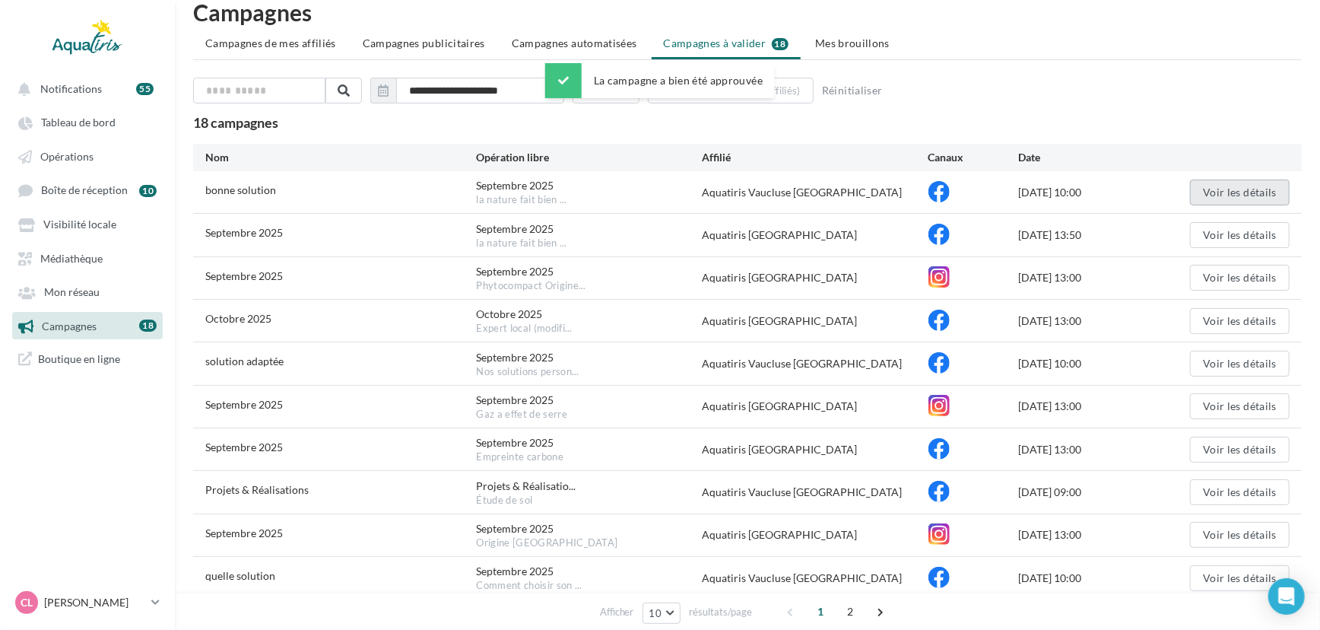
click at [1202, 184] on button "Voir les détails" at bounding box center [1240, 192] width 100 height 26
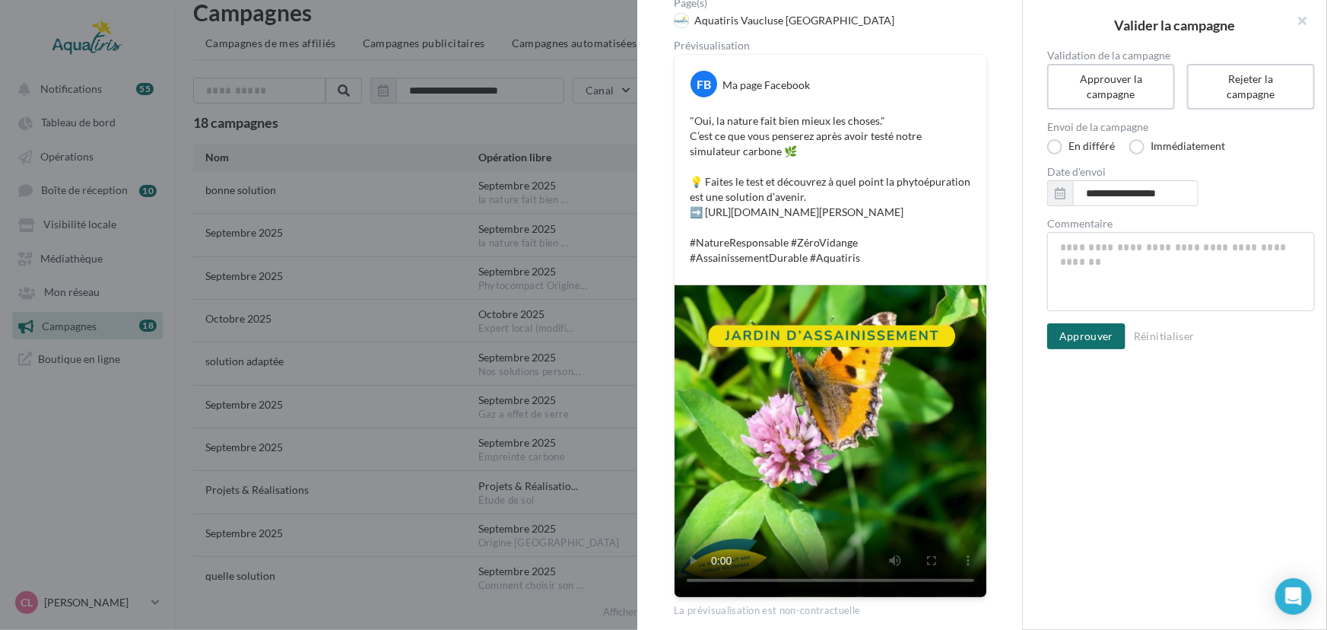
scroll to position [174, 0]
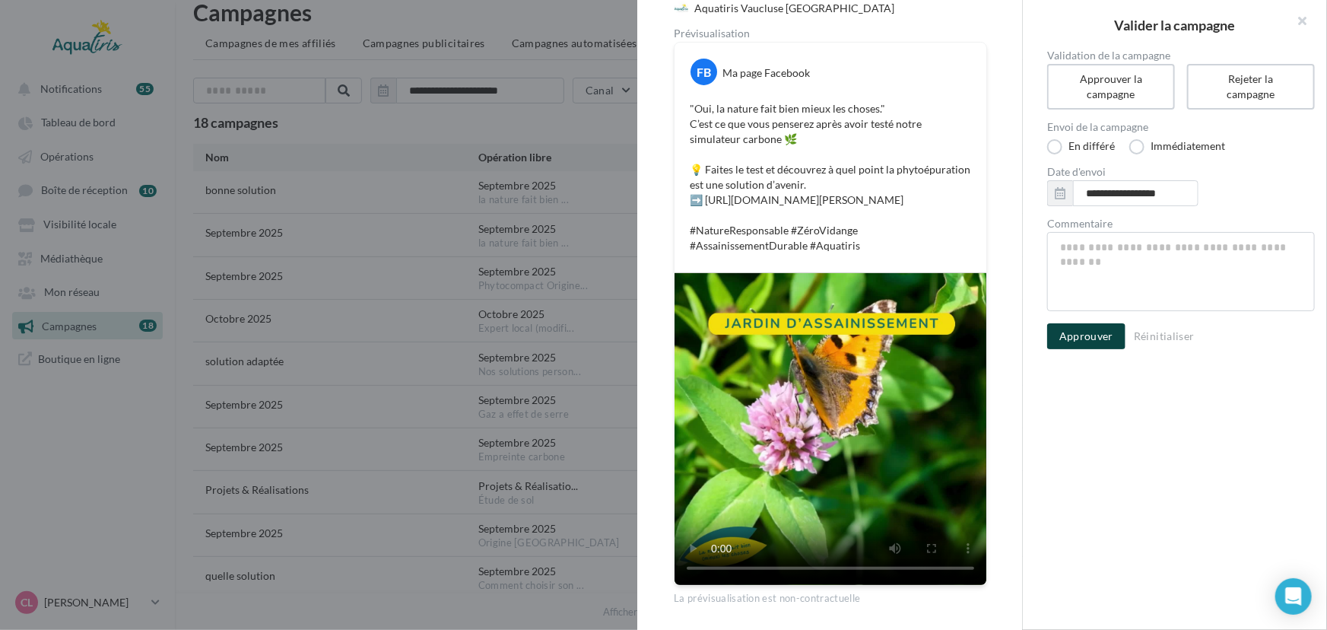
click at [1074, 329] on button "Approuver" at bounding box center [1086, 336] width 78 height 26
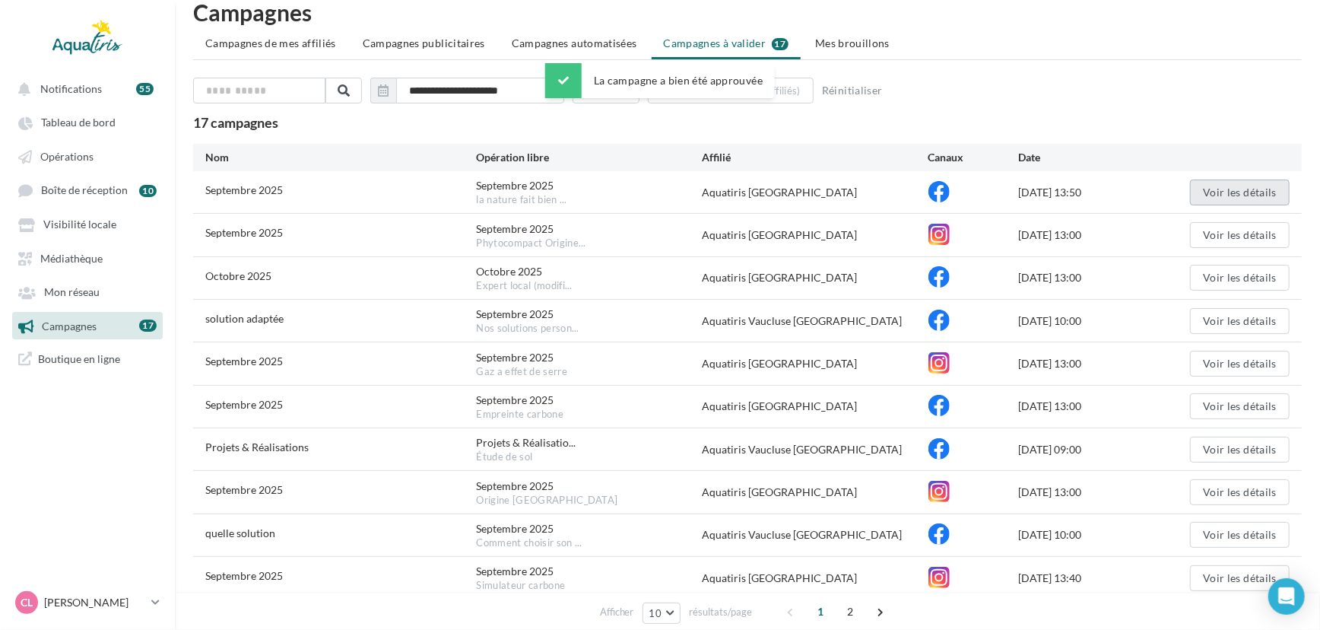
click at [1234, 179] on button "Voir les détails" at bounding box center [1240, 192] width 100 height 26
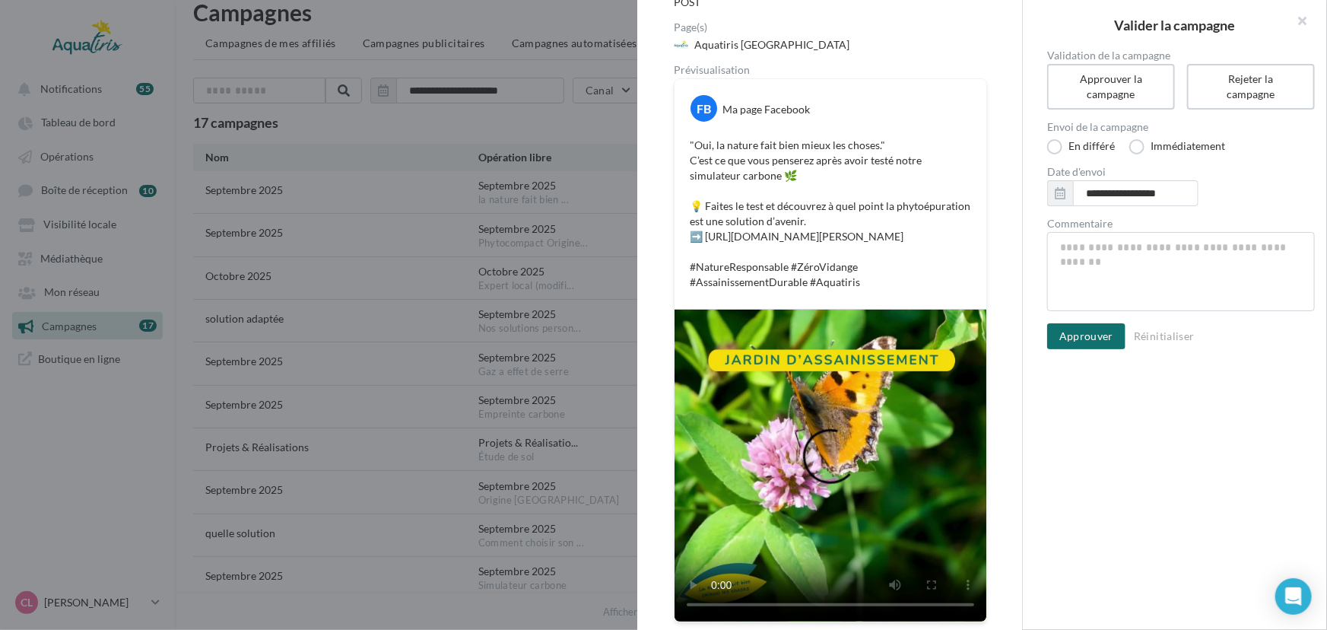
scroll to position [138, 0]
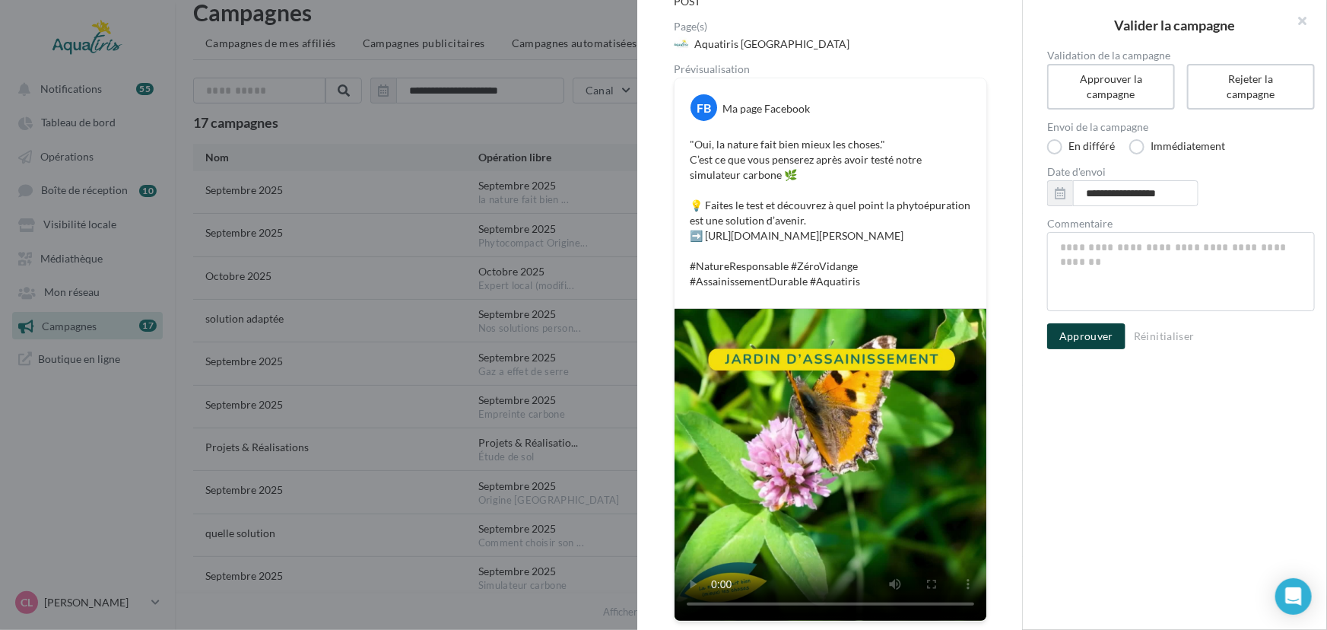
click at [1086, 329] on button "Approuver" at bounding box center [1086, 336] width 78 height 26
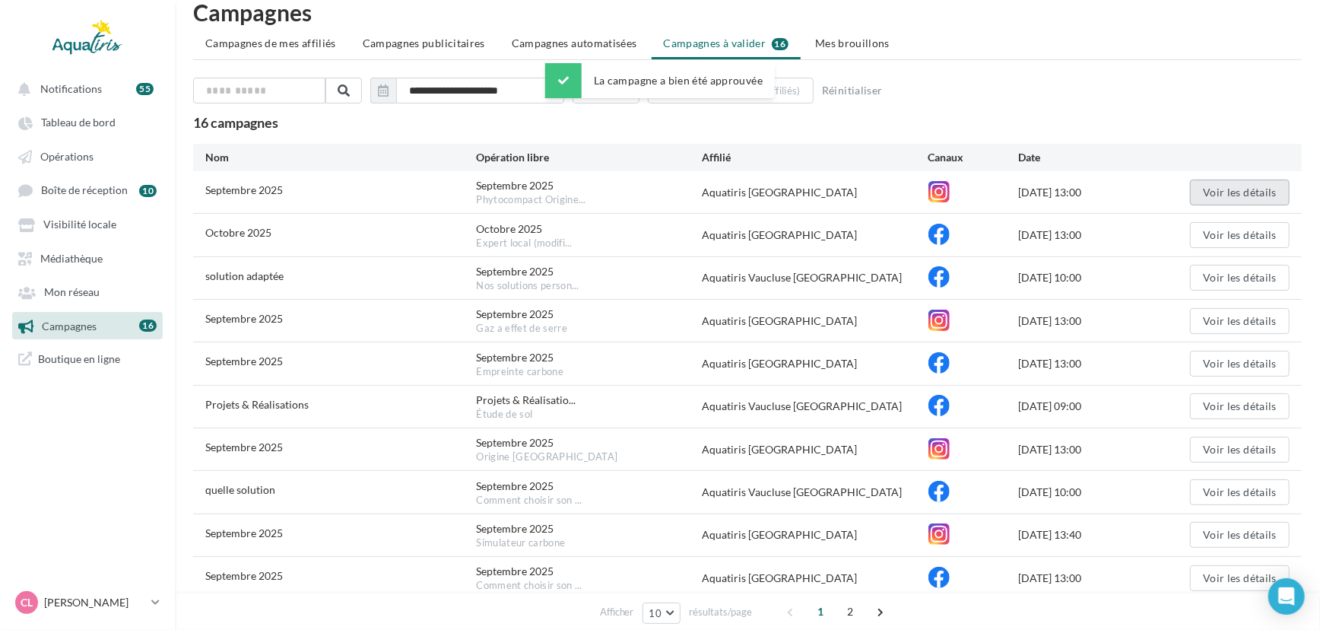
click at [1205, 188] on button "Voir les détails" at bounding box center [1240, 192] width 100 height 26
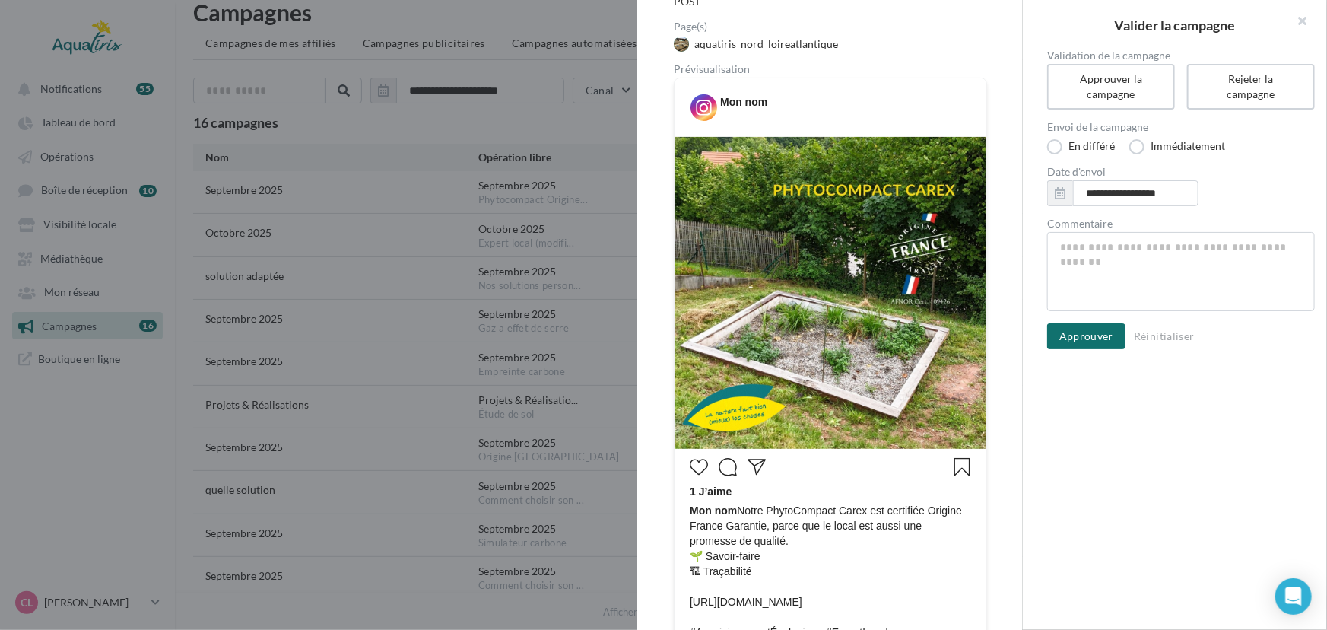
scroll to position [207, 0]
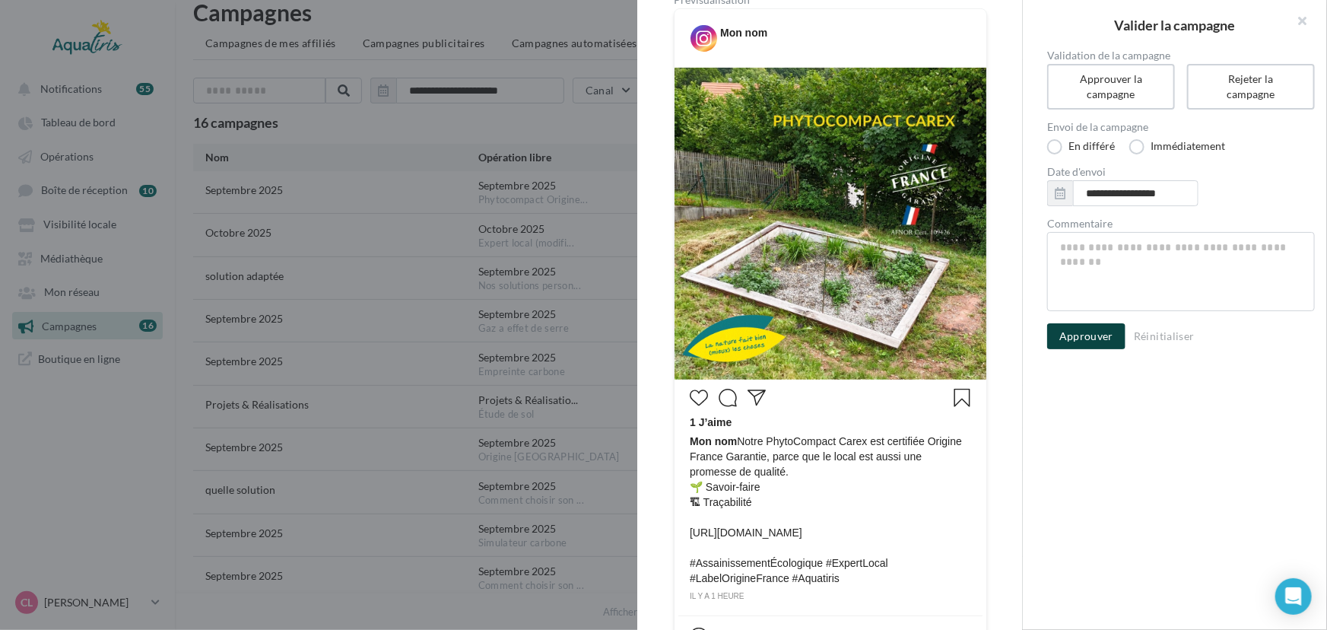
click at [1066, 338] on button "Approuver" at bounding box center [1086, 336] width 78 height 26
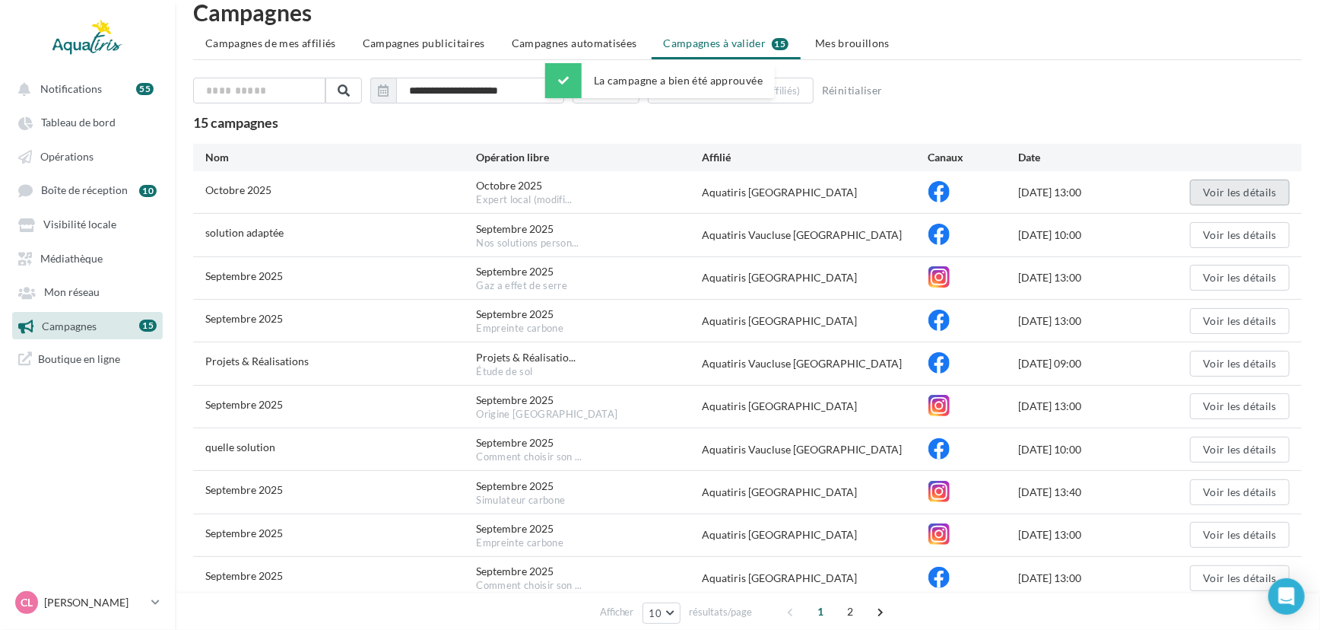
click at [1240, 192] on button "Voir les détails" at bounding box center [1240, 192] width 100 height 26
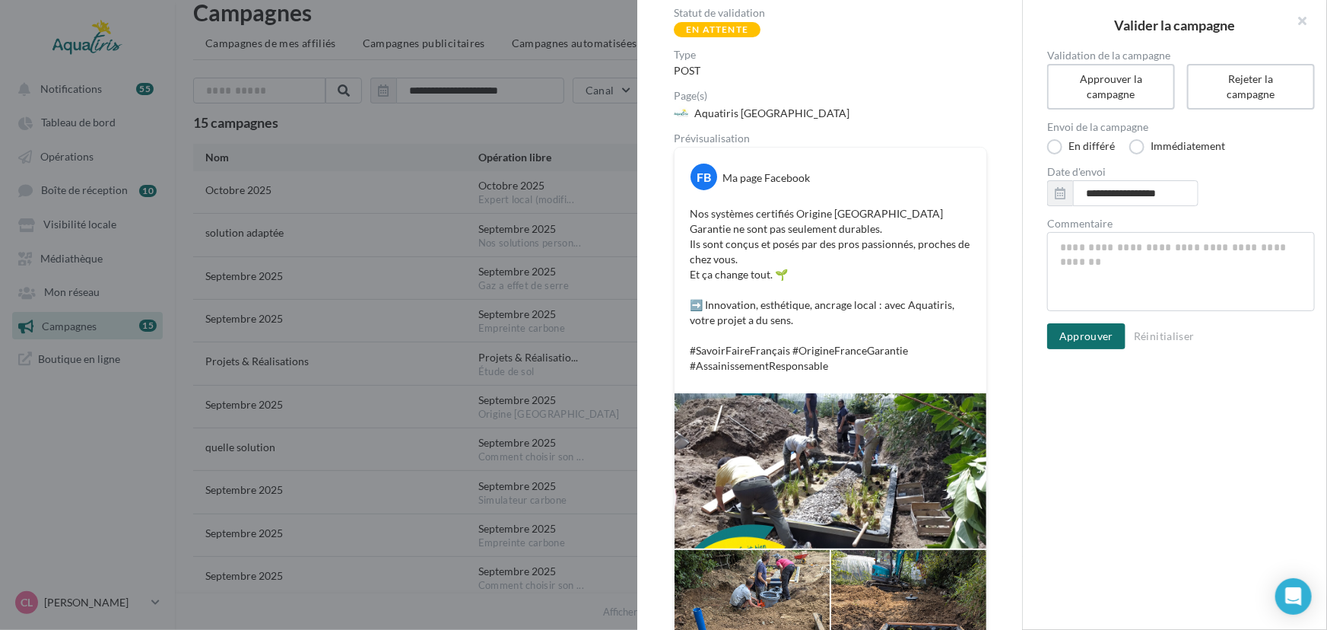
scroll to position [138, 0]
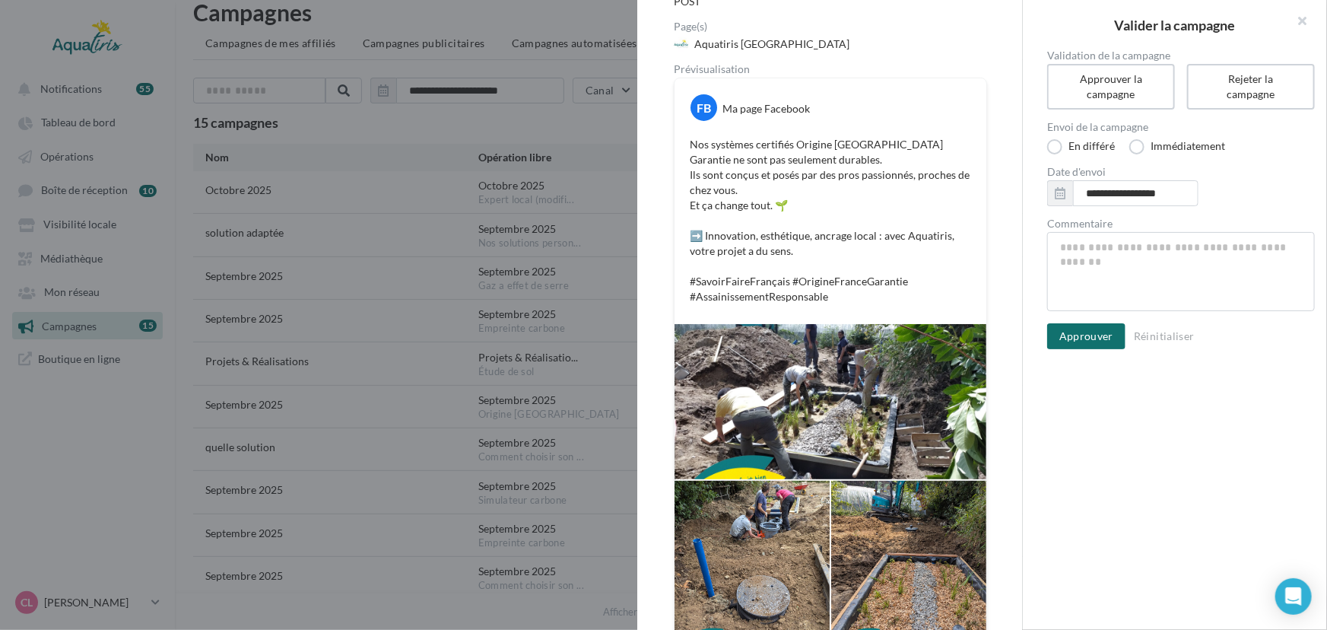
click at [783, 205] on p "Nos systèmes certifiés Origine France Garantie ne sont pas seulement durables. …" at bounding box center [830, 220] width 281 height 167
click at [1110, 268] on textarea "Commentaire" at bounding box center [1181, 271] width 268 height 79
type textarea "*"
type textarea "**"
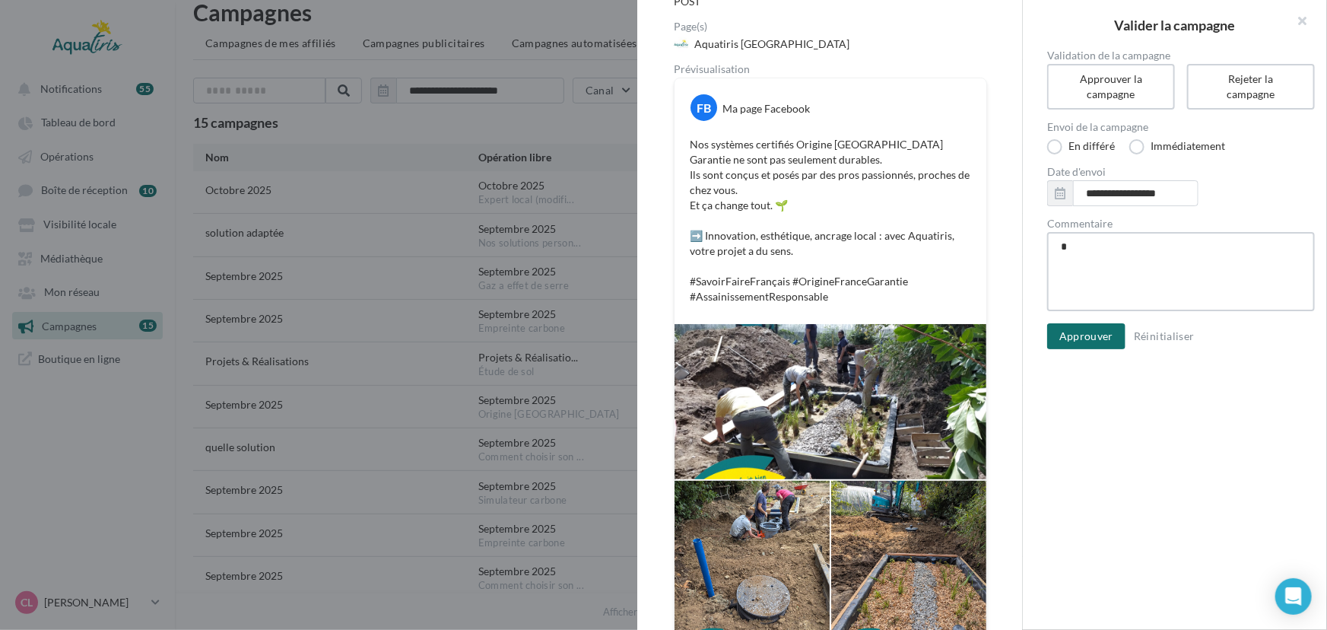
type textarea "**"
type textarea "***"
type textarea "****"
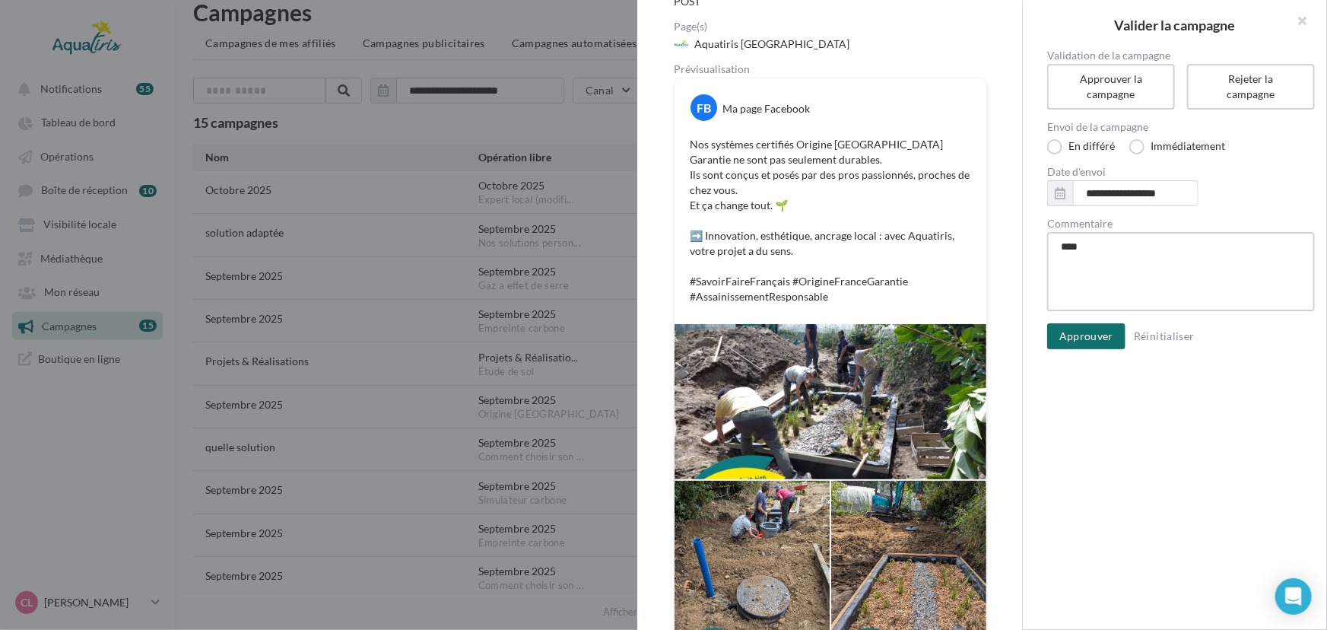
type textarea "*****"
type textarea "*******"
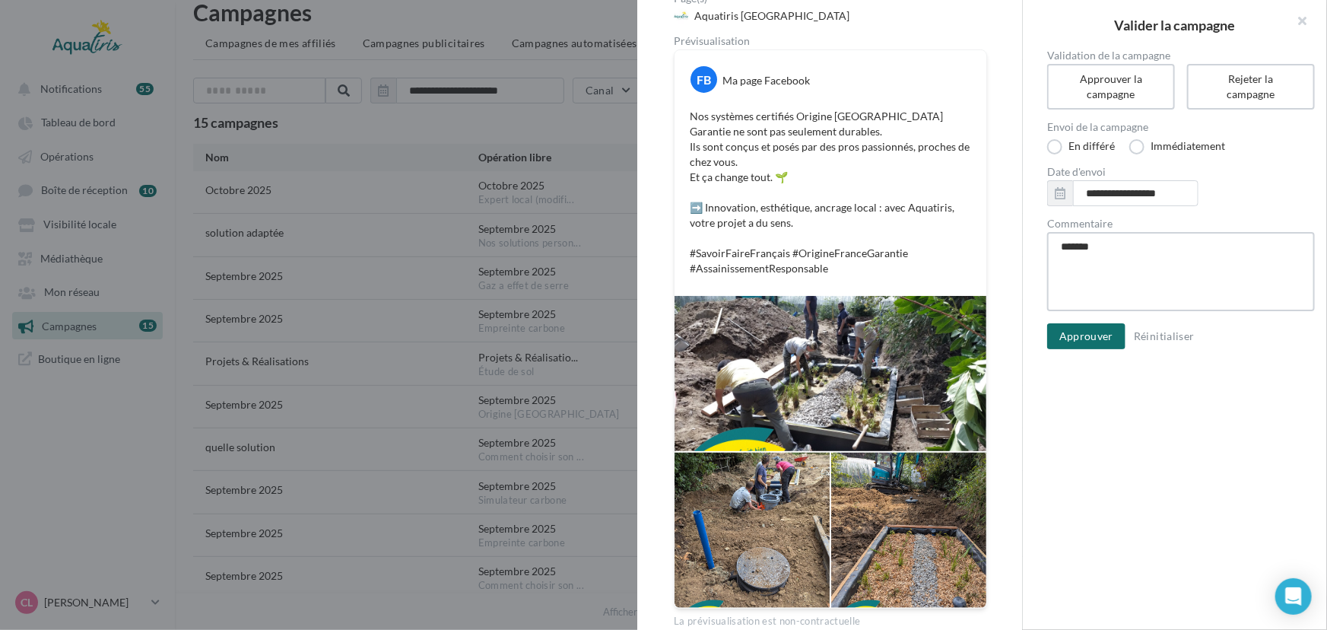
scroll to position [189, 0]
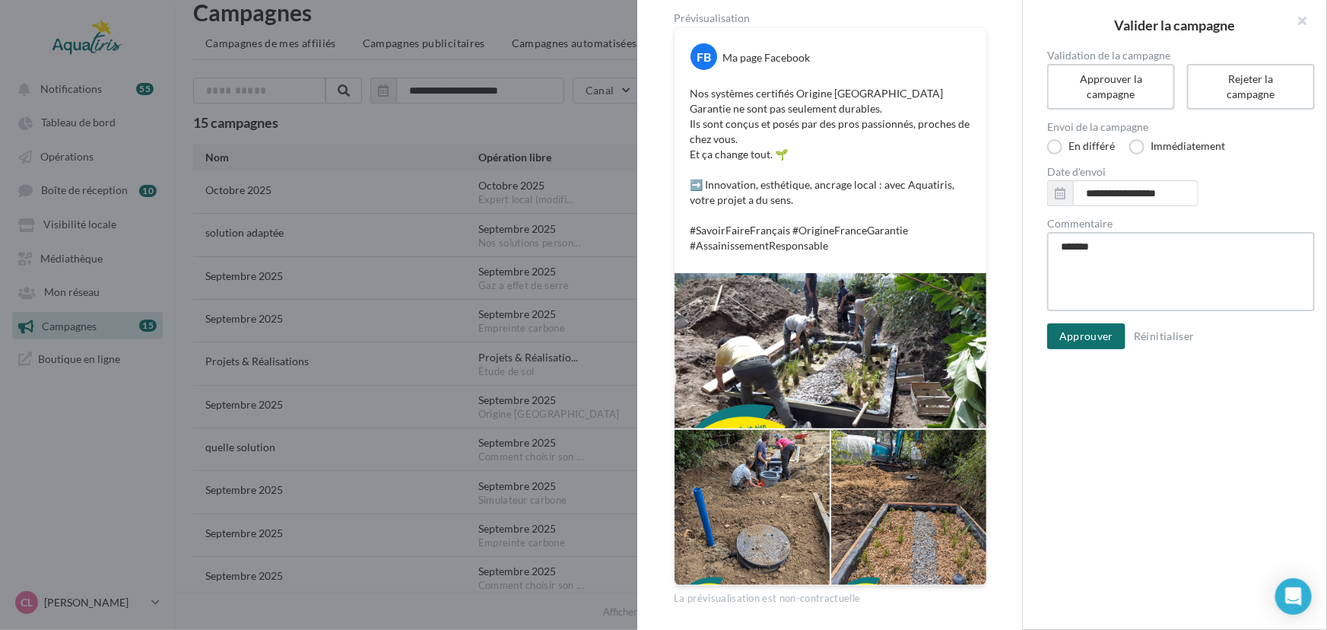
type textarea "*******"
click at [931, 510] on div at bounding box center [908, 507] width 155 height 155
click at [1072, 327] on button "Approuver" at bounding box center [1086, 336] width 78 height 26
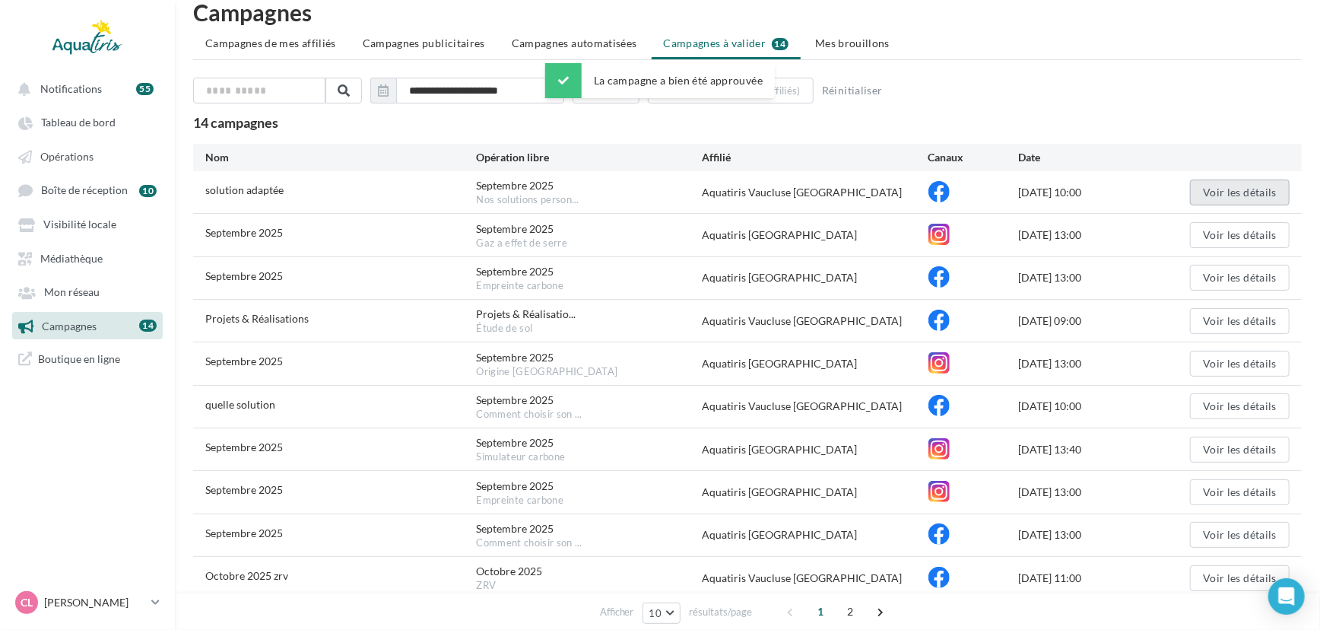
click at [1236, 186] on button "Voir les détails" at bounding box center [1240, 192] width 100 height 26
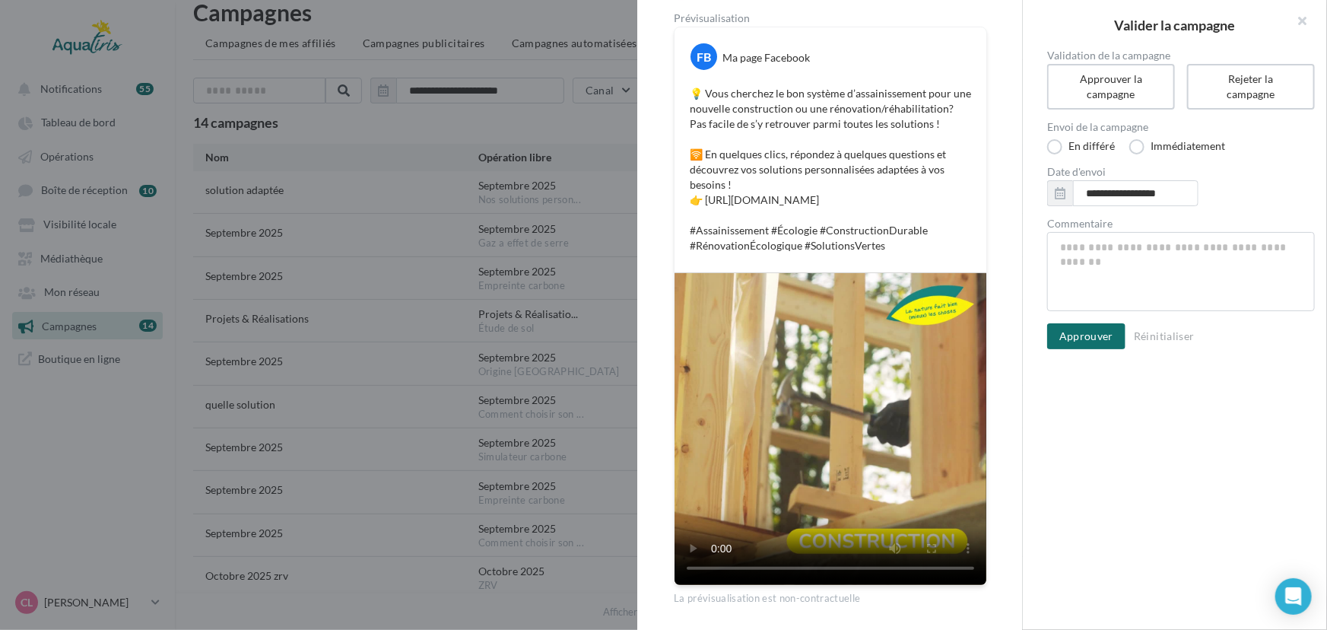
scroll to position [205, 0]
click at [1088, 338] on button "Approuver" at bounding box center [1086, 336] width 78 height 26
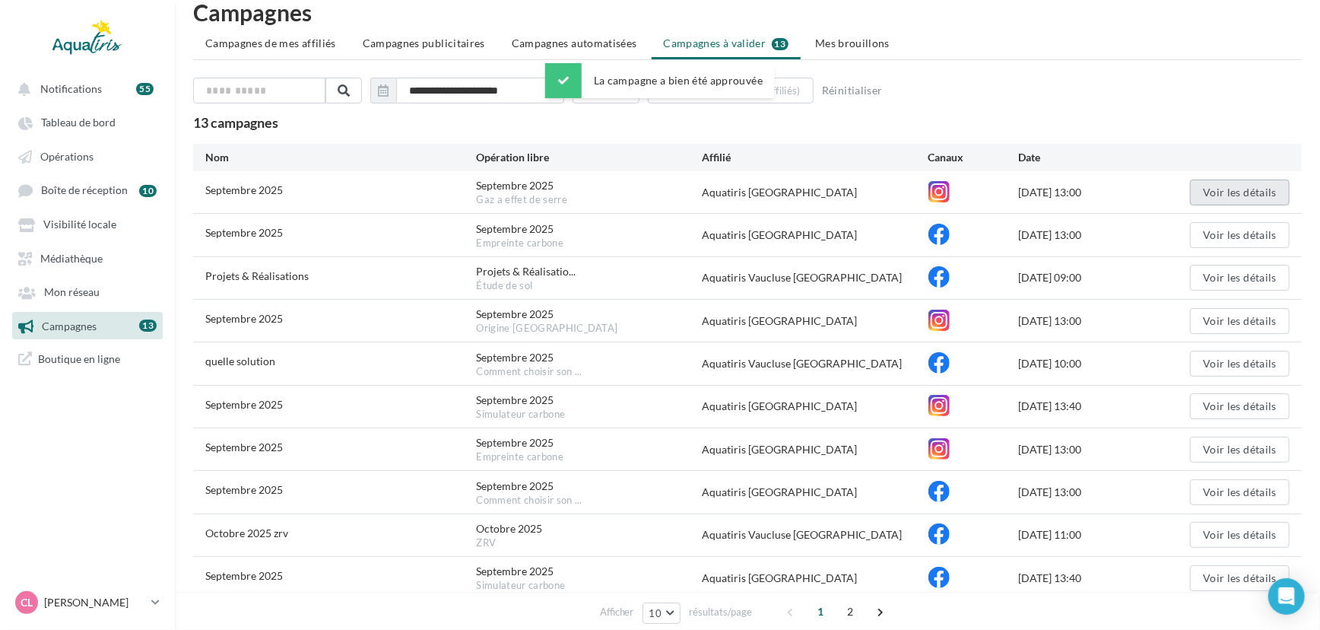
click at [1202, 190] on button "Voir les détails" at bounding box center [1240, 192] width 100 height 26
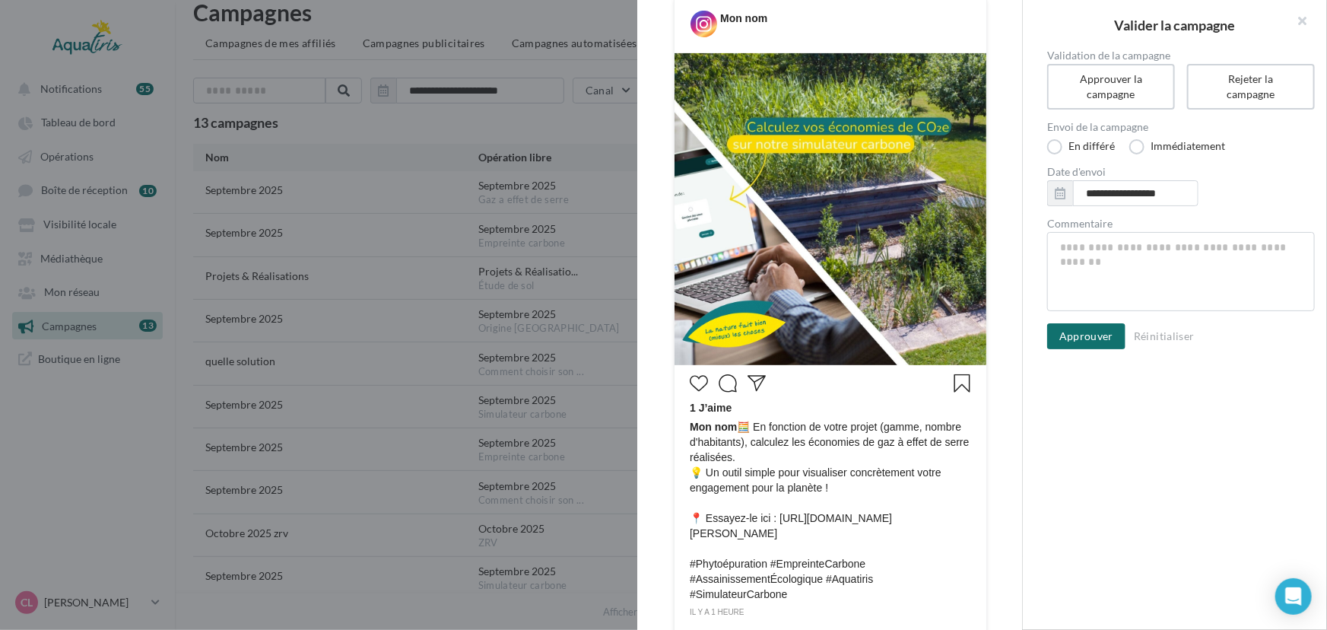
scroll to position [250, 0]
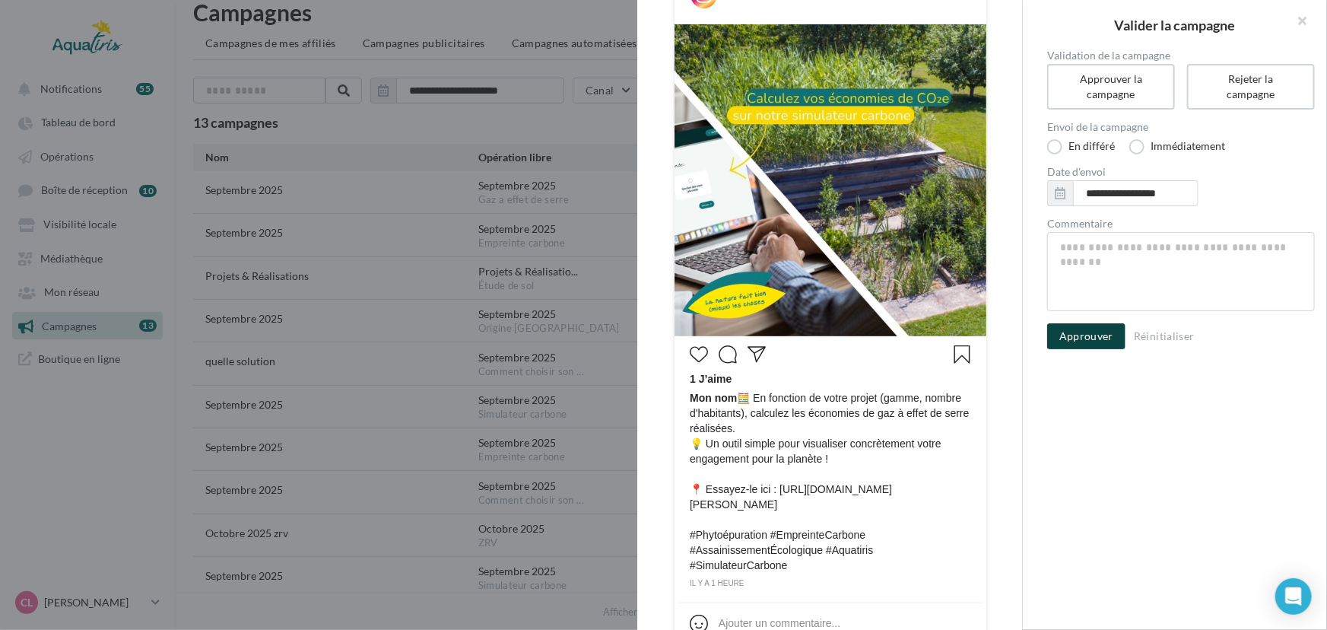
click at [1078, 335] on button "Approuver" at bounding box center [1086, 336] width 78 height 26
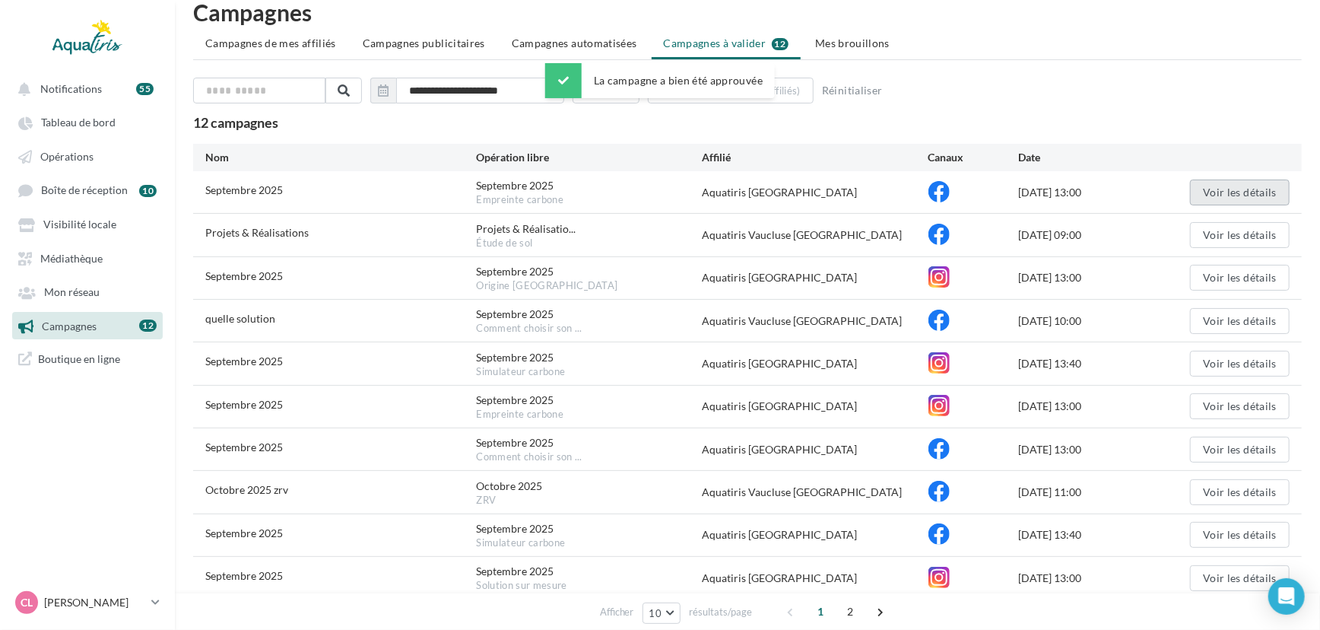
click at [1212, 182] on button "Voir les détails" at bounding box center [1240, 192] width 100 height 26
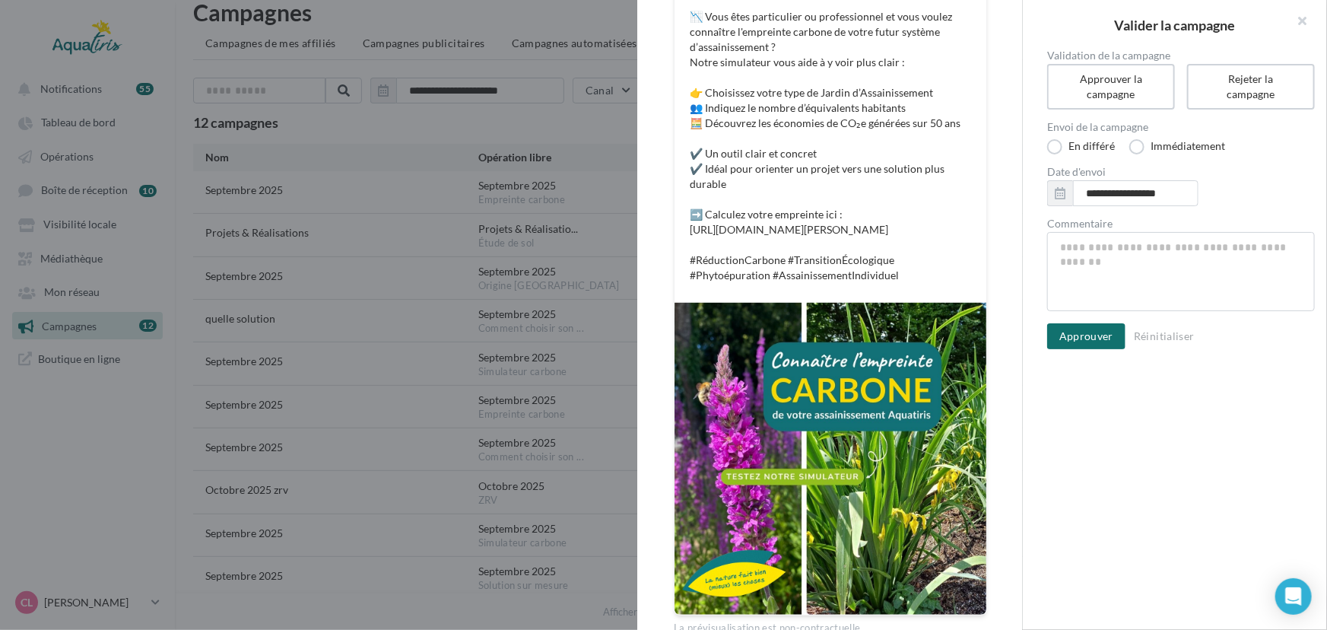
scroll to position [275, 0]
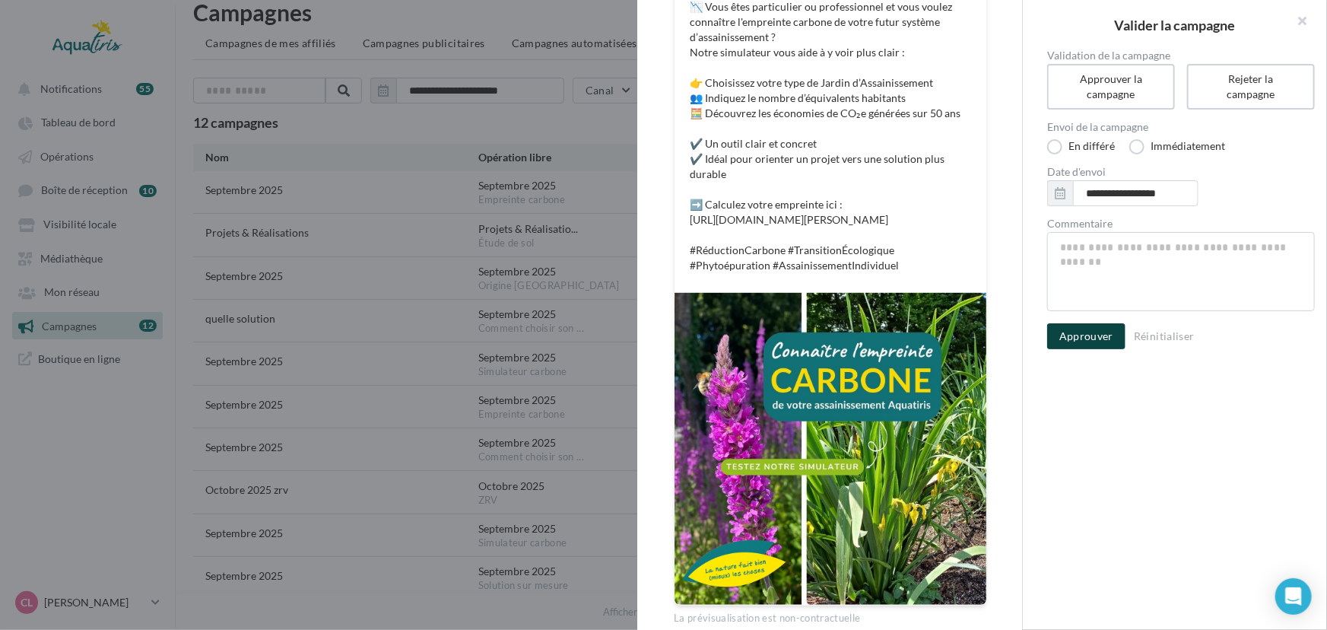
click at [1109, 335] on button "Approuver" at bounding box center [1086, 336] width 78 height 26
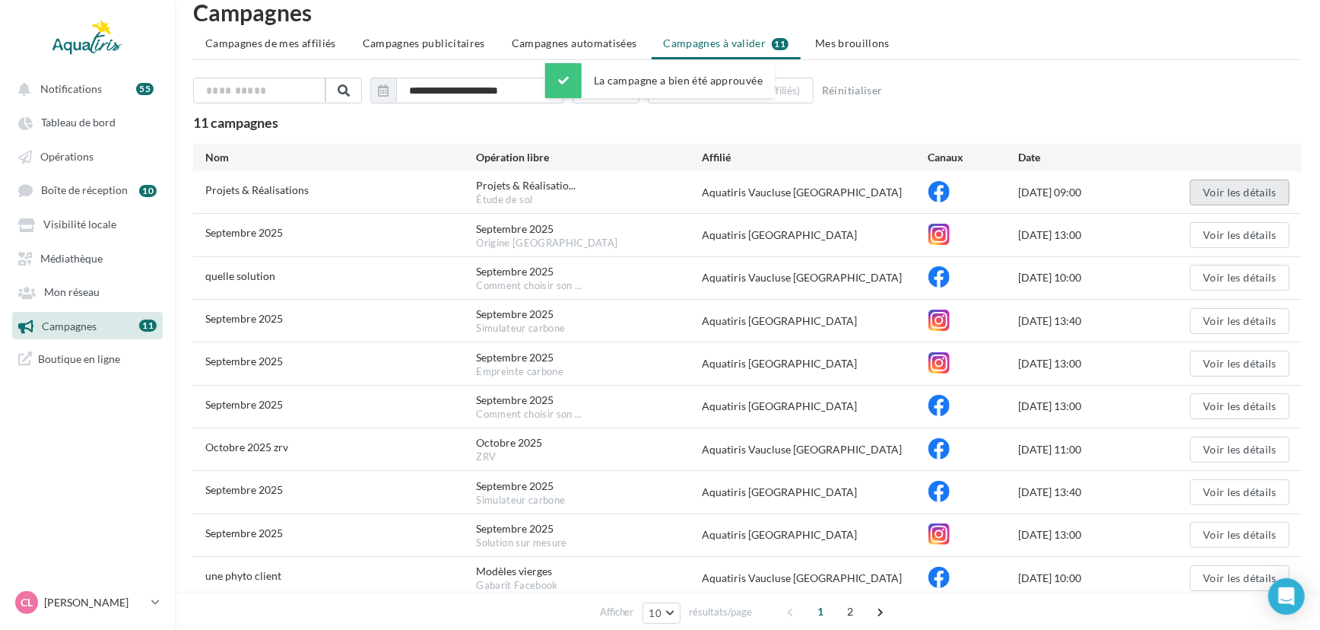
click at [1209, 196] on button "Voir les détails" at bounding box center [1240, 192] width 100 height 26
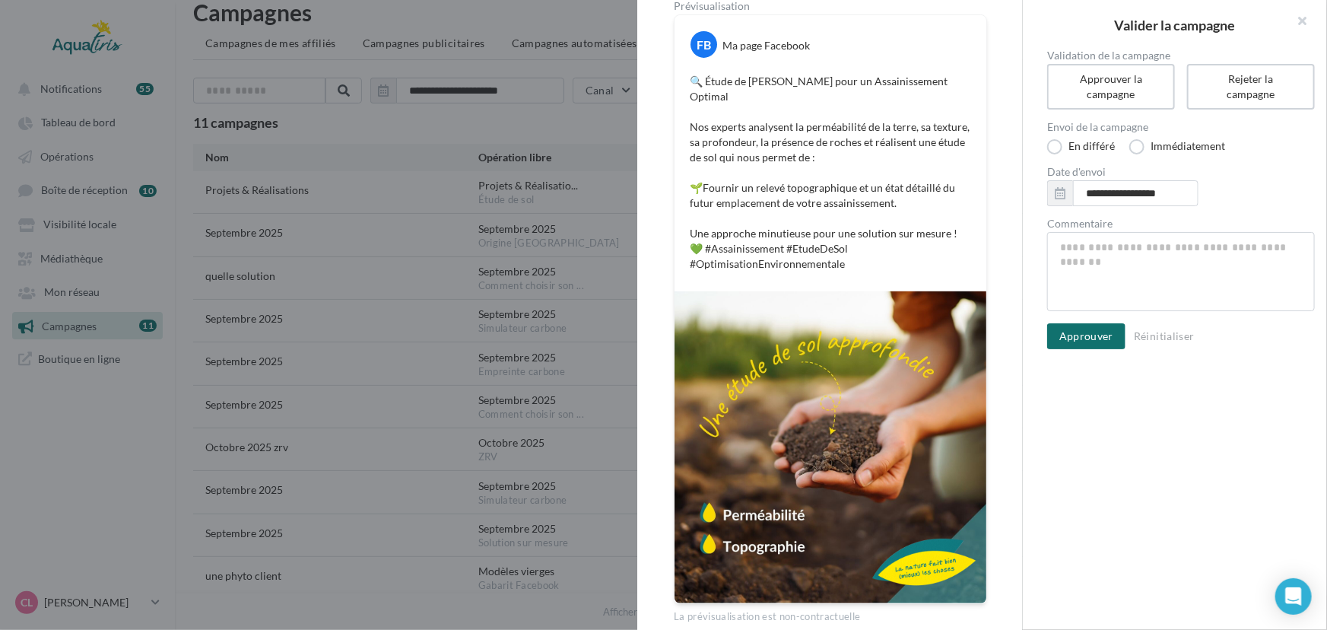
scroll to position [205, 0]
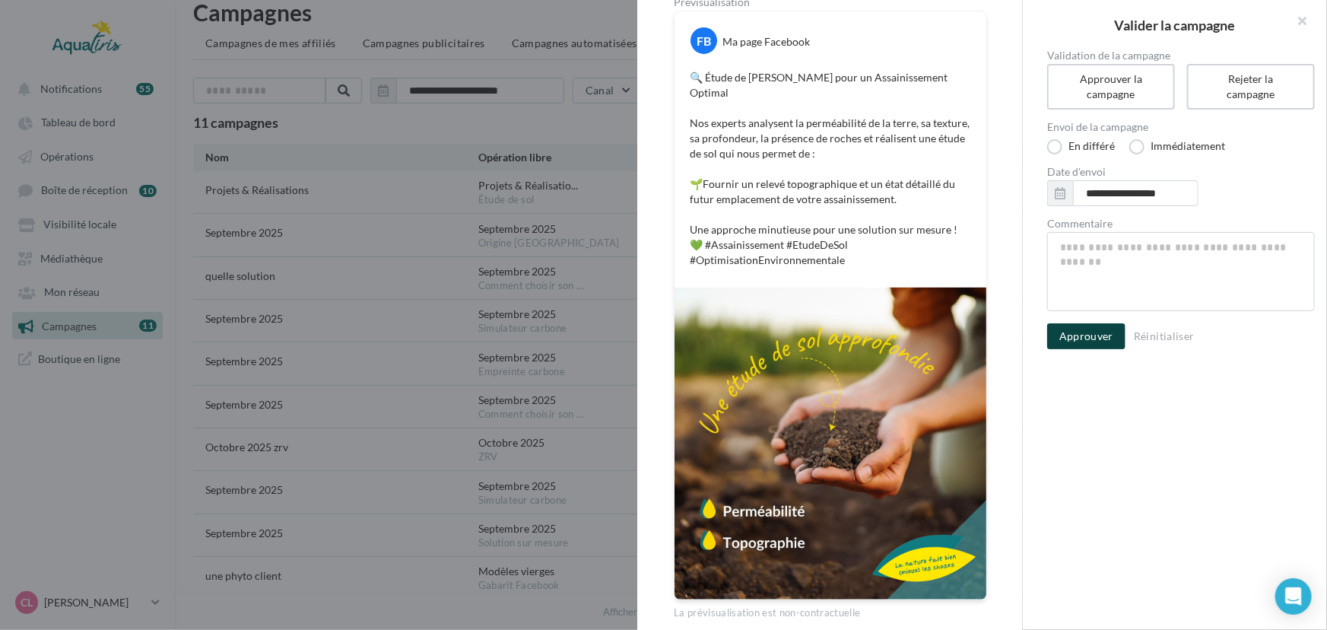
click at [1110, 337] on button "Approuver" at bounding box center [1086, 336] width 78 height 26
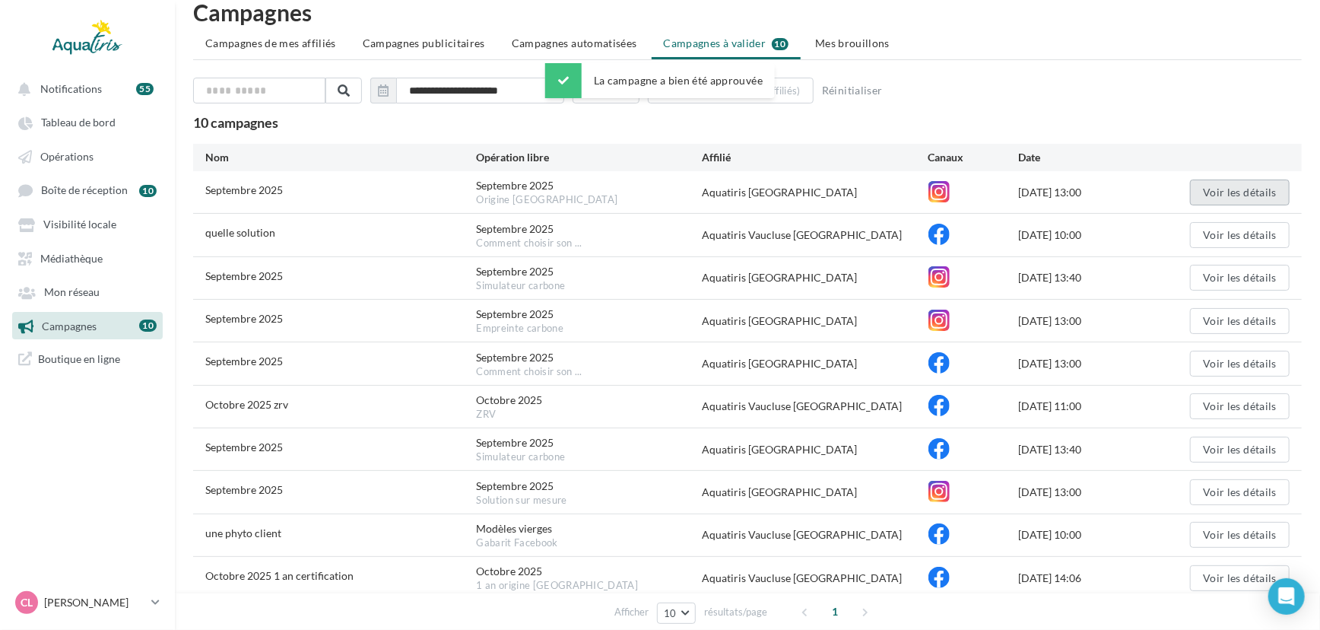
click at [1206, 189] on button "Voir les détails" at bounding box center [1240, 192] width 100 height 26
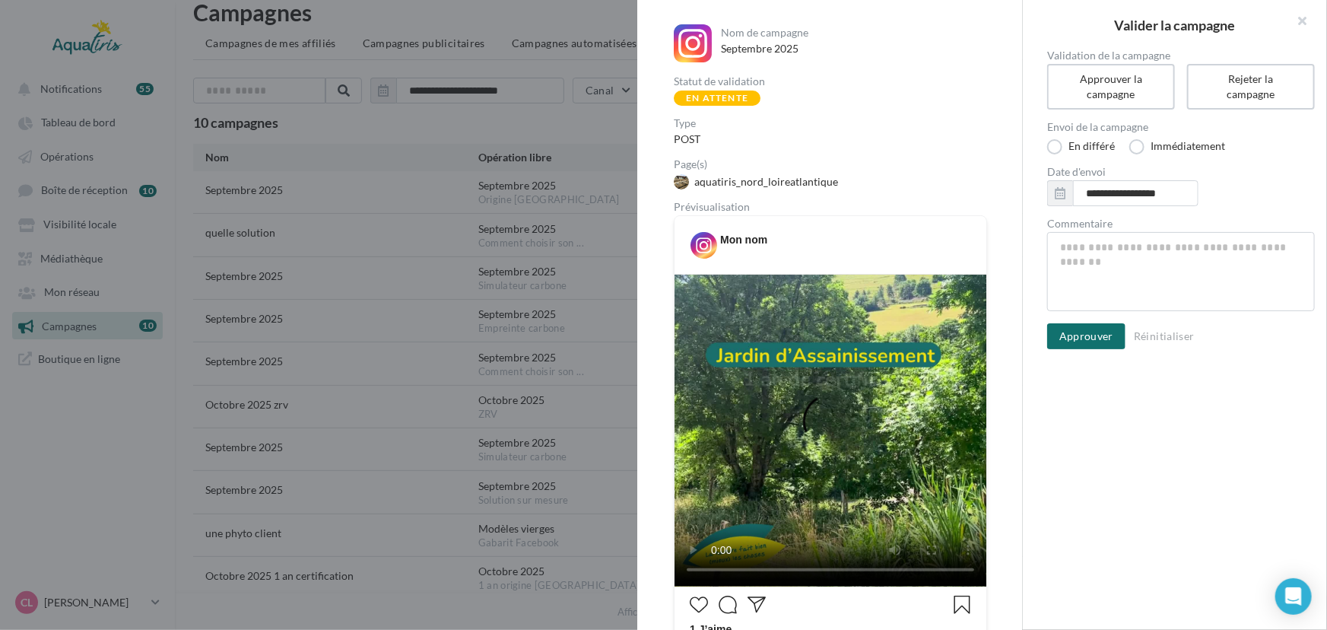
drag, startPoint x: 1023, startPoint y: 175, endPoint x: 1019, endPoint y: 241, distance: 66.3
click at [1023, 241] on div "Nom de campagne Septembre 2025 Statut de validation En attente Type POST Page(s…" at bounding box center [1175, 315] width 304 height 630
click at [1005, 149] on div "Nom de campagne Septembre 2025 Statut de validation En attente Type POST Page(s…" at bounding box center [829, 464] width 385 height 929
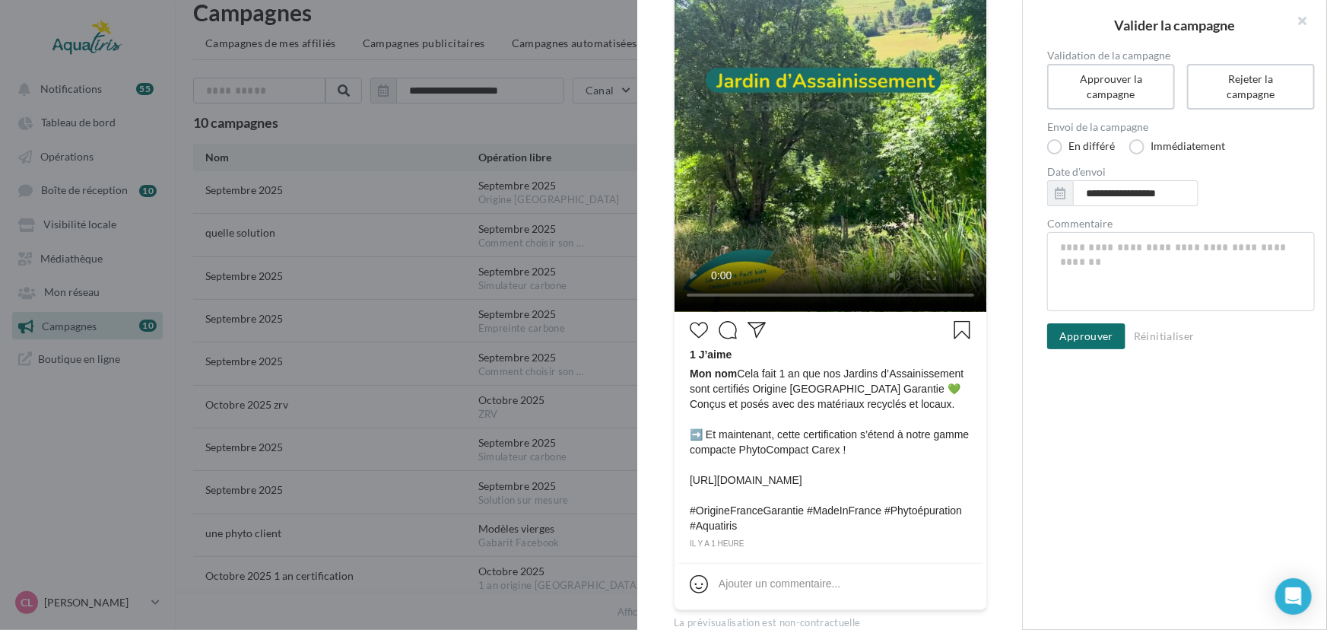
scroll to position [278, 0]
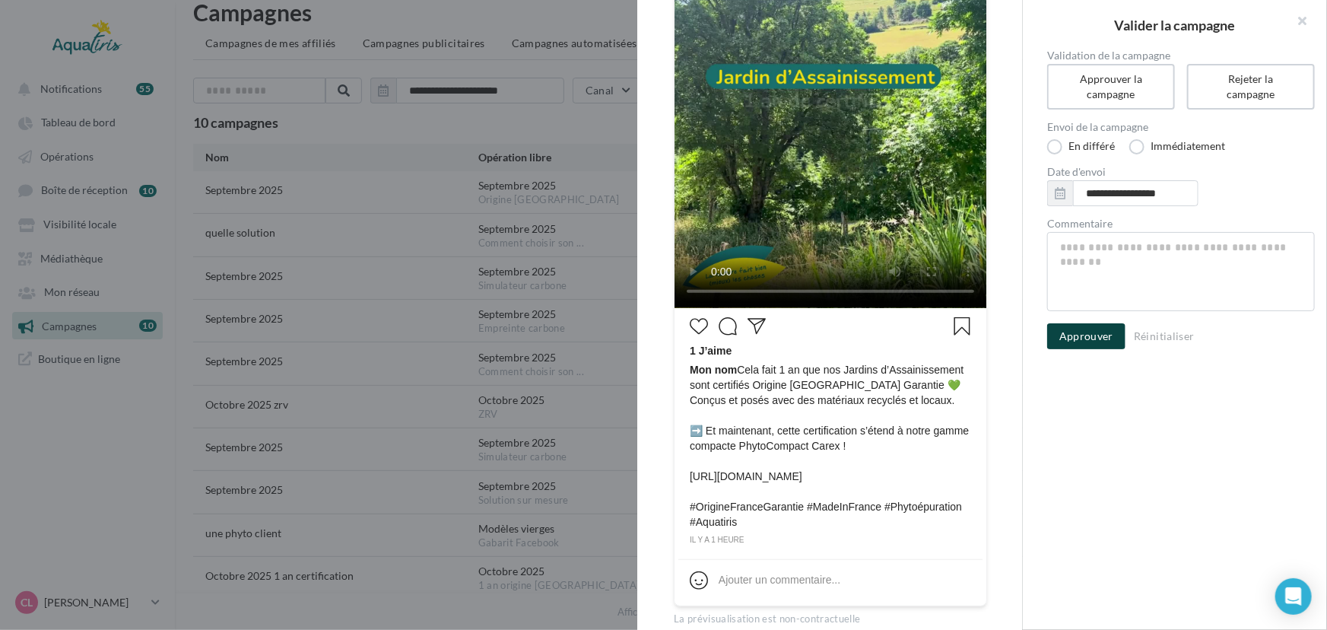
click at [1094, 343] on button "Approuver" at bounding box center [1086, 336] width 78 height 26
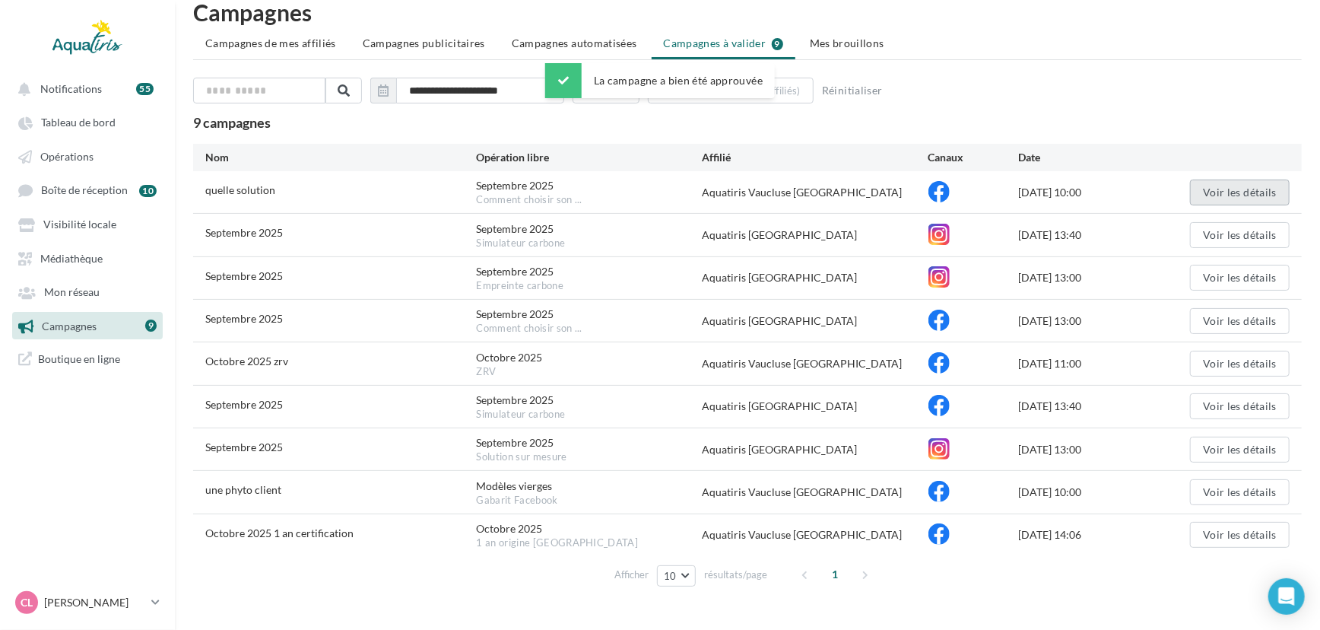
click at [1215, 198] on button "Voir les détails" at bounding box center [1240, 192] width 100 height 26
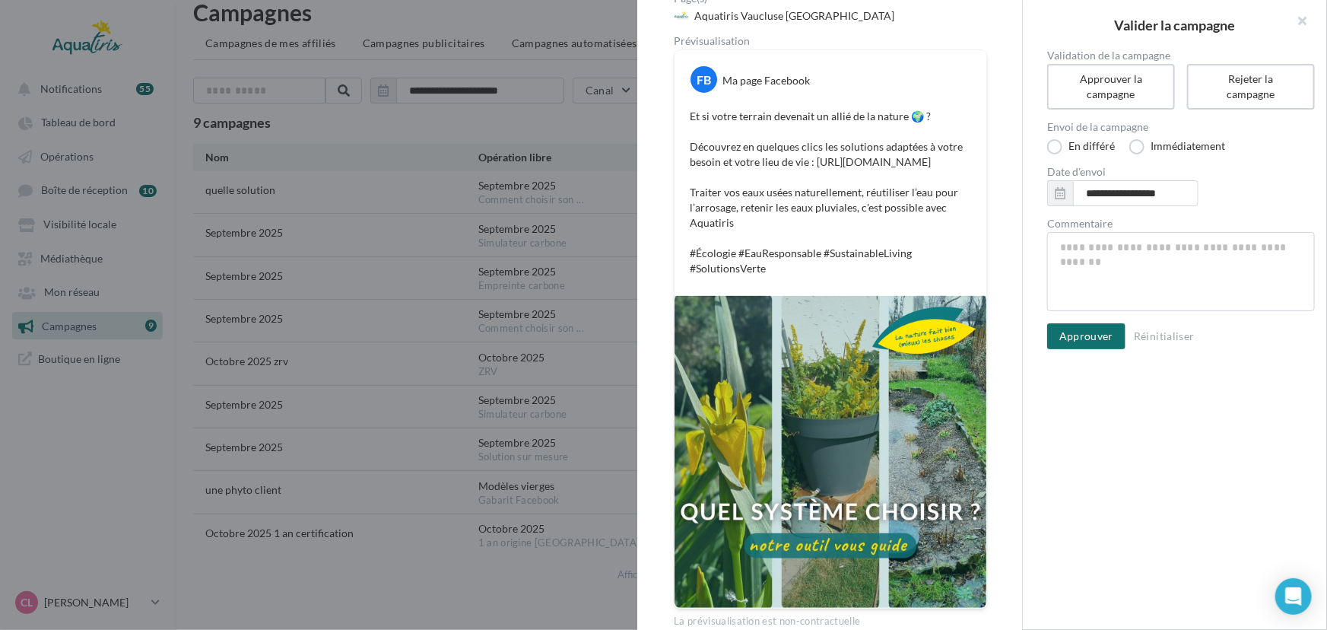
scroll to position [167, 0]
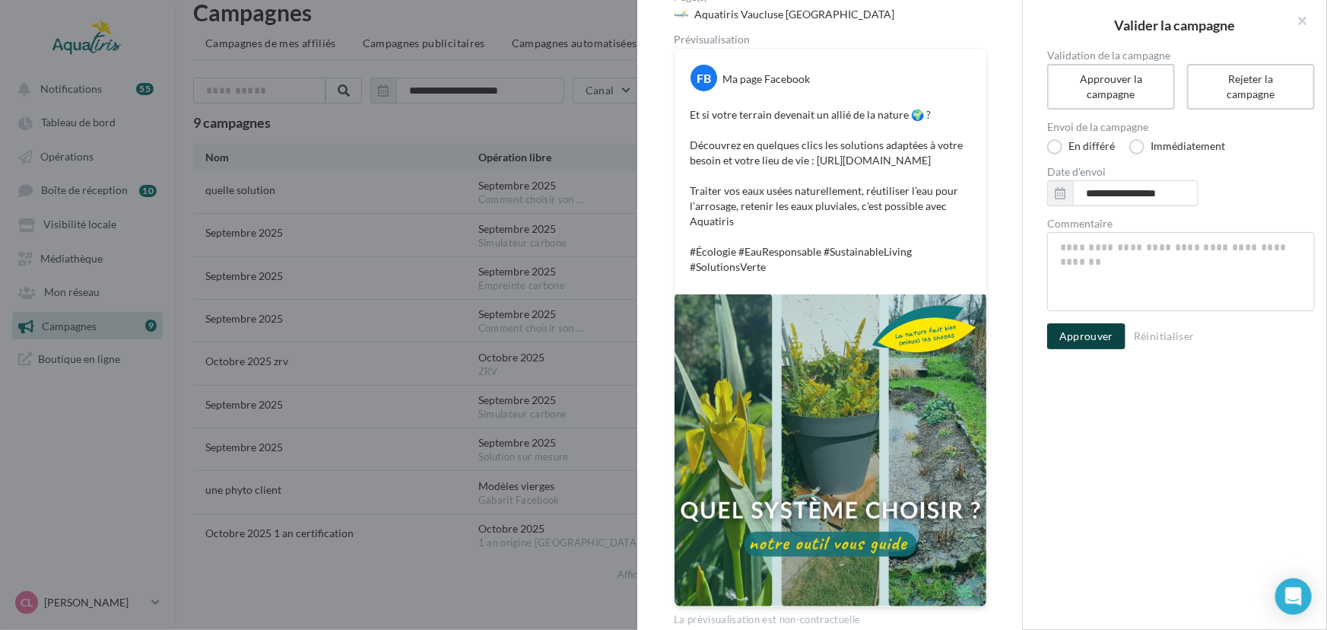
click at [1088, 334] on button "Approuver" at bounding box center [1086, 336] width 78 height 26
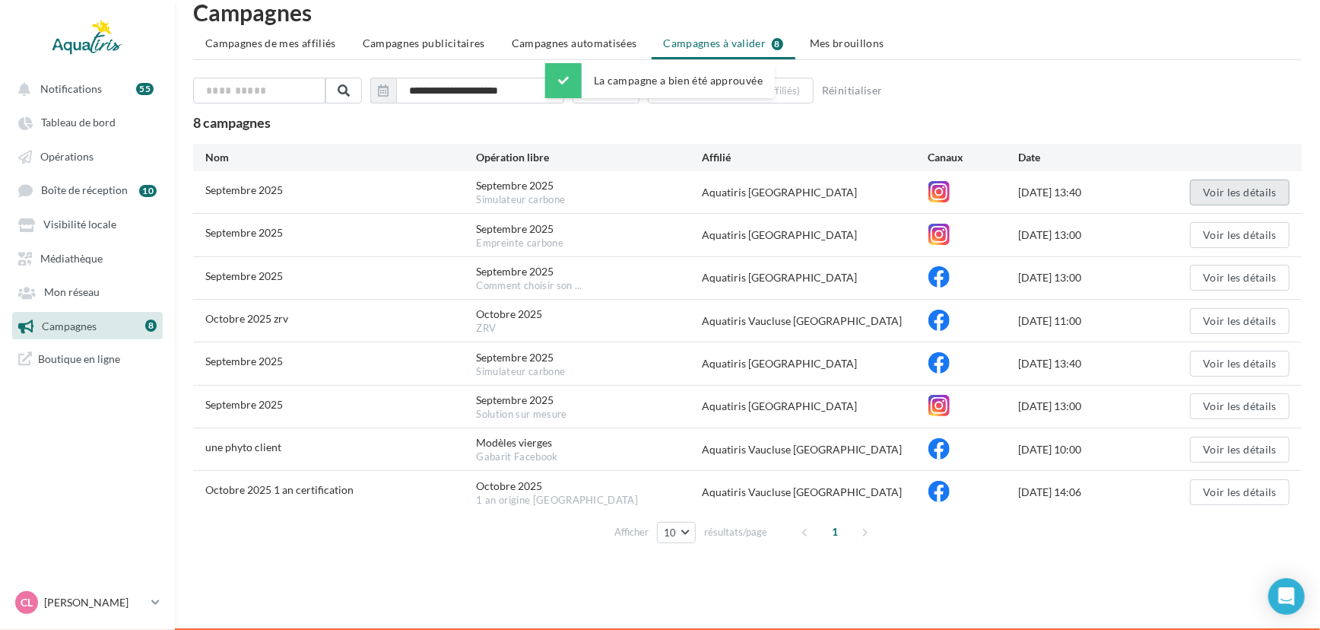
click at [1218, 179] on button "Voir les détails" at bounding box center [1240, 192] width 100 height 26
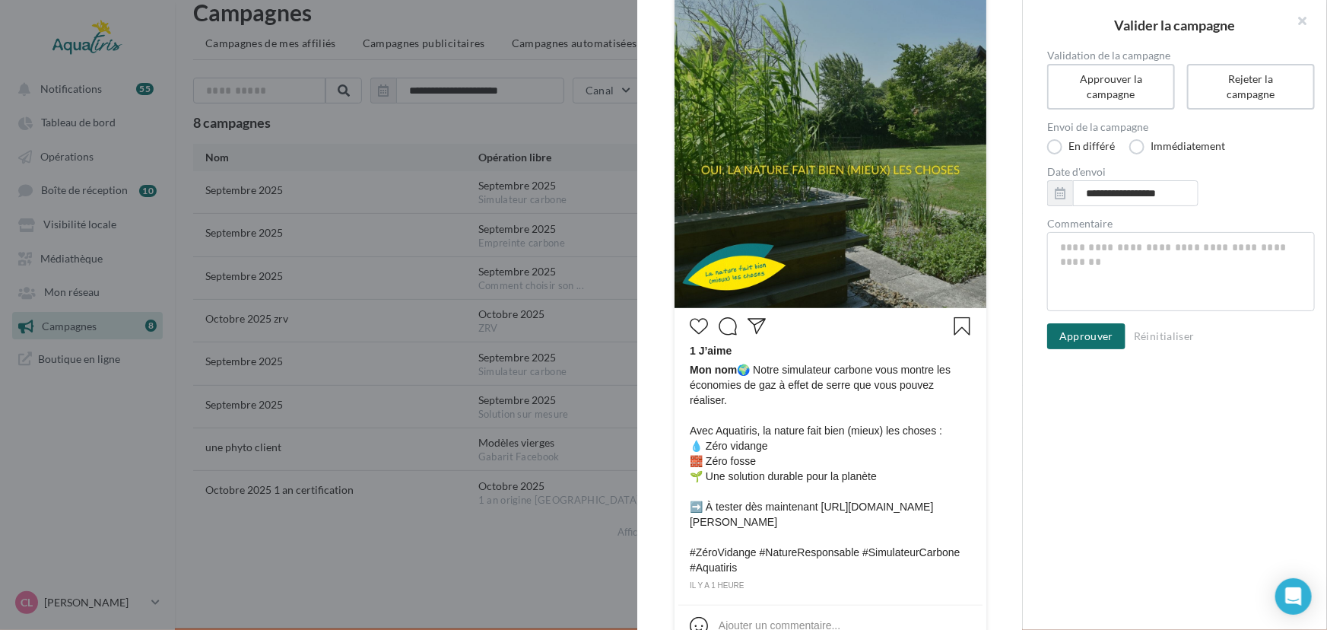
scroll to position [280, 0]
click at [1085, 335] on button "Approuver" at bounding box center [1086, 336] width 78 height 26
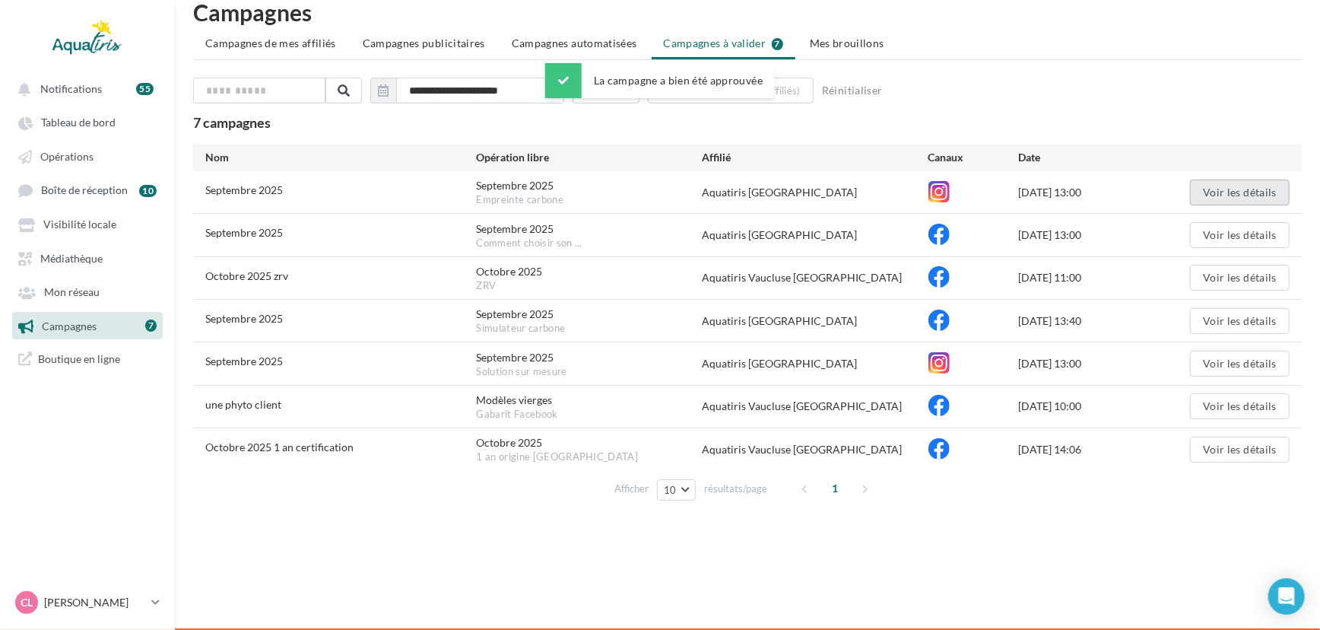
click at [1226, 187] on button "Voir les détails" at bounding box center [1240, 192] width 100 height 26
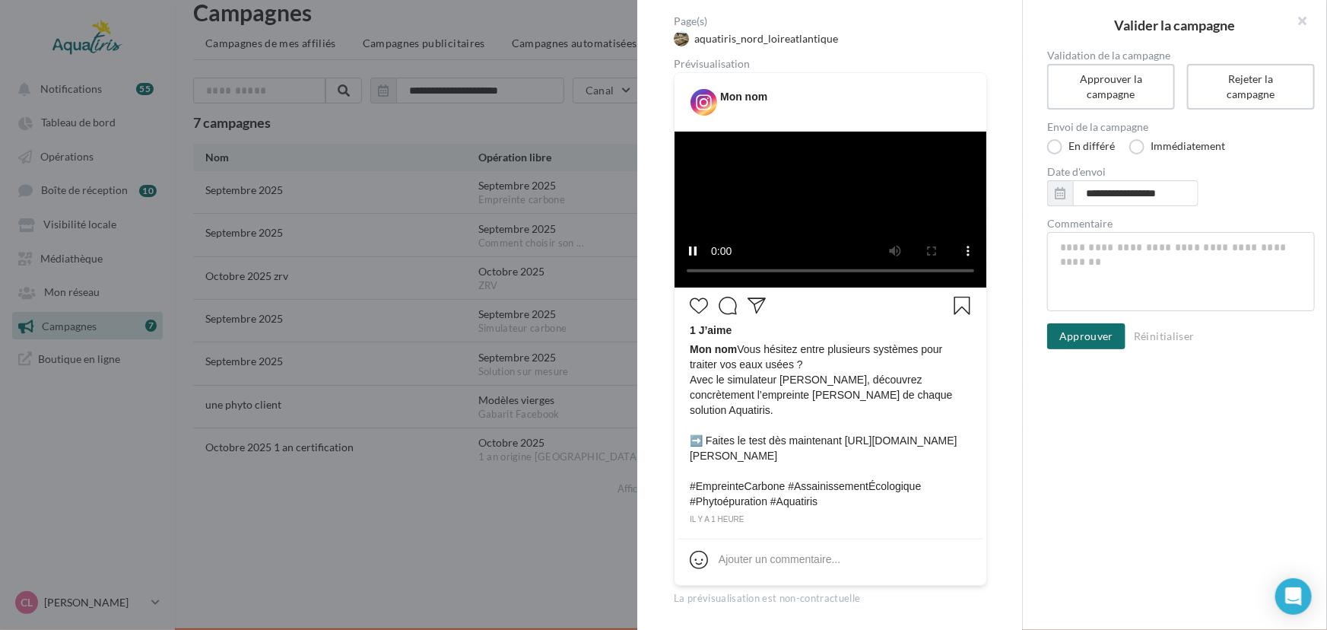
scroll to position [214, 0]
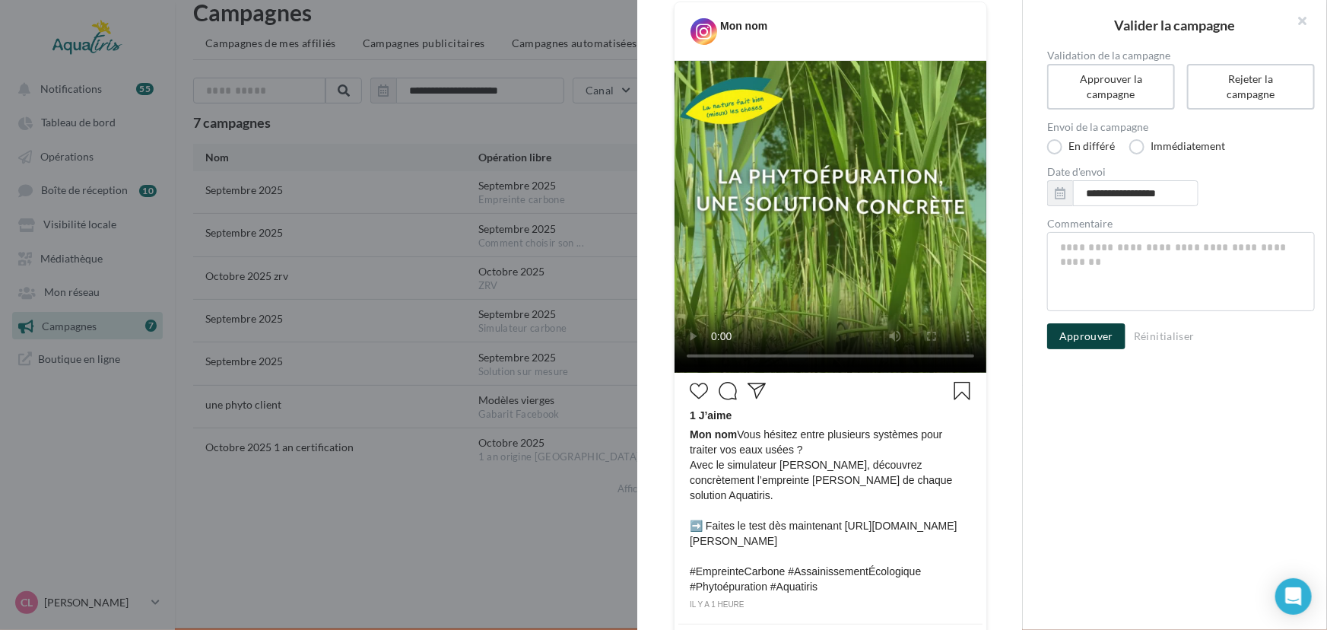
click at [1073, 327] on button "Approuver" at bounding box center [1086, 336] width 78 height 26
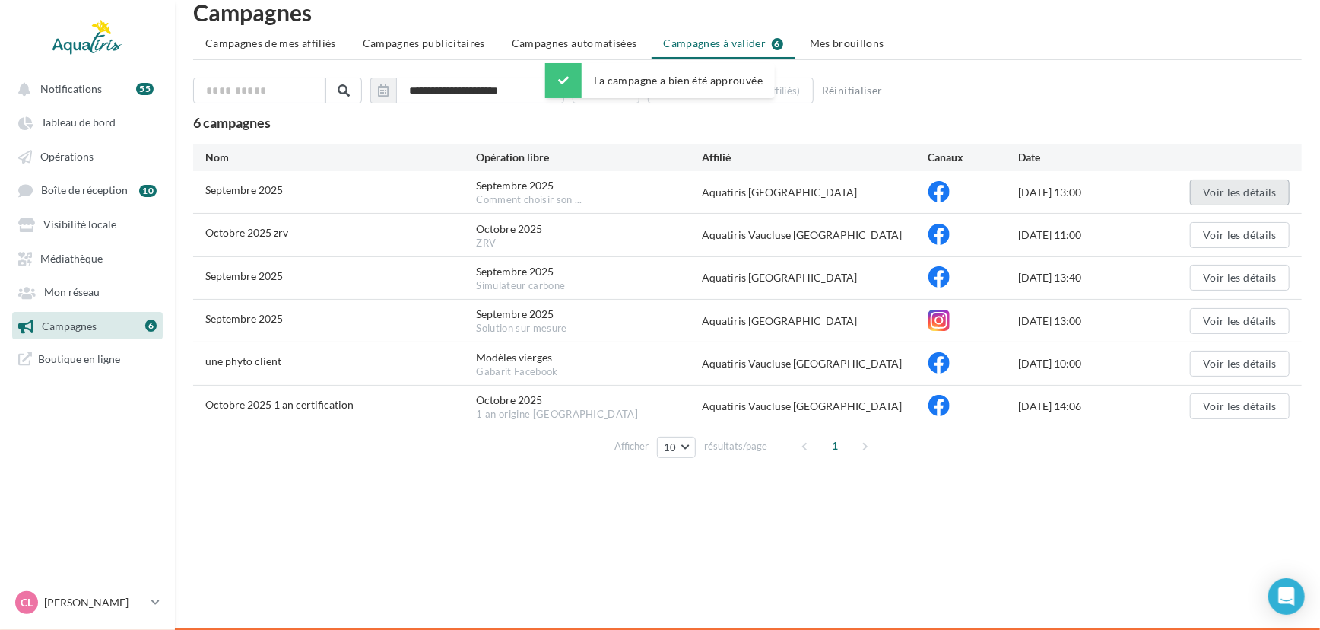
click at [1225, 185] on button "Voir les détails" at bounding box center [1240, 192] width 100 height 26
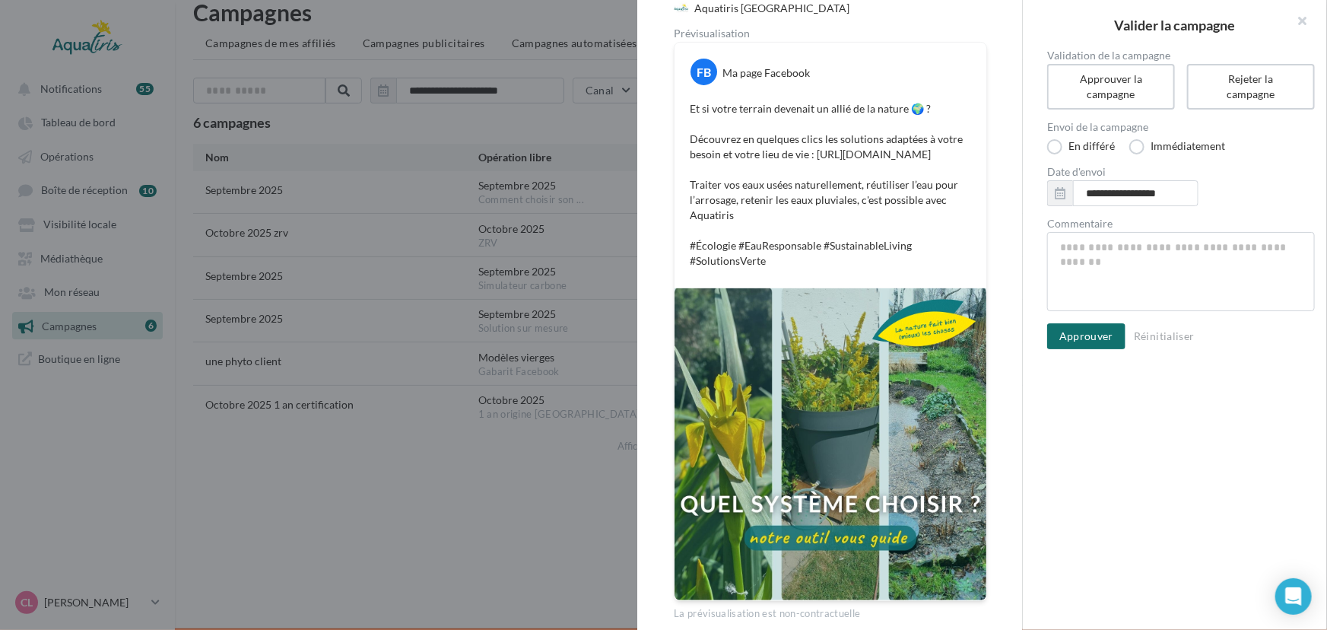
scroll to position [177, 0]
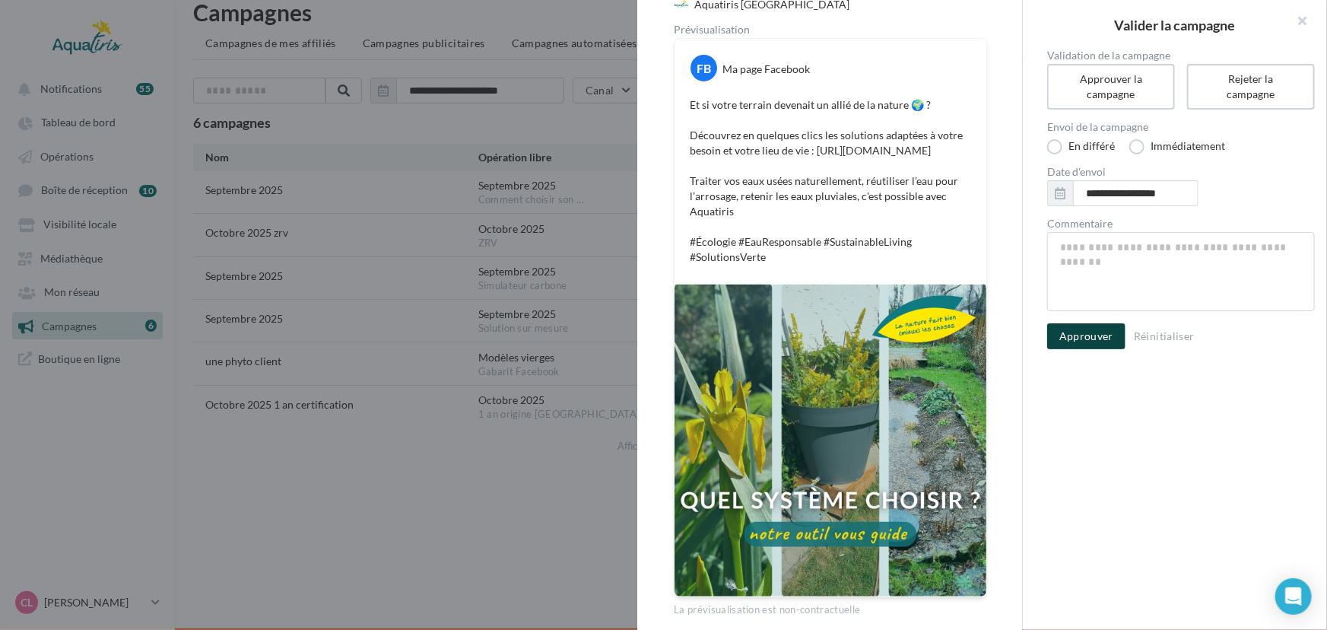
click at [1082, 330] on button "Approuver" at bounding box center [1086, 336] width 78 height 26
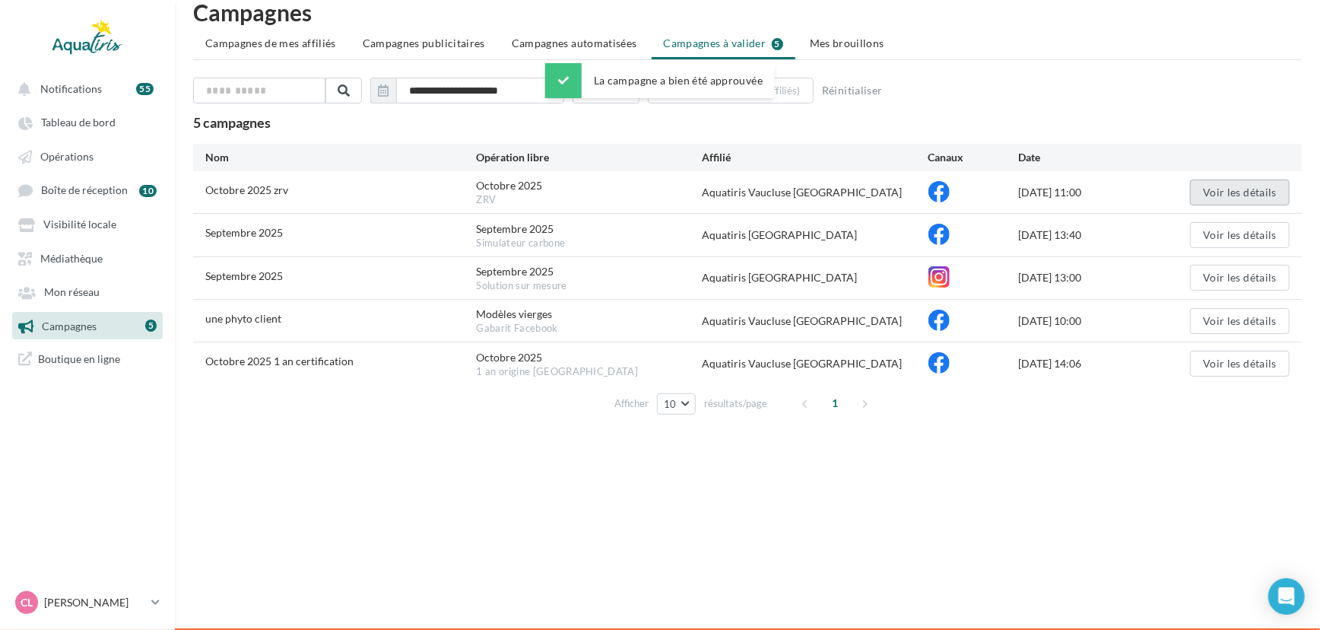
click at [1247, 179] on button "Voir les détails" at bounding box center [1240, 192] width 100 height 26
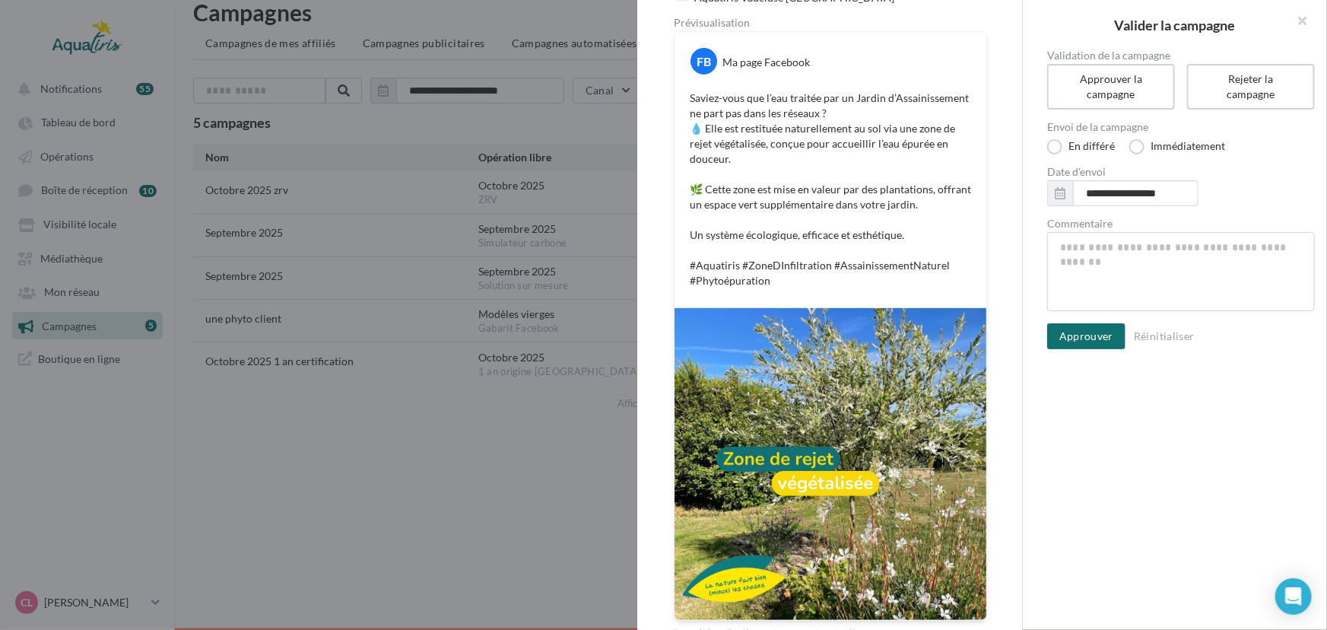
scroll to position [192, 0]
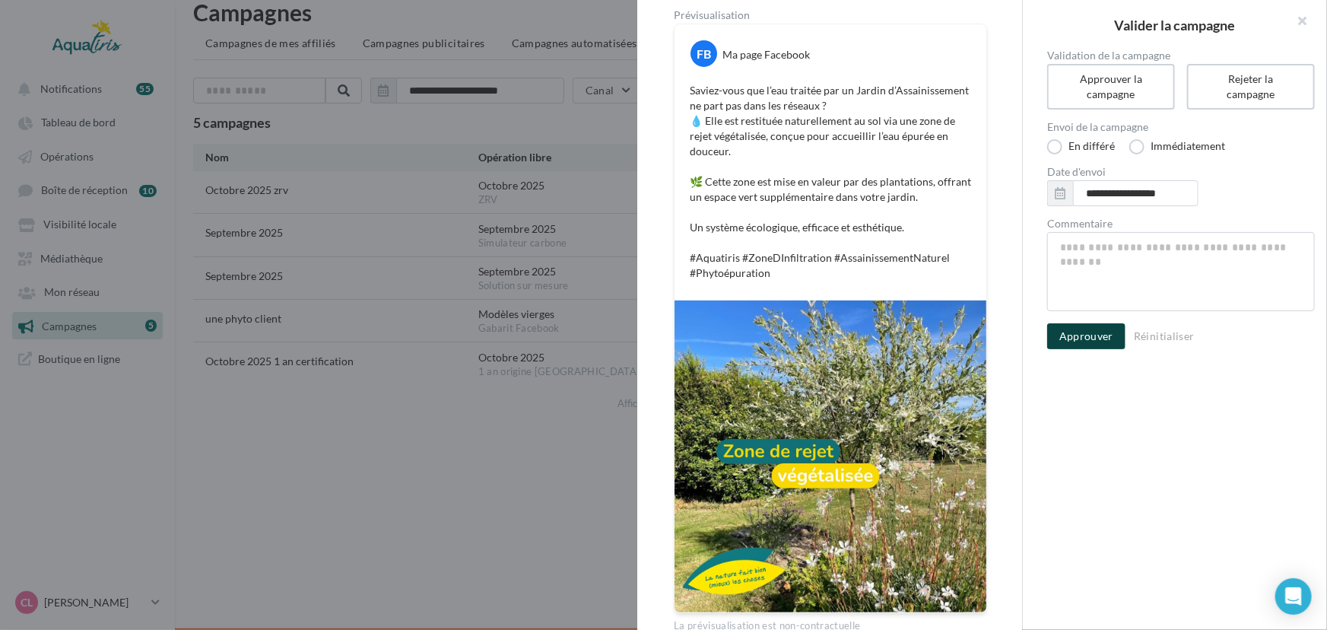
click at [1078, 330] on button "Approuver" at bounding box center [1086, 336] width 78 height 26
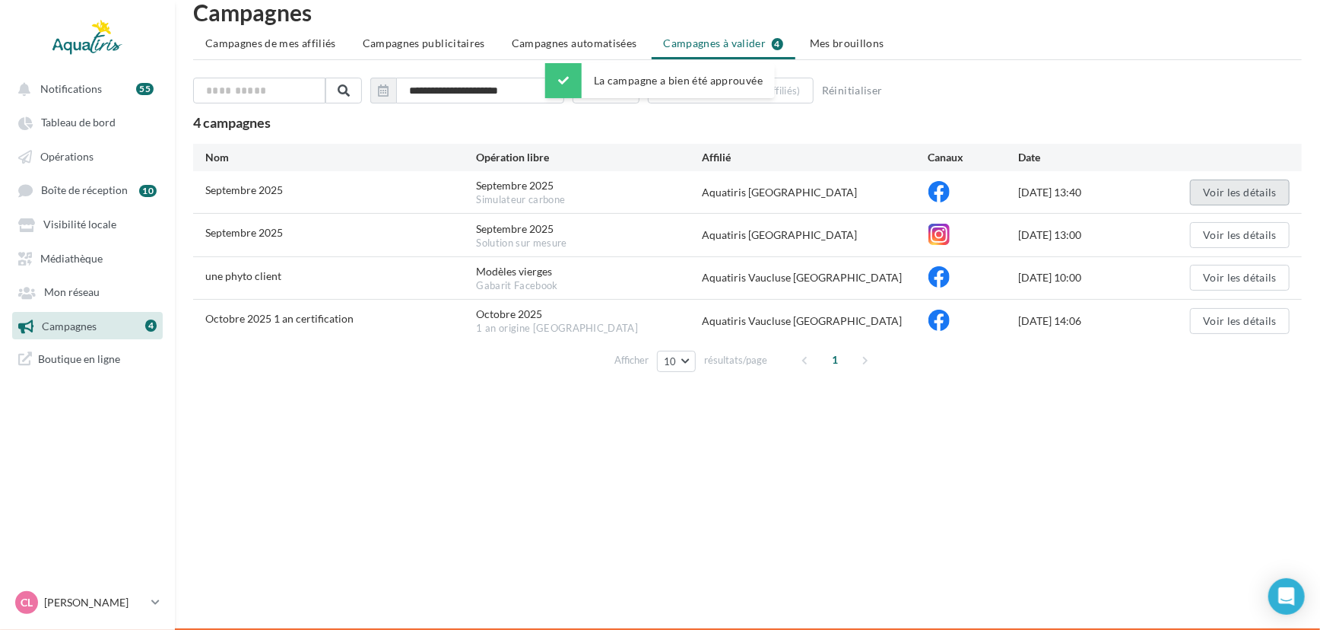
click at [1238, 190] on button "Voir les détails" at bounding box center [1240, 192] width 100 height 26
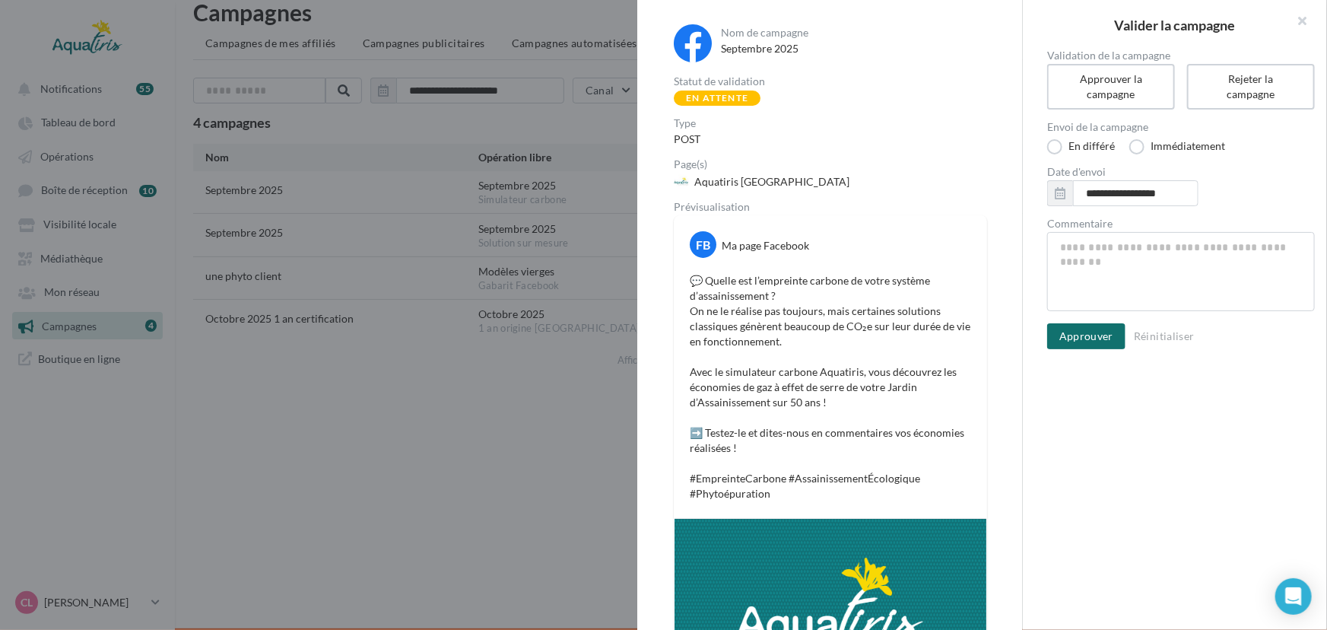
drag, startPoint x: 1024, startPoint y: 173, endPoint x: 1028, endPoint y: 229, distance: 55.7
click at [1028, 229] on div "**********" at bounding box center [1175, 199] width 304 height 299
click at [1001, 227] on div "Nom de campagne Septembre 2025 Statut de validation En attente Type POST Page(s…" at bounding box center [829, 413] width 385 height 827
click at [1078, 334] on button "Approuver" at bounding box center [1086, 336] width 78 height 26
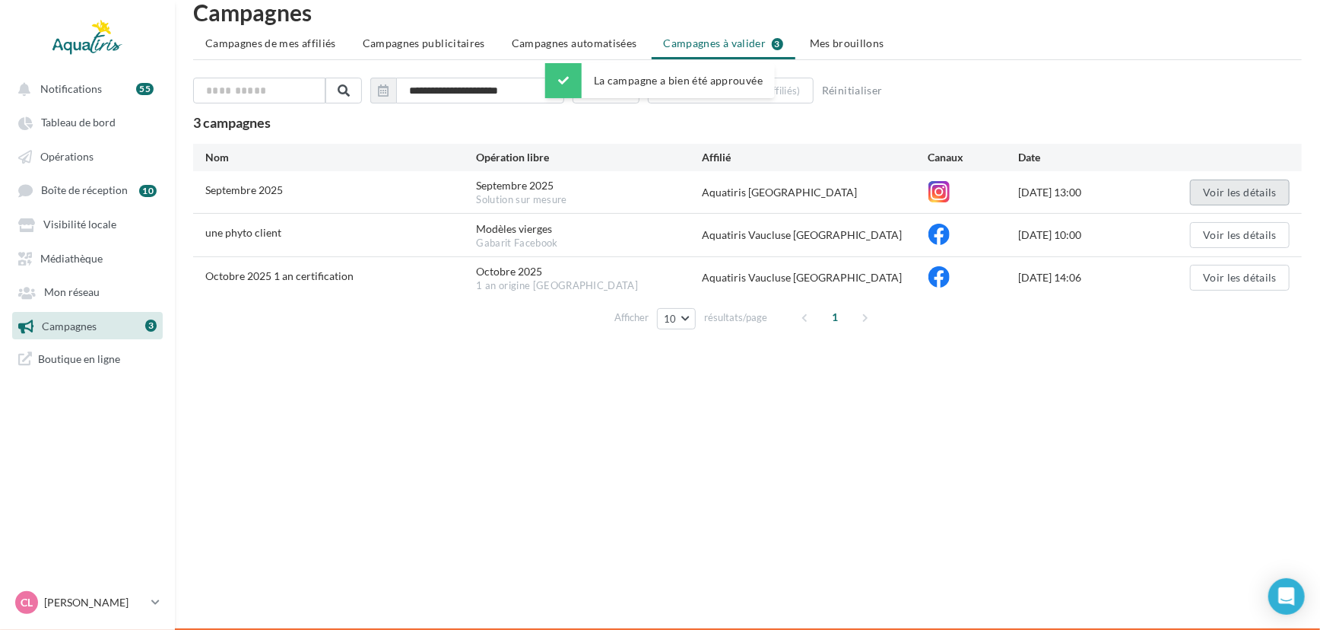
click at [1237, 186] on button "Voir les détails" at bounding box center [1240, 192] width 100 height 26
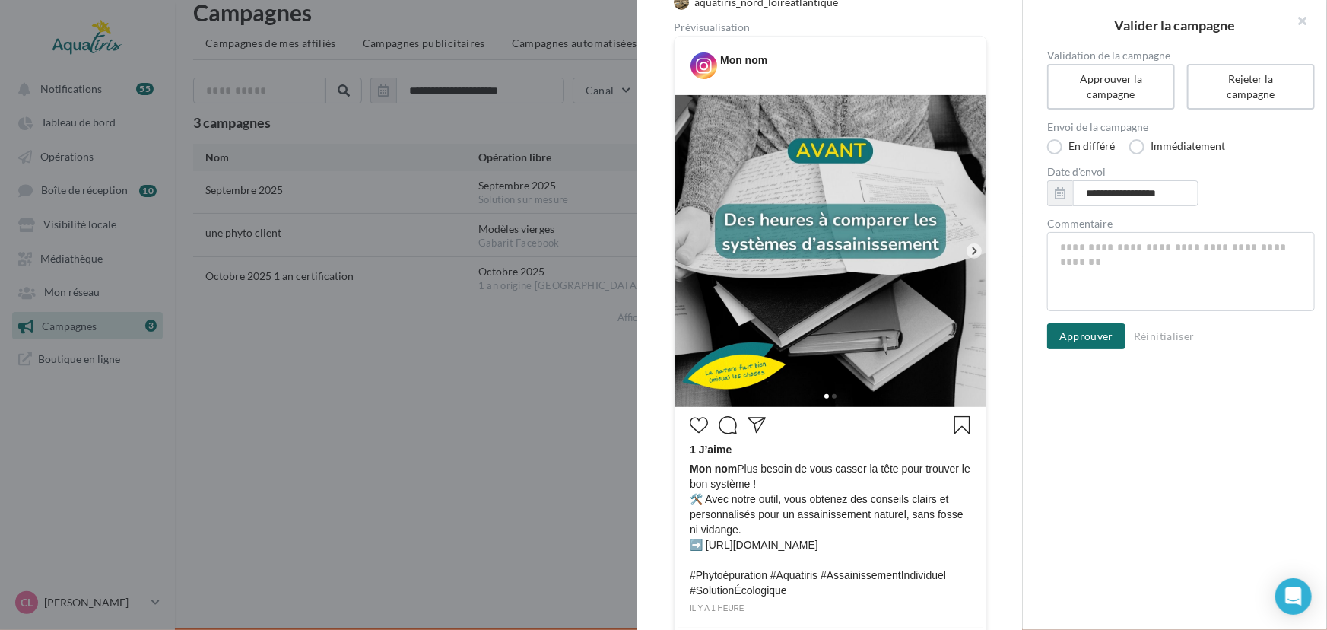
drag, startPoint x: 1022, startPoint y: 171, endPoint x: 1018, endPoint y: 294, distance: 123.3
click at [1018, 294] on div "Nom de campagne Septembre 2025 Statut de validation En attente Type POST Page(s…" at bounding box center [830, 315] width 386 height 630
click at [1047, 403] on div "**********" at bounding box center [1181, 330] width 316 height 561
click at [958, 249] on img at bounding box center [831, 250] width 312 height 312
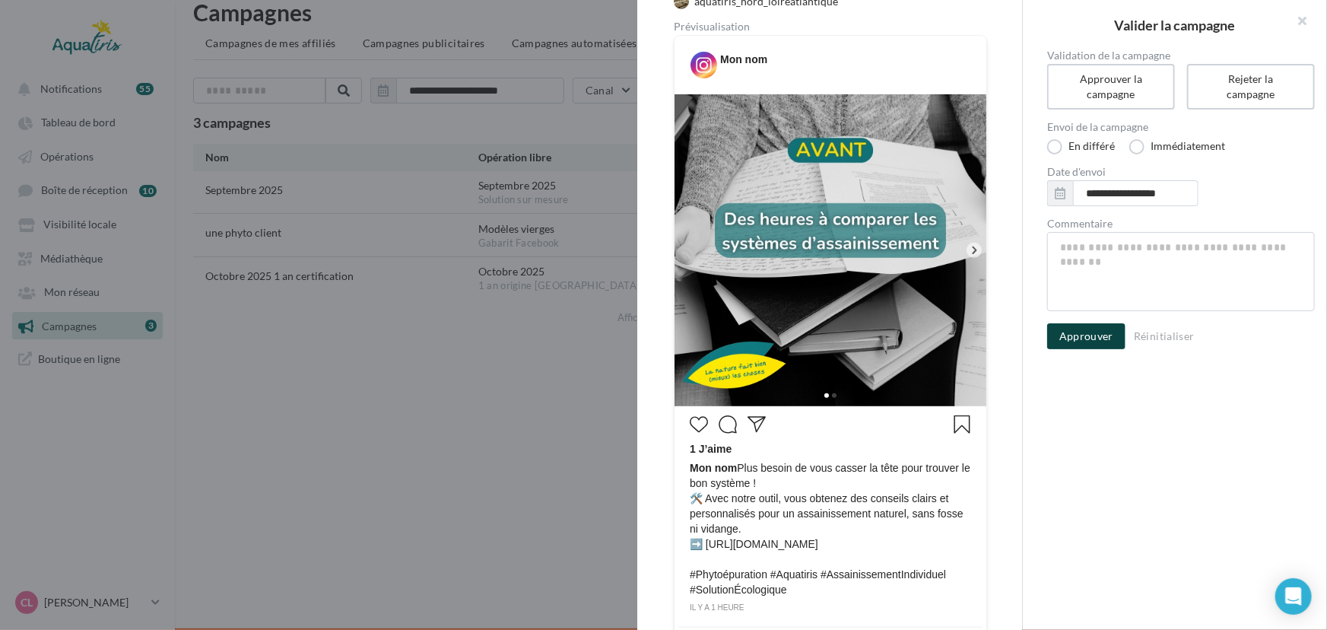
click at [1068, 340] on button "Approuver" at bounding box center [1086, 336] width 78 height 26
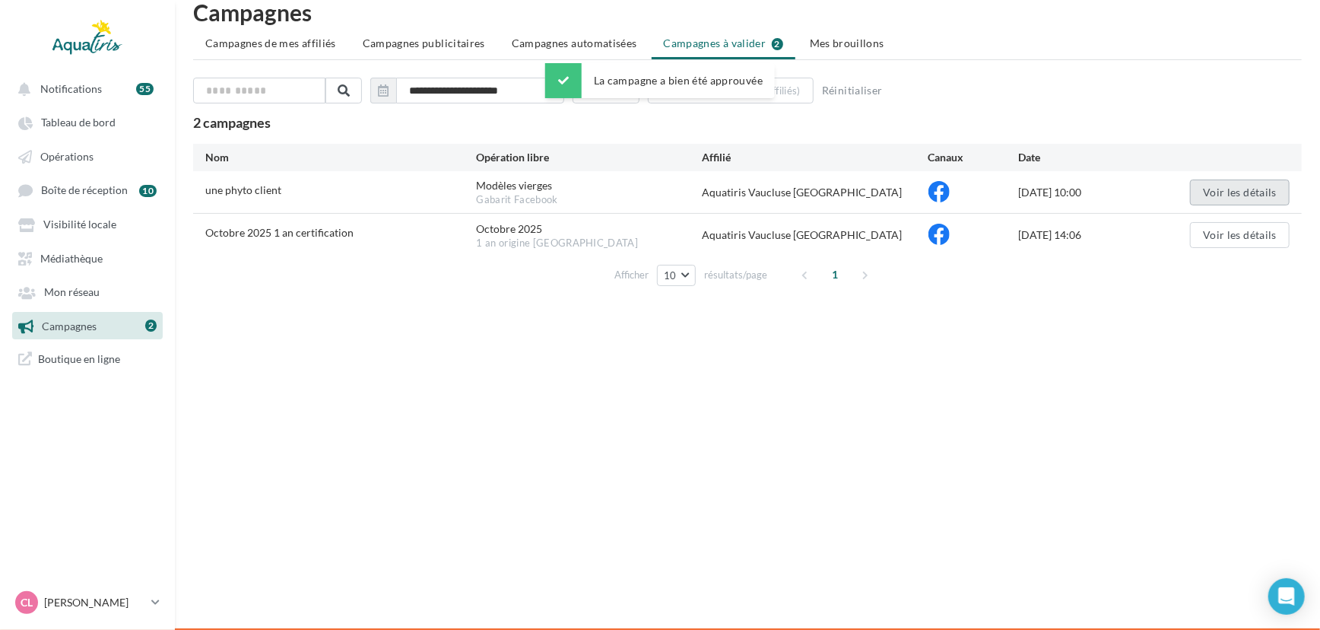
click at [1202, 195] on button "Voir les détails" at bounding box center [1240, 192] width 100 height 26
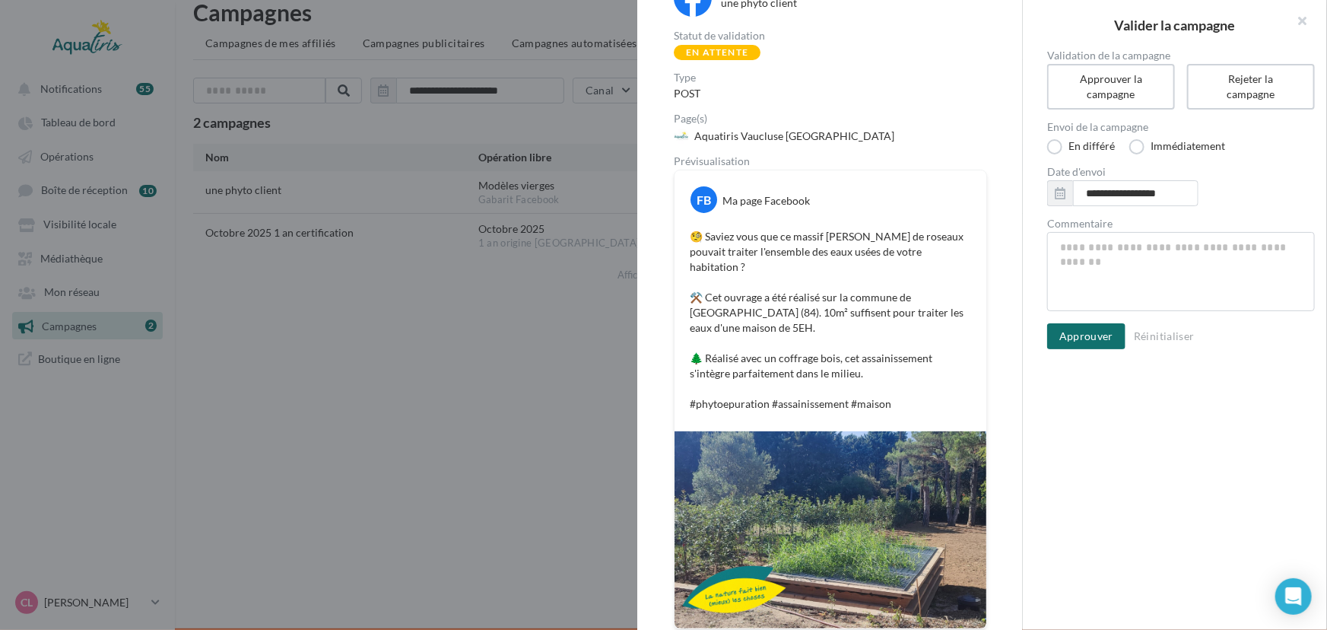
scroll to position [59, 0]
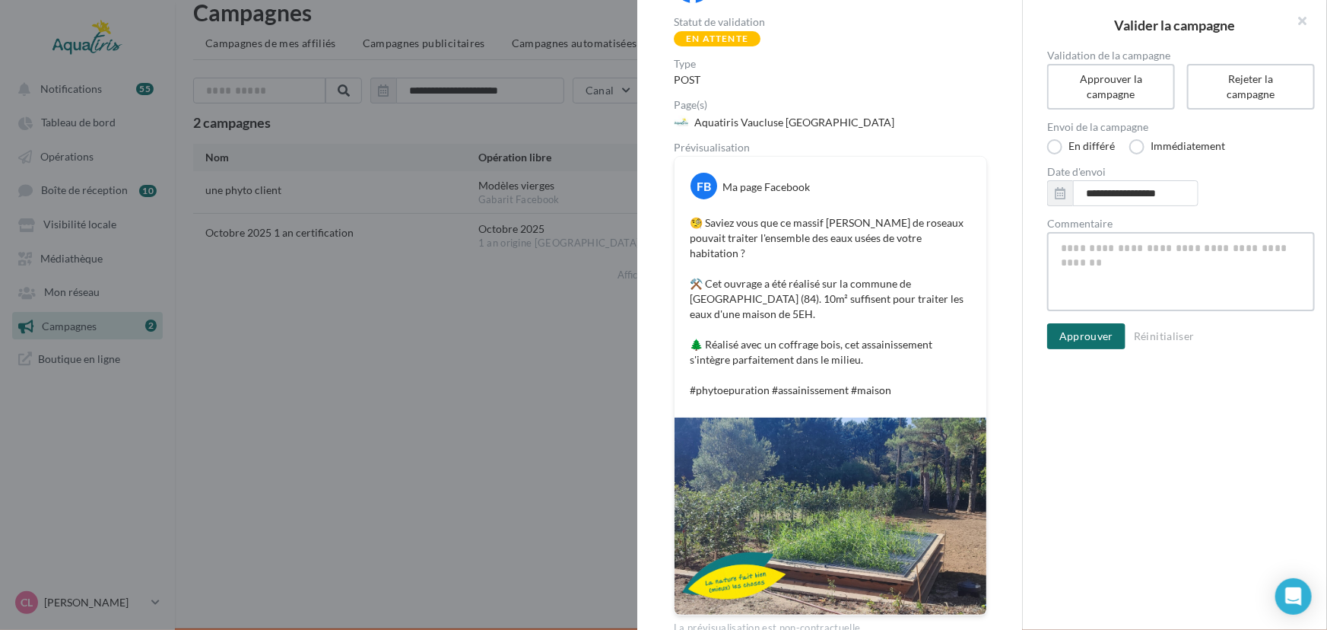
click at [1181, 264] on textarea "Commentaire" at bounding box center [1181, 271] width 268 height 79
type textarea "*"
type textarea "**"
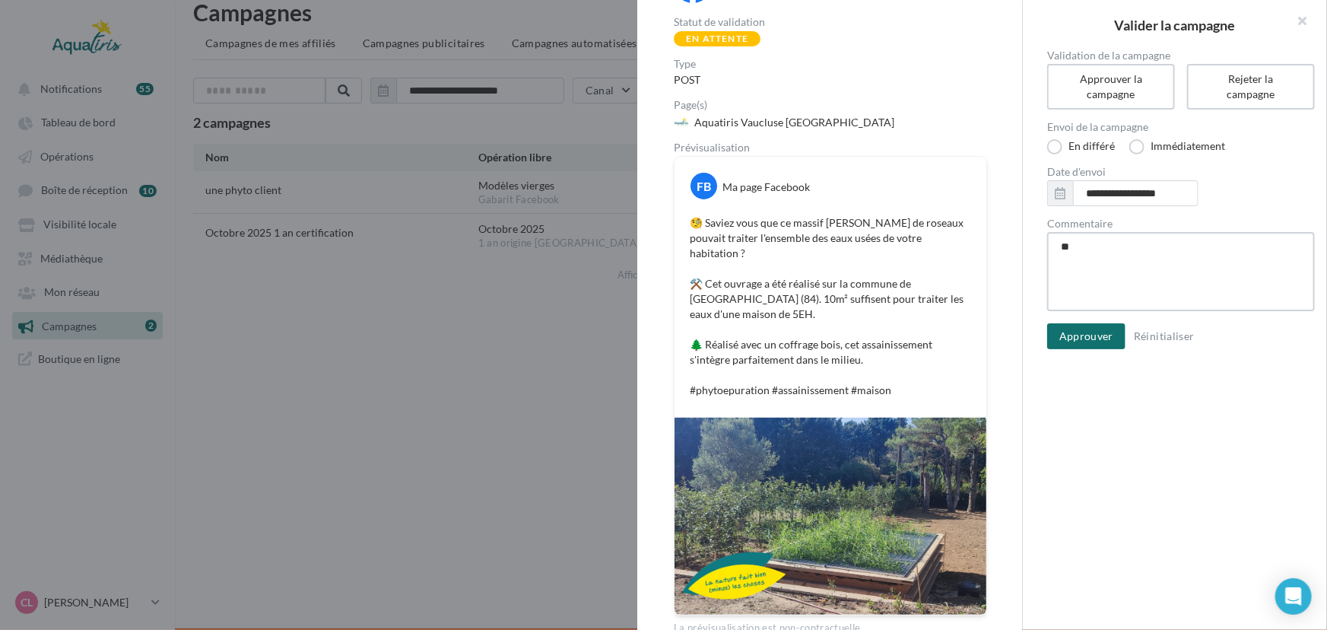
type textarea "***"
type textarea "****"
type textarea "*****"
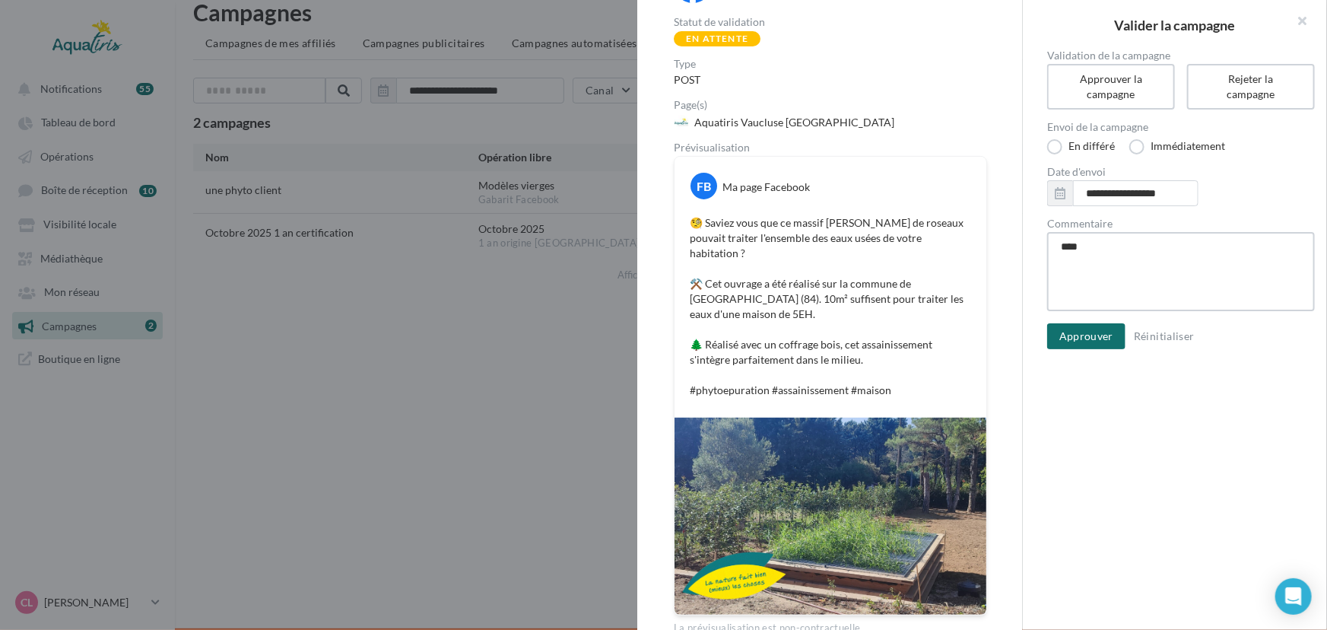
type textarea "*****"
type textarea "*******"
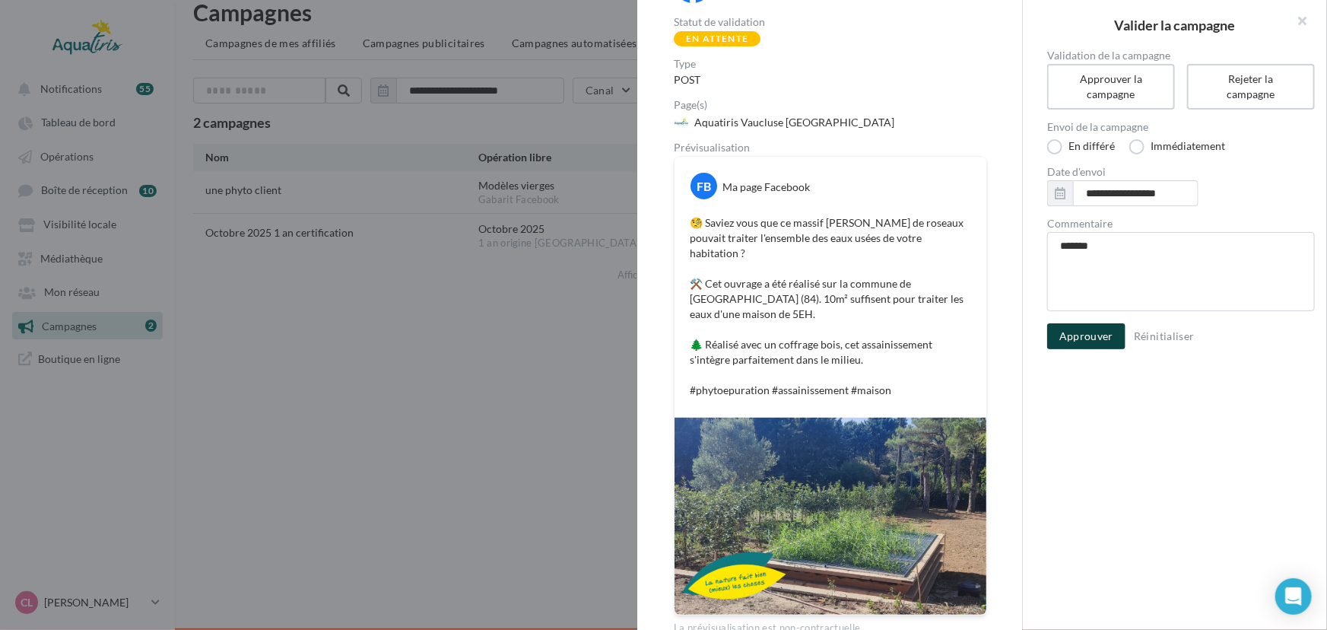
click at [1072, 330] on button "Approuver" at bounding box center [1086, 336] width 78 height 26
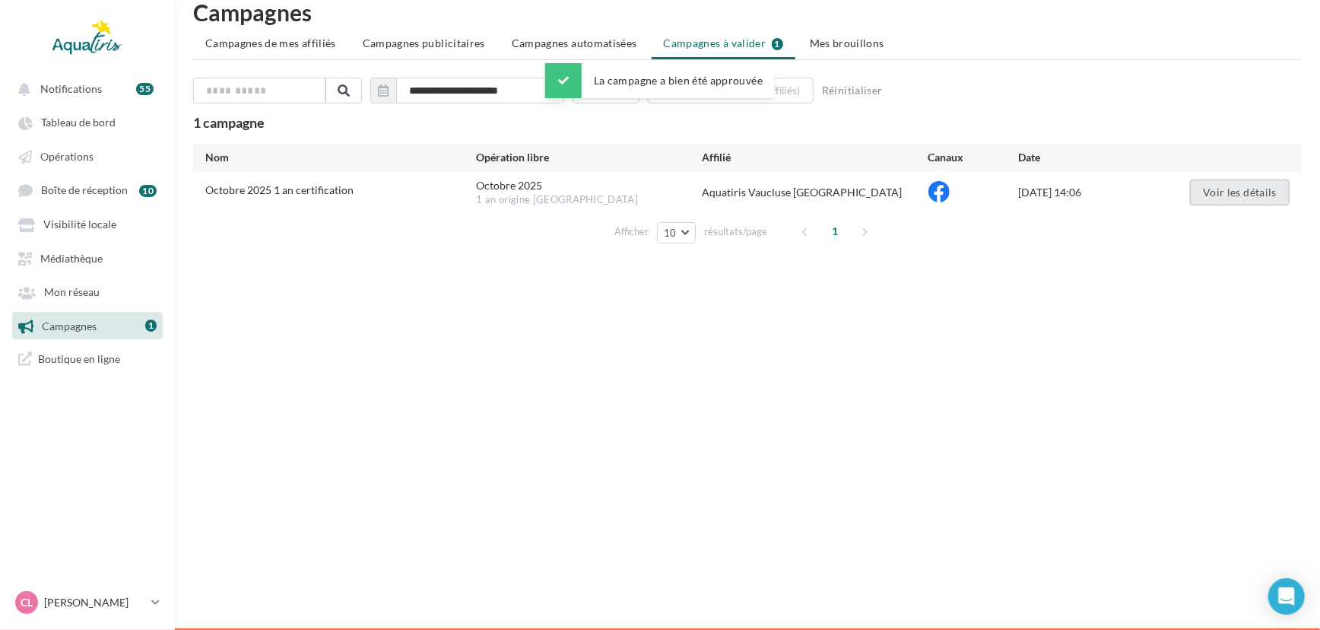
click at [1246, 183] on button "Voir les détails" at bounding box center [1240, 192] width 100 height 26
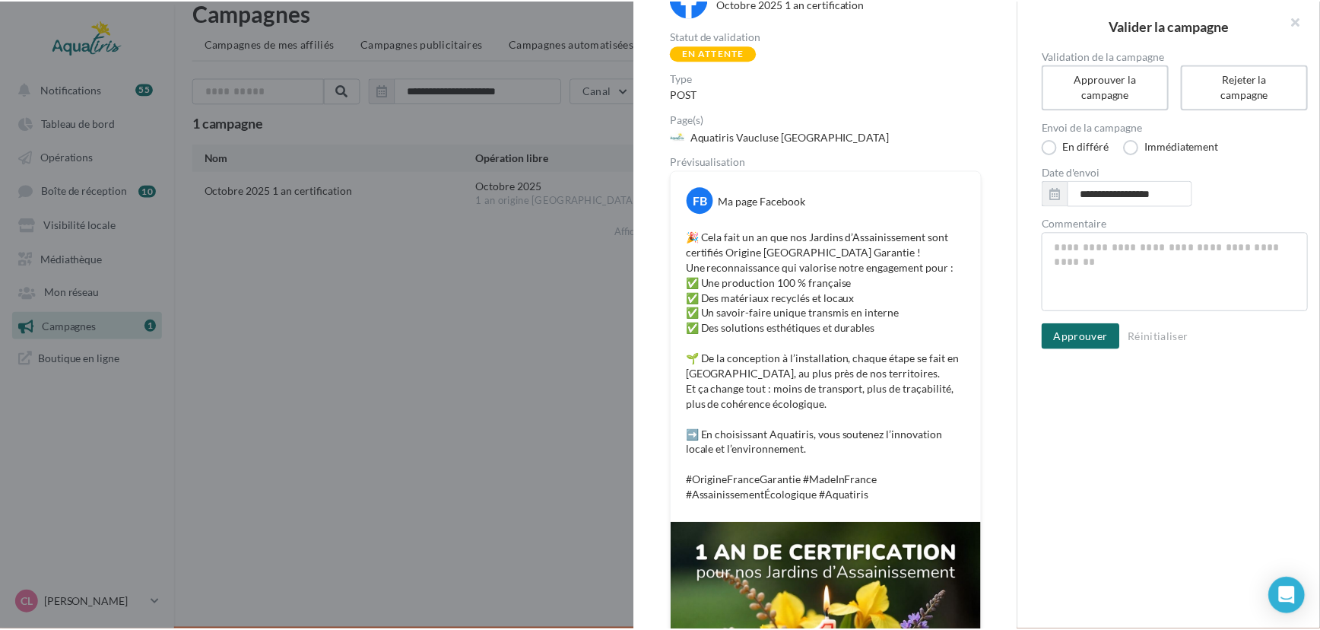
scroll to position [68, 0]
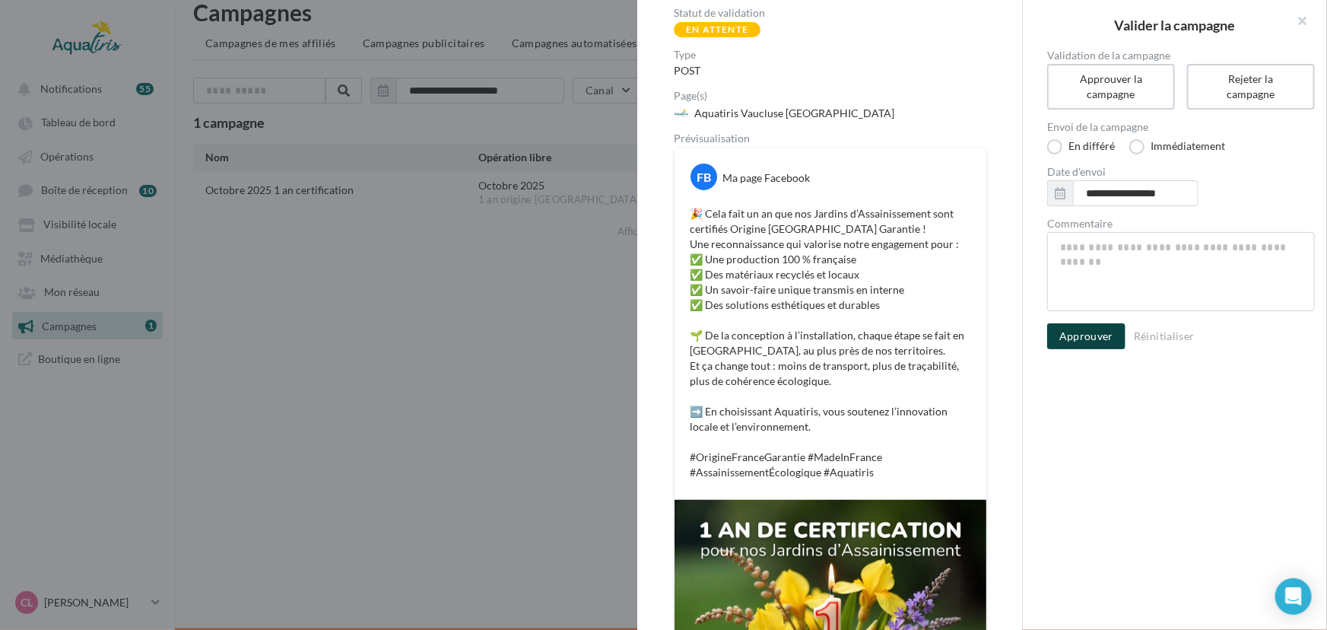
click at [1110, 334] on button "Approuver" at bounding box center [1086, 336] width 78 height 26
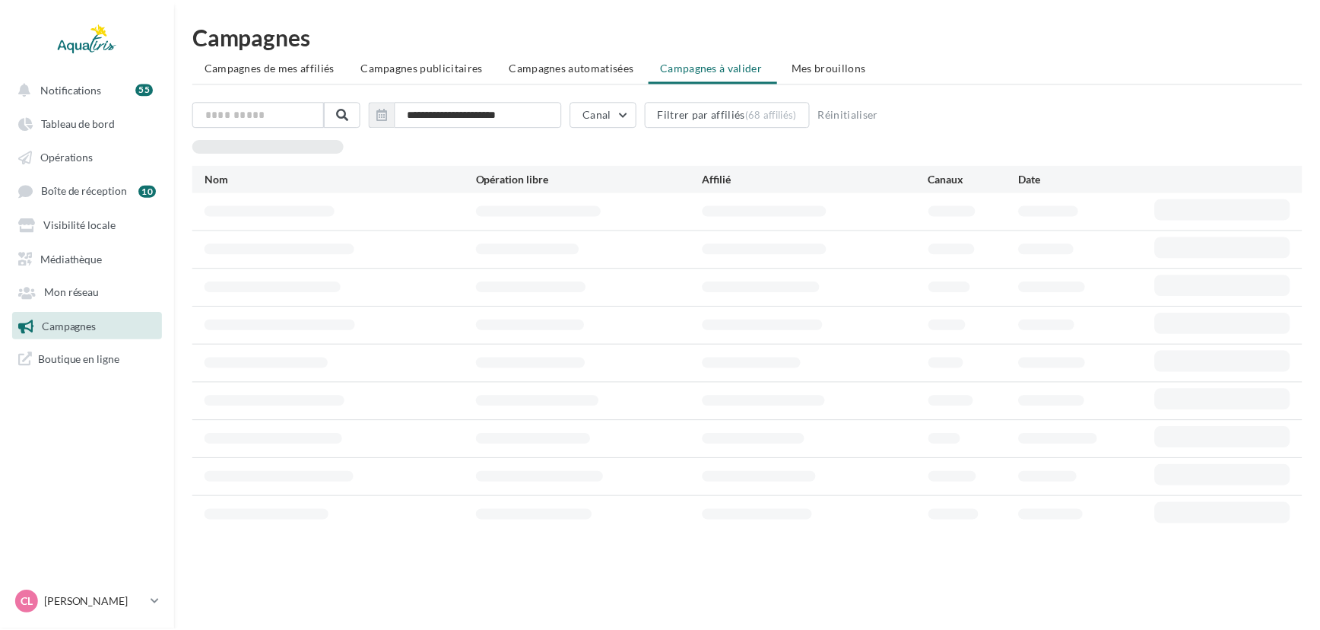
scroll to position [24, 0]
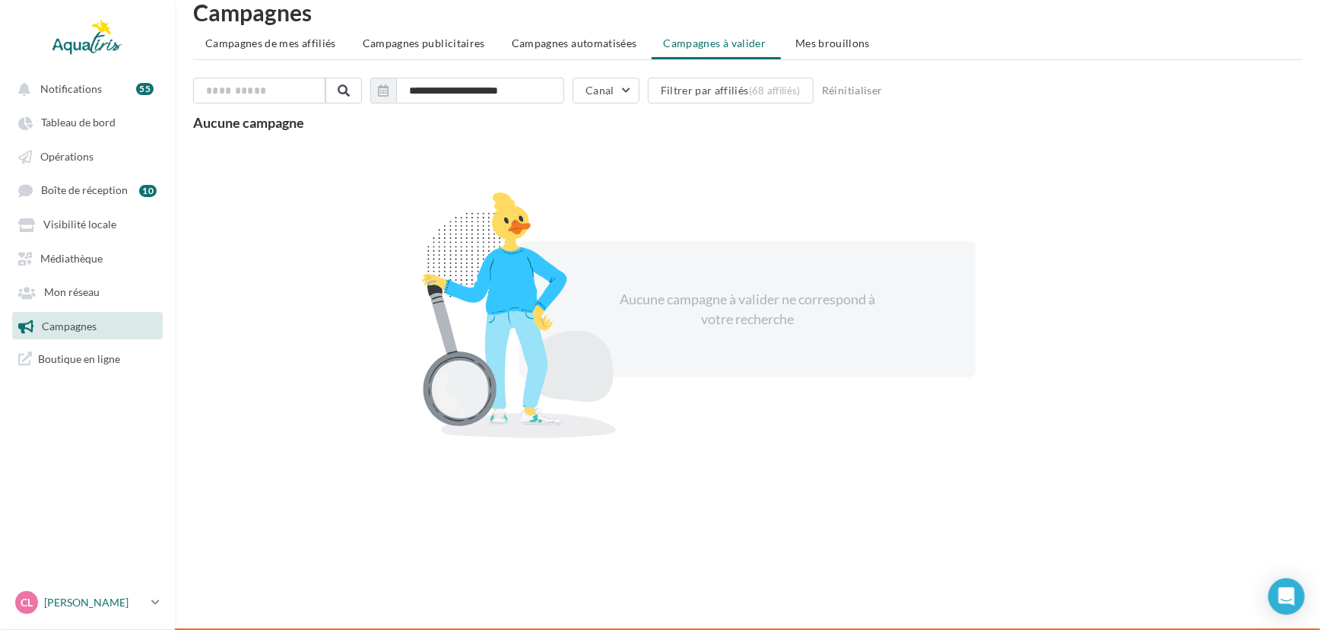
click at [87, 606] on p "[PERSON_NAME]" at bounding box center [94, 602] width 101 height 15
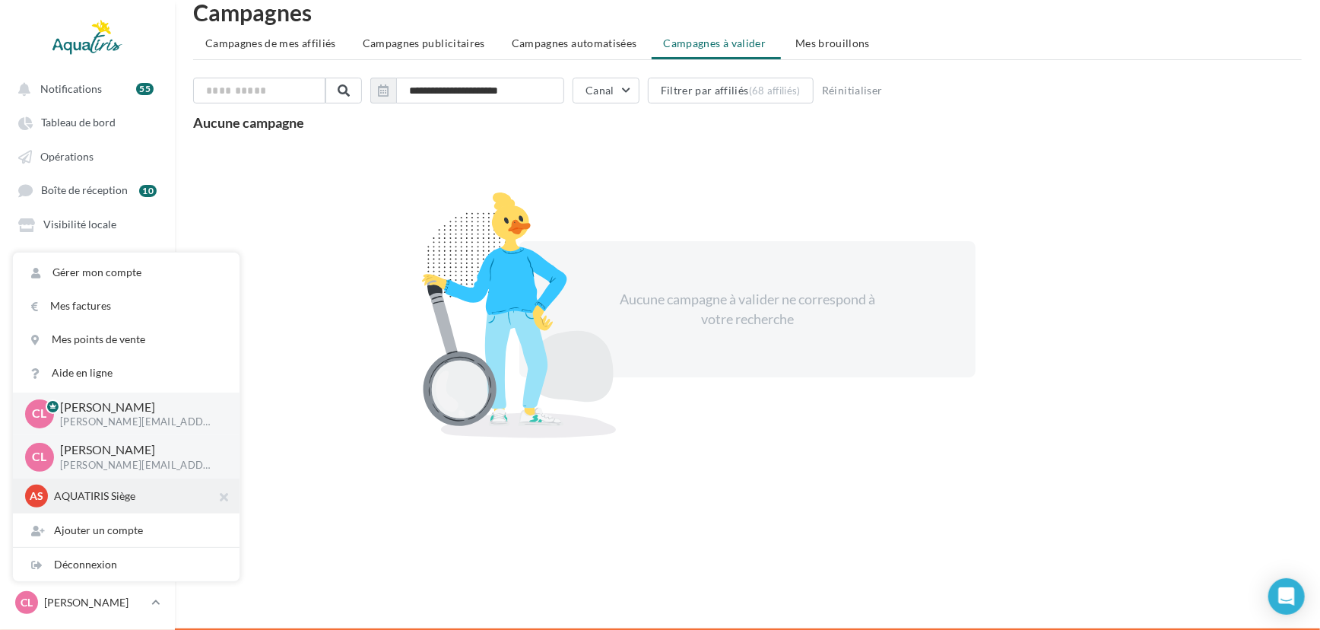
click at [92, 510] on div "AS AQUATIRIS Siège Steeve_Tessier" at bounding box center [126, 495] width 227 height 35
click at [99, 494] on p "AQUATIRIS Siège" at bounding box center [137, 495] width 167 height 15
